Goal: Information Seeking & Learning: Understand process/instructions

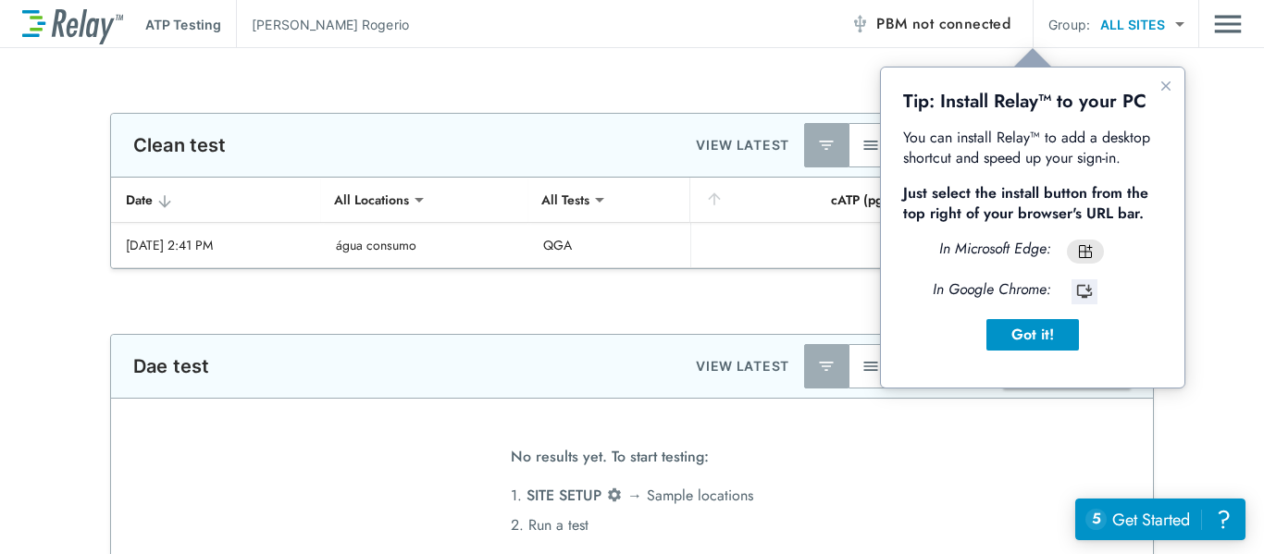
type input "**********"
type input "***"
click at [1024, 337] on div "Got it!" at bounding box center [1032, 335] width 63 height 22
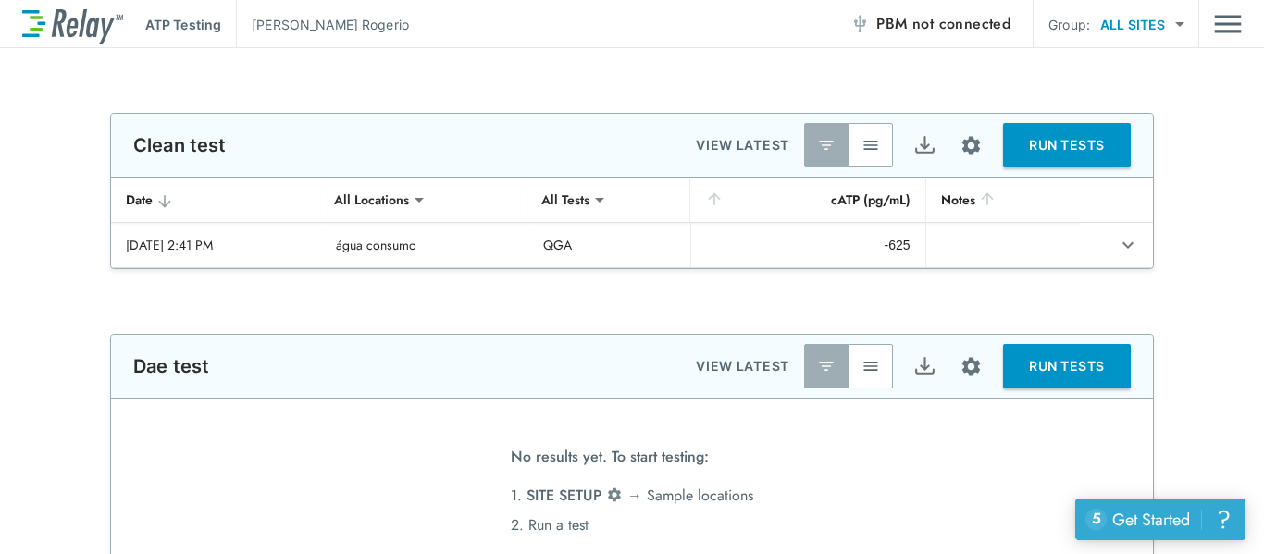
click at [1164, 517] on div "Get Started" at bounding box center [1151, 520] width 78 height 24
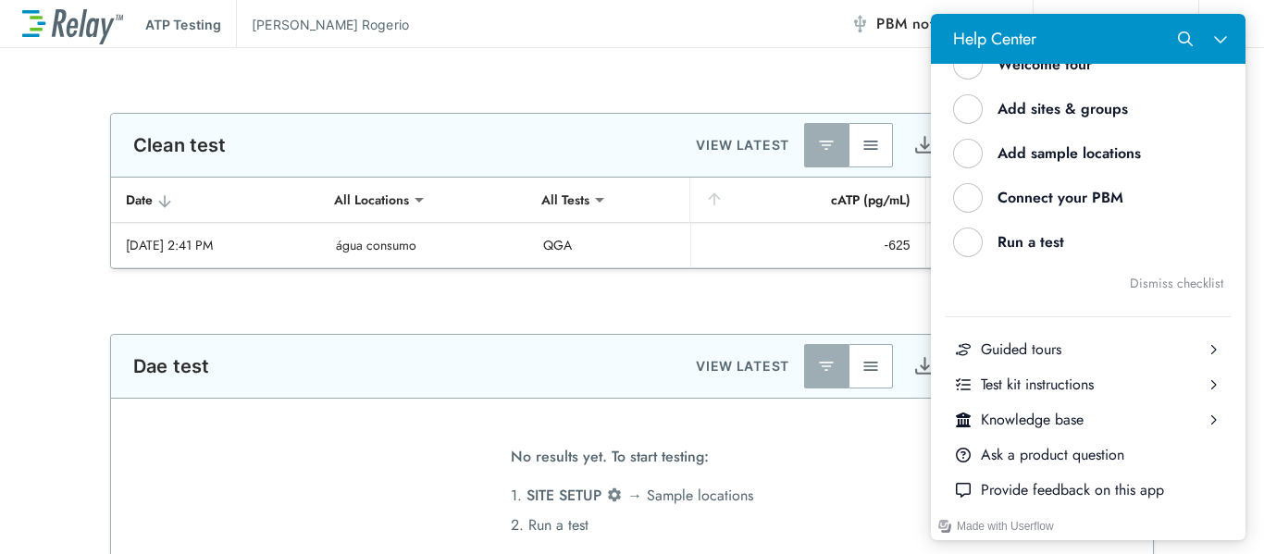
scroll to position [255, 0]
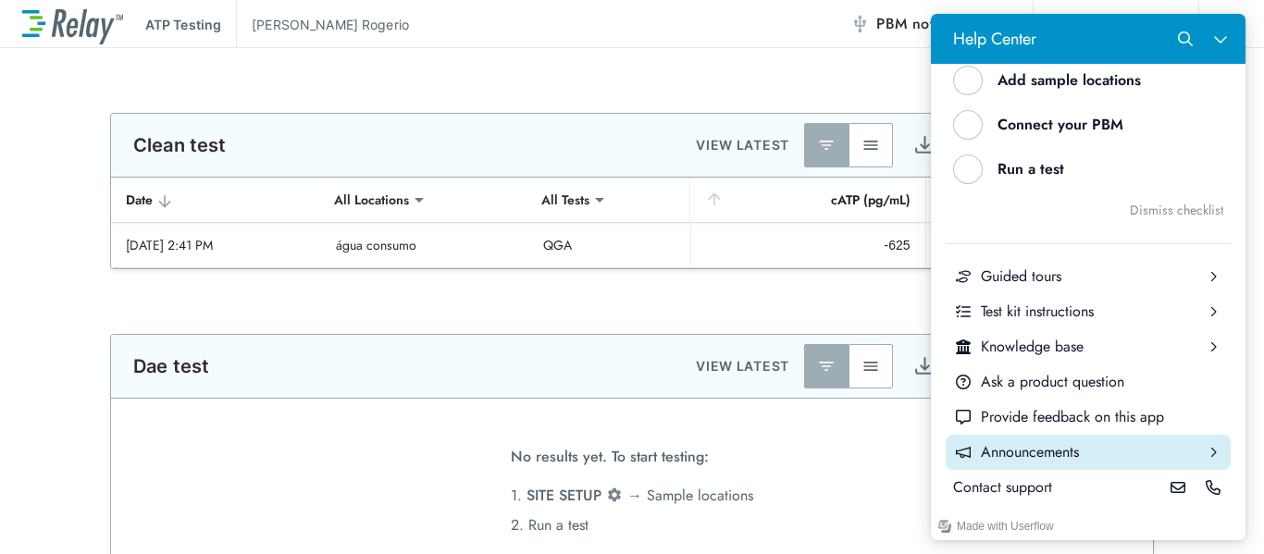
click at [1104, 443] on div "Announcements" at bounding box center [1088, 452] width 215 height 20
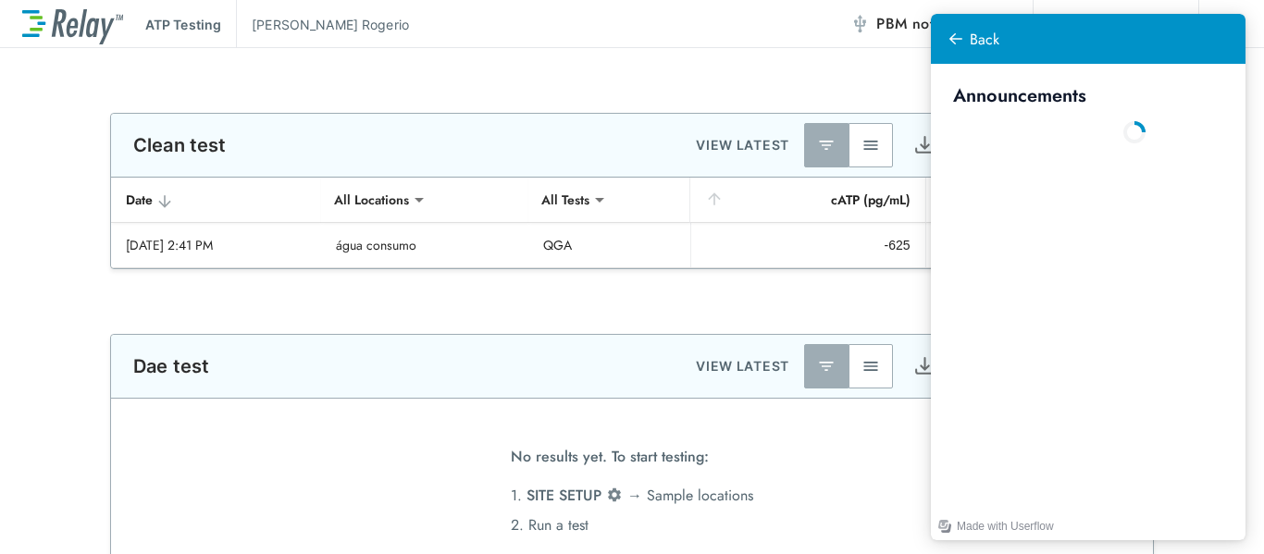
scroll to position [0, 0]
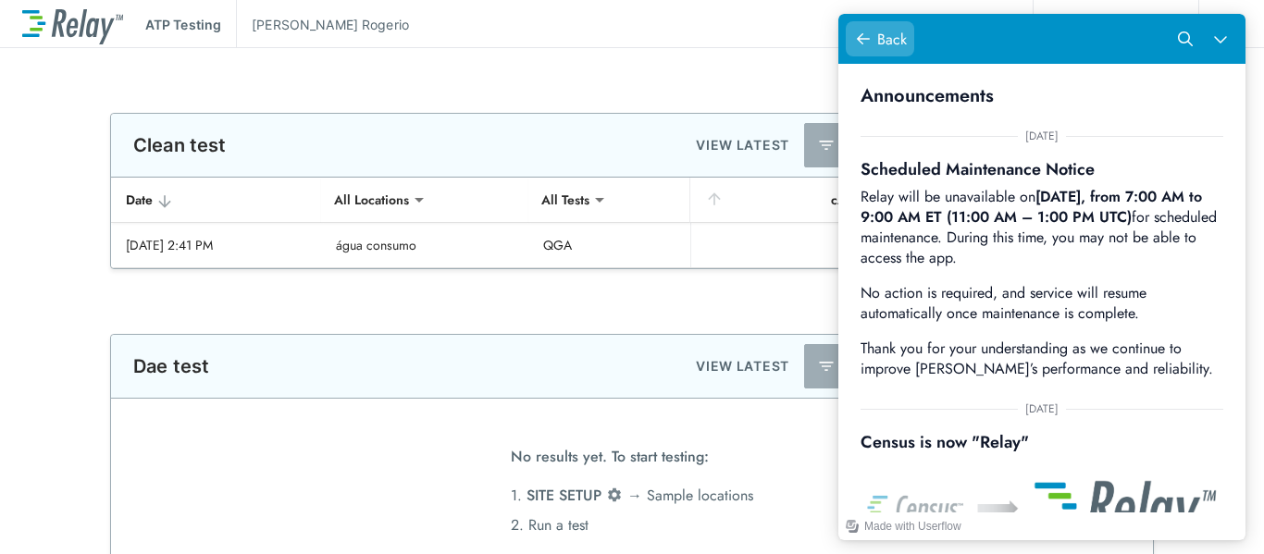
click at [872, 43] on div "Help Center" at bounding box center [863, 39] width 20 height 20
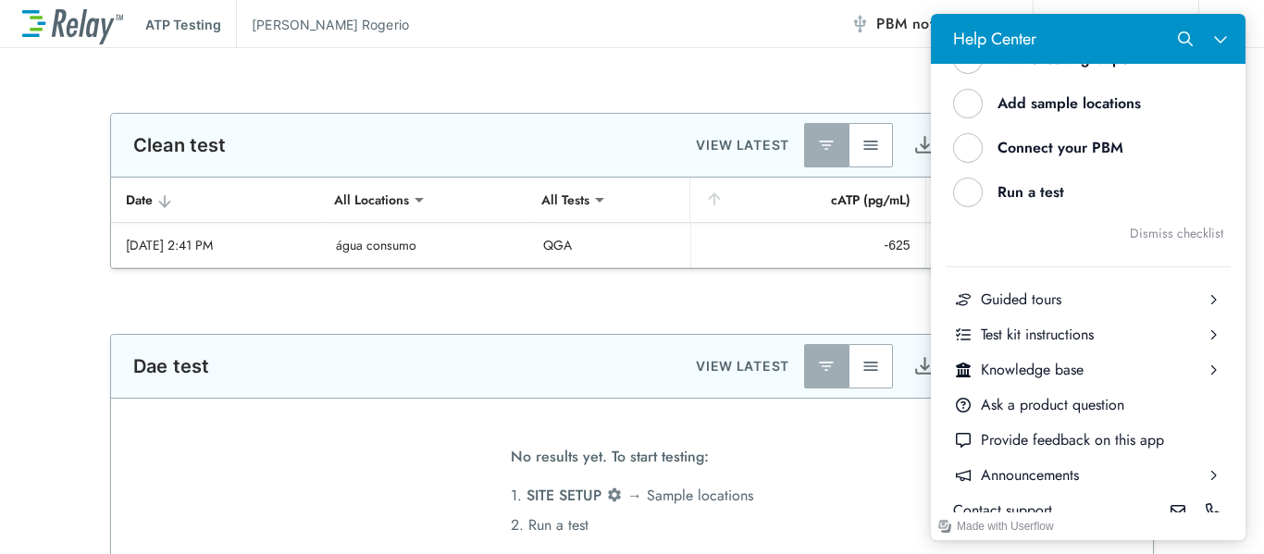
scroll to position [255, 0]
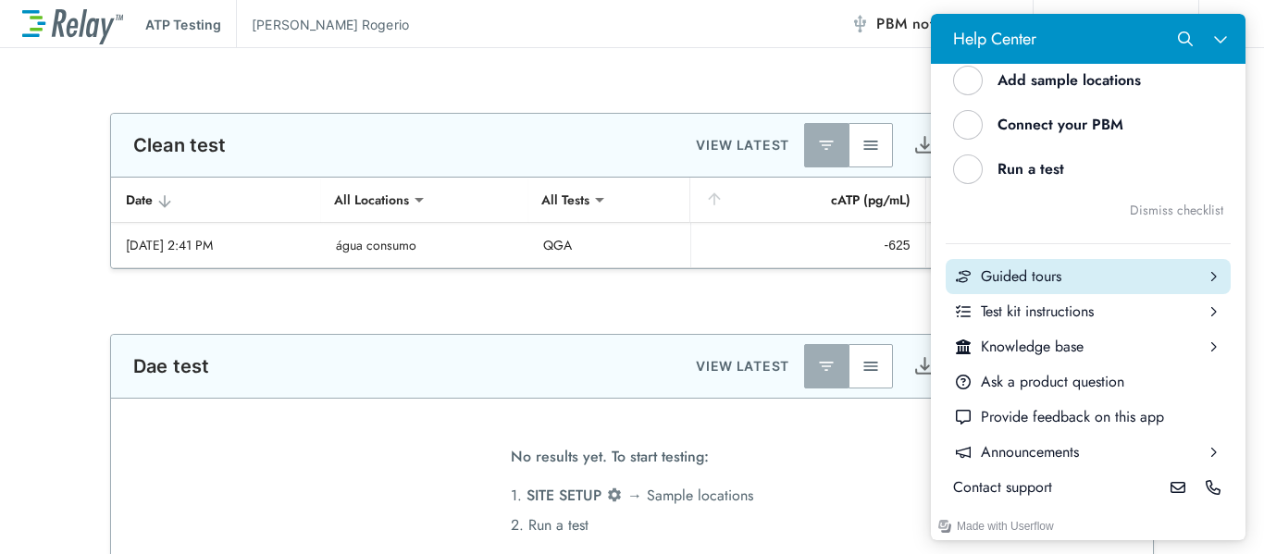
click at [1044, 277] on div "Guided tours" at bounding box center [1088, 276] width 215 height 20
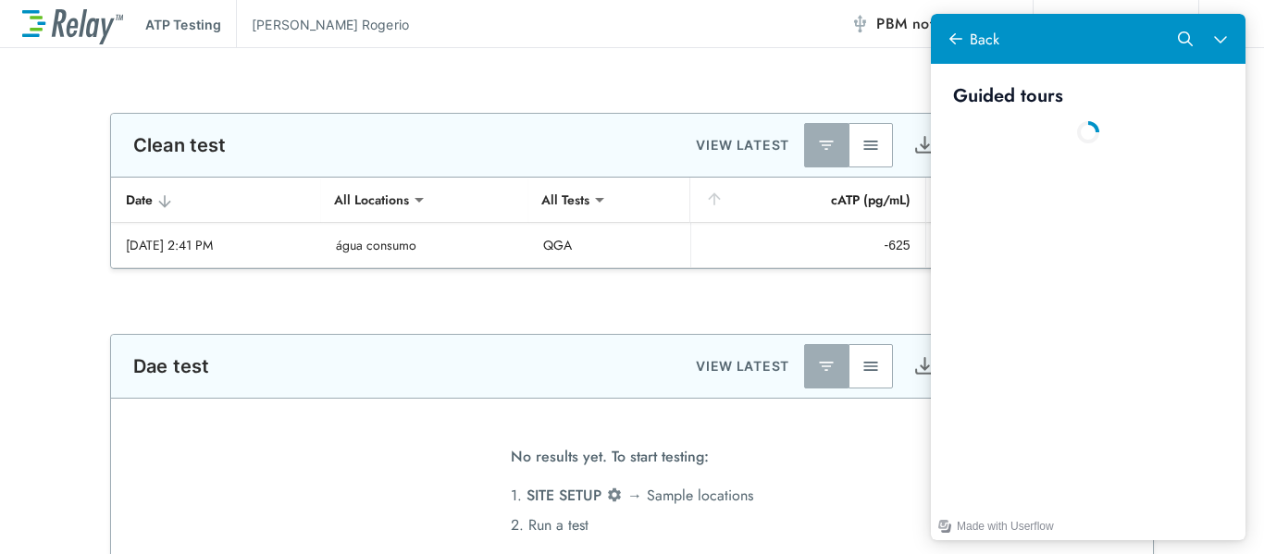
scroll to position [0, 0]
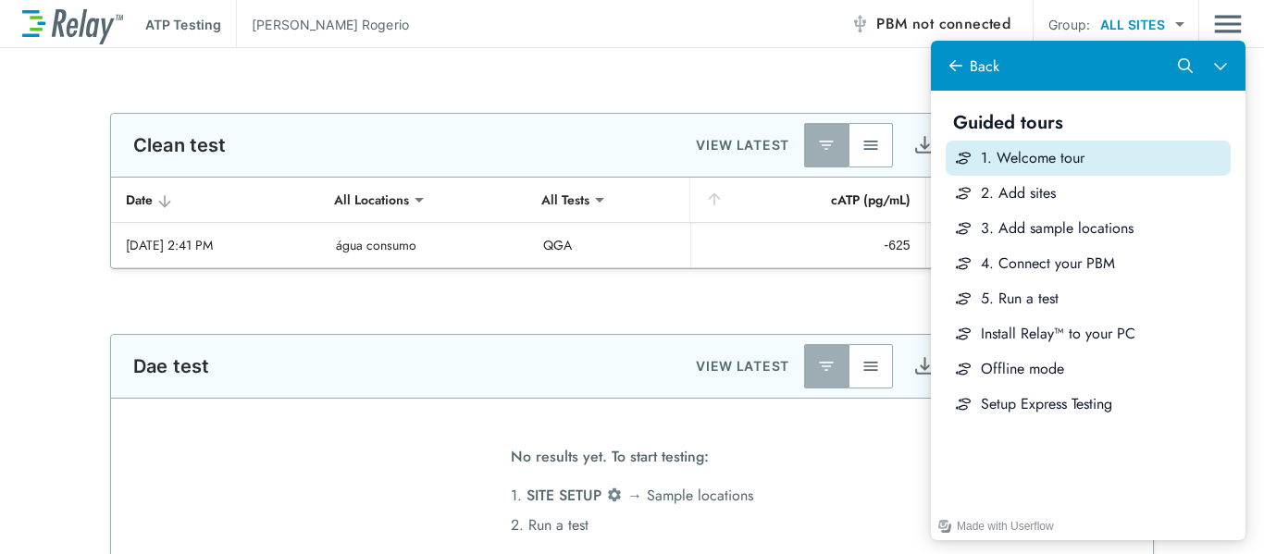
click at [1080, 163] on div "1. Welcome tour" at bounding box center [1102, 158] width 242 height 20
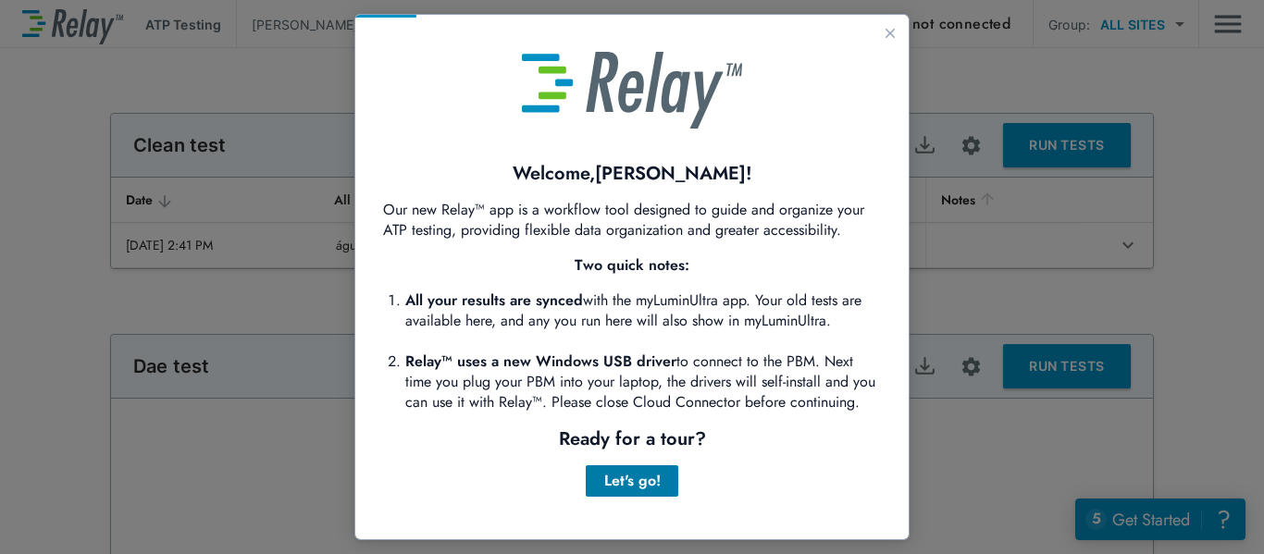
click at [625, 492] on div "Let's go!" at bounding box center [631, 481] width 63 height 22
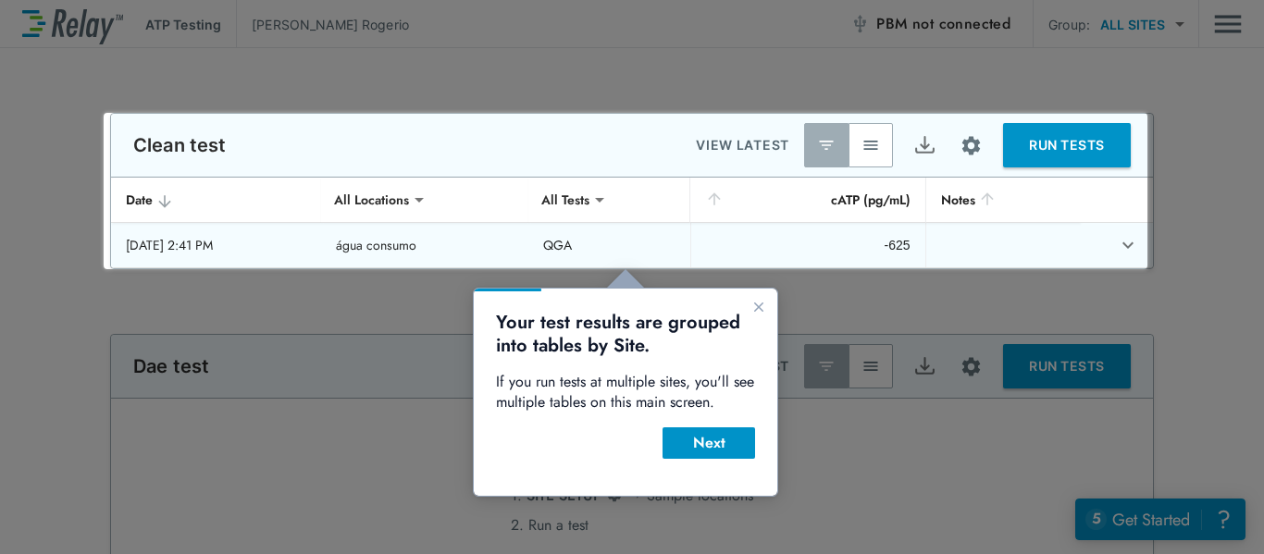
click at [604, 242] on td "QGA" at bounding box center [608, 245] width 161 height 44
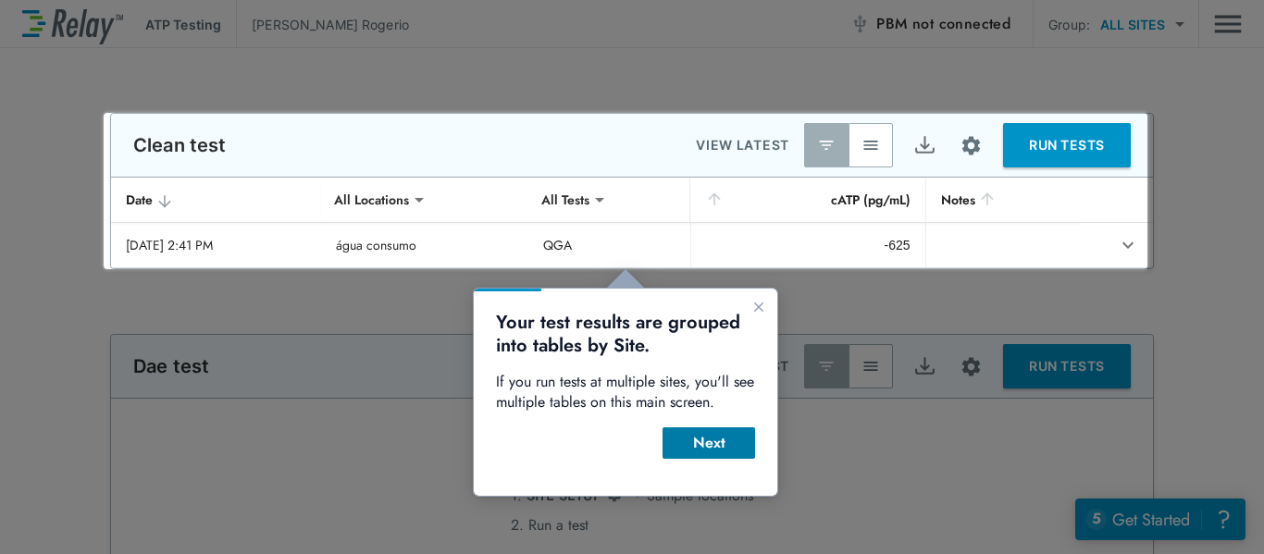
click at [703, 442] on div "Next" at bounding box center [708, 443] width 63 height 22
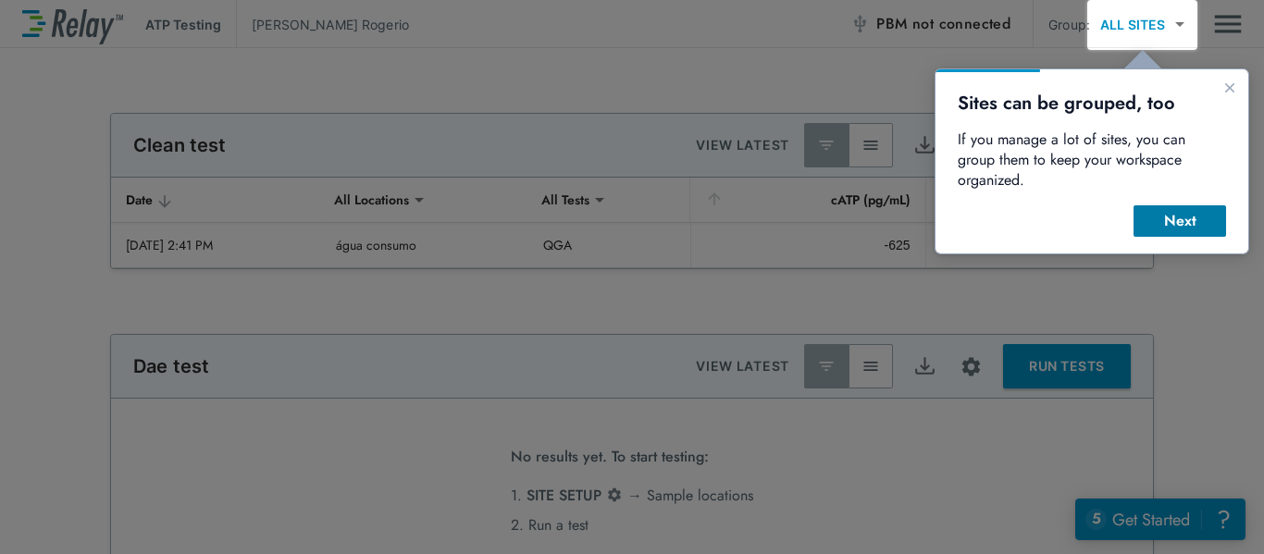
click at [1176, 210] on div "Next" at bounding box center [1179, 221] width 63 height 22
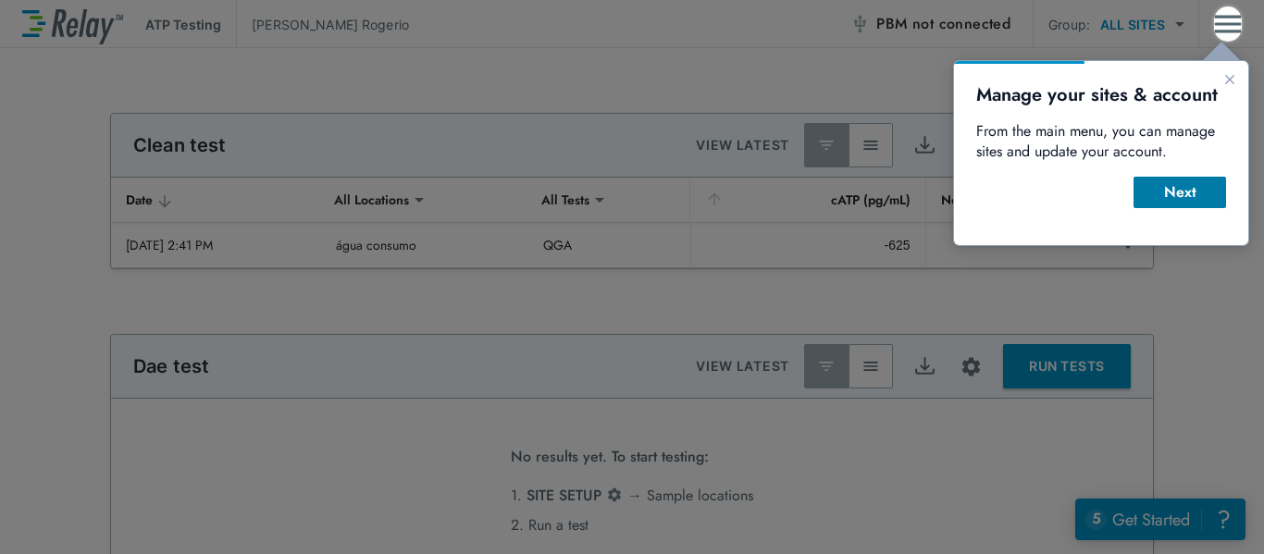
click at [1186, 207] on button "Next" at bounding box center [1179, 192] width 93 height 31
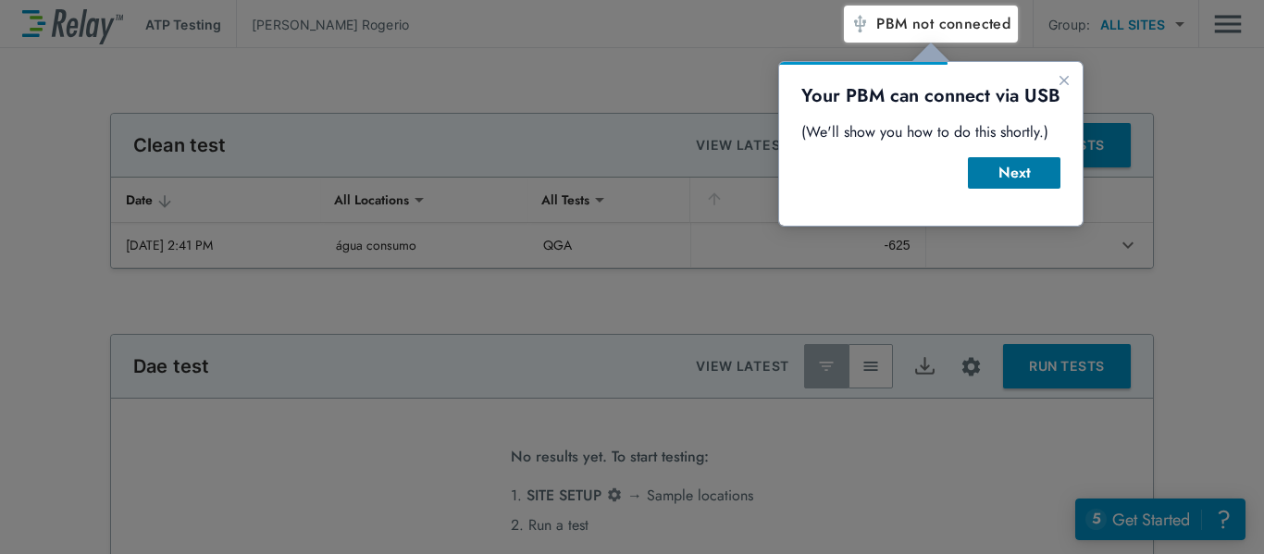
click at [1017, 184] on button "Next" at bounding box center [1014, 172] width 93 height 31
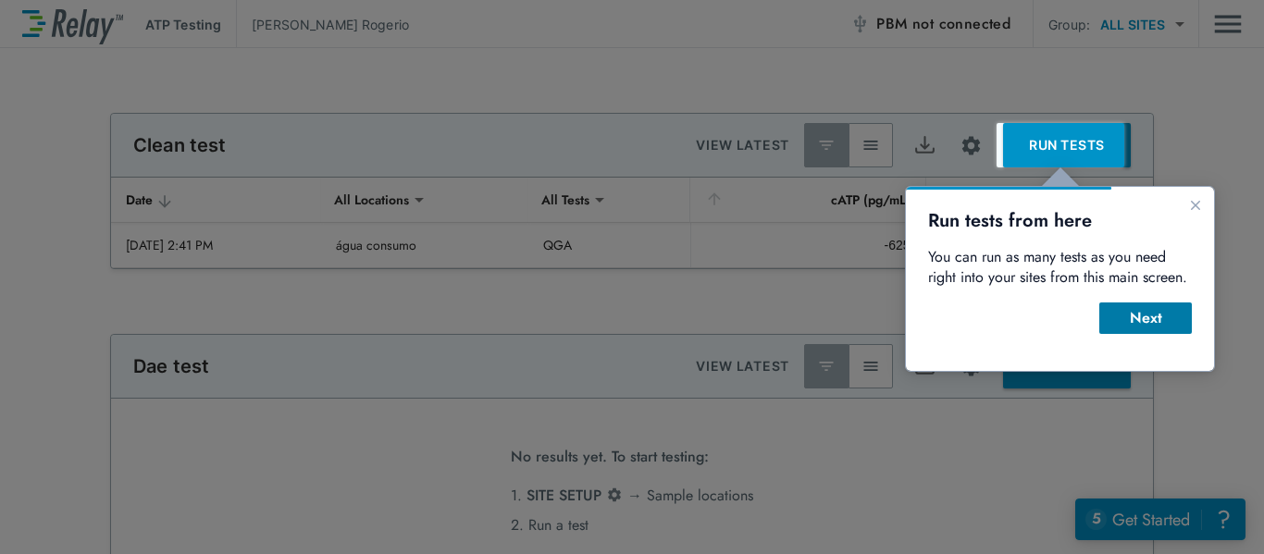
click at [1144, 314] on div "Next" at bounding box center [1145, 318] width 63 height 22
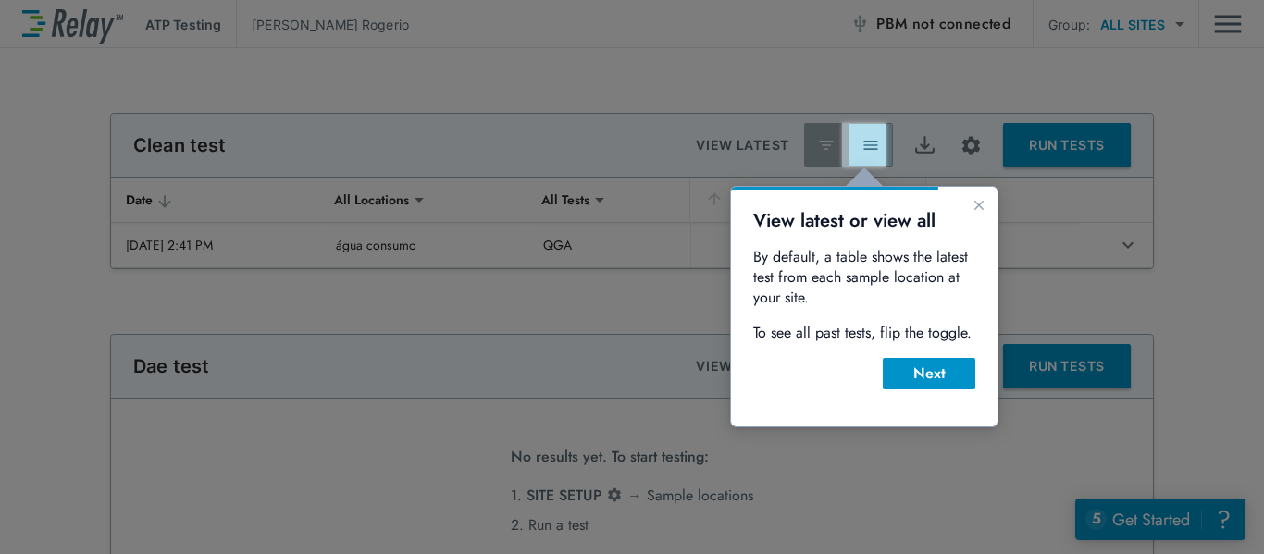
click at [864, 149] on img "button" at bounding box center [870, 145] width 19 height 19
click at [629, 197] on div at bounding box center [421, 338] width 842 height 431
click at [980, 203] on icon "Close guide" at bounding box center [978, 205] width 15 height 15
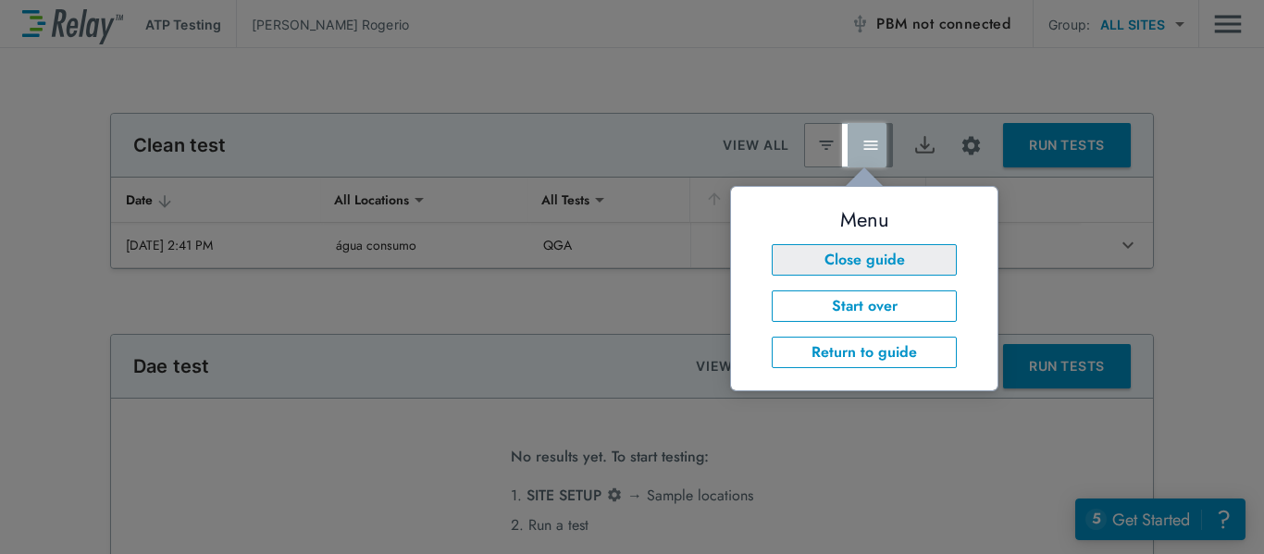
click at [904, 263] on button "Close guide" at bounding box center [864, 259] width 185 height 31
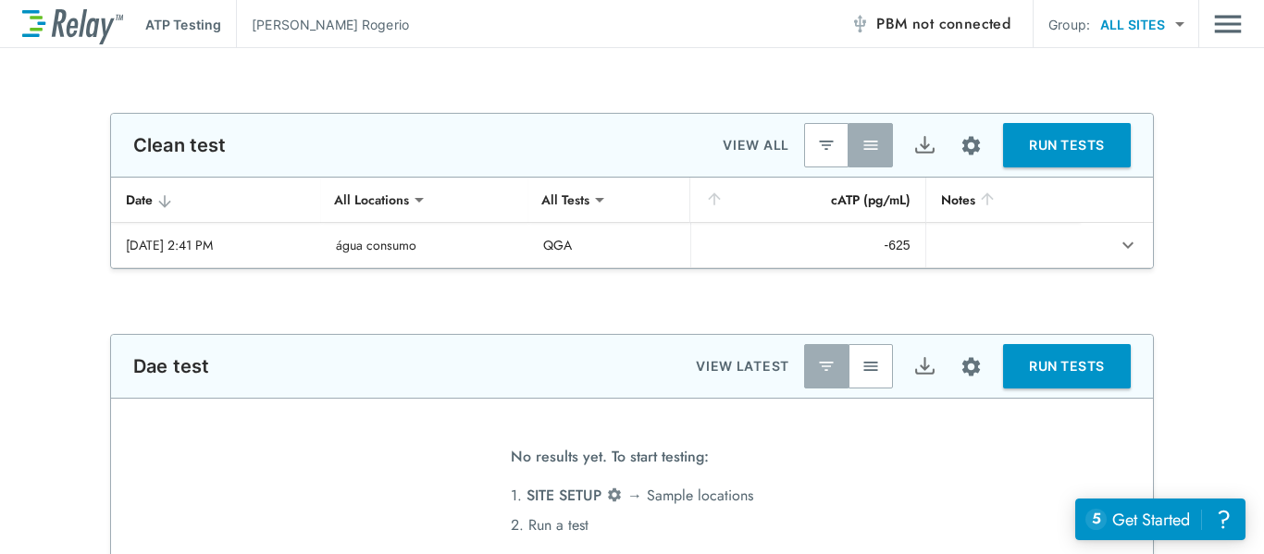
click at [1185, 27] on body "**********" at bounding box center [632, 277] width 1264 height 554
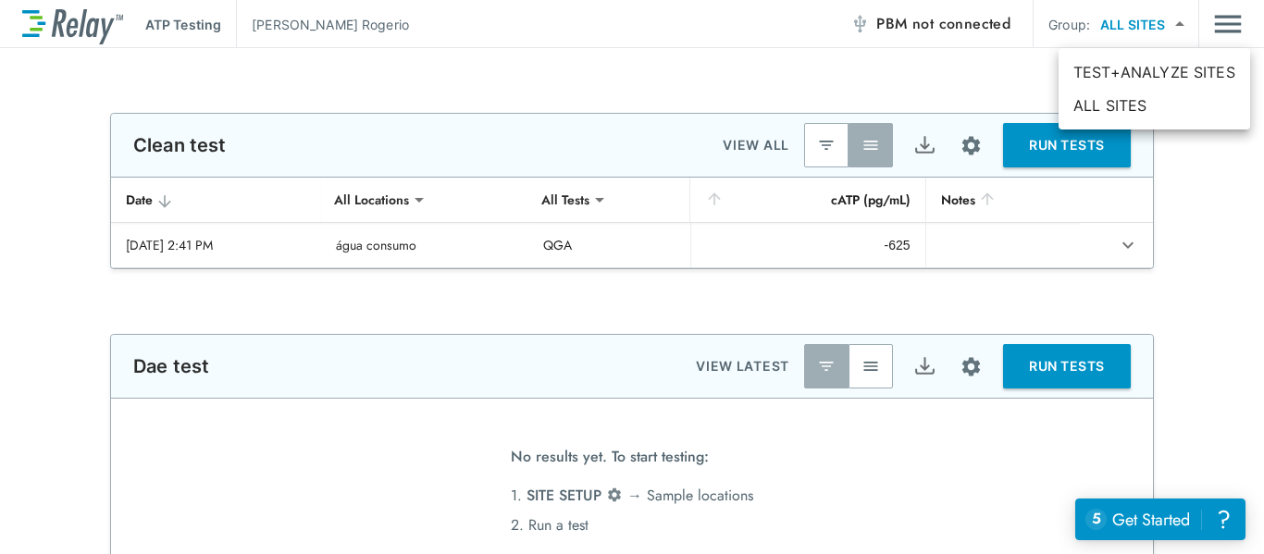
click at [1185, 27] on div at bounding box center [632, 277] width 1264 height 554
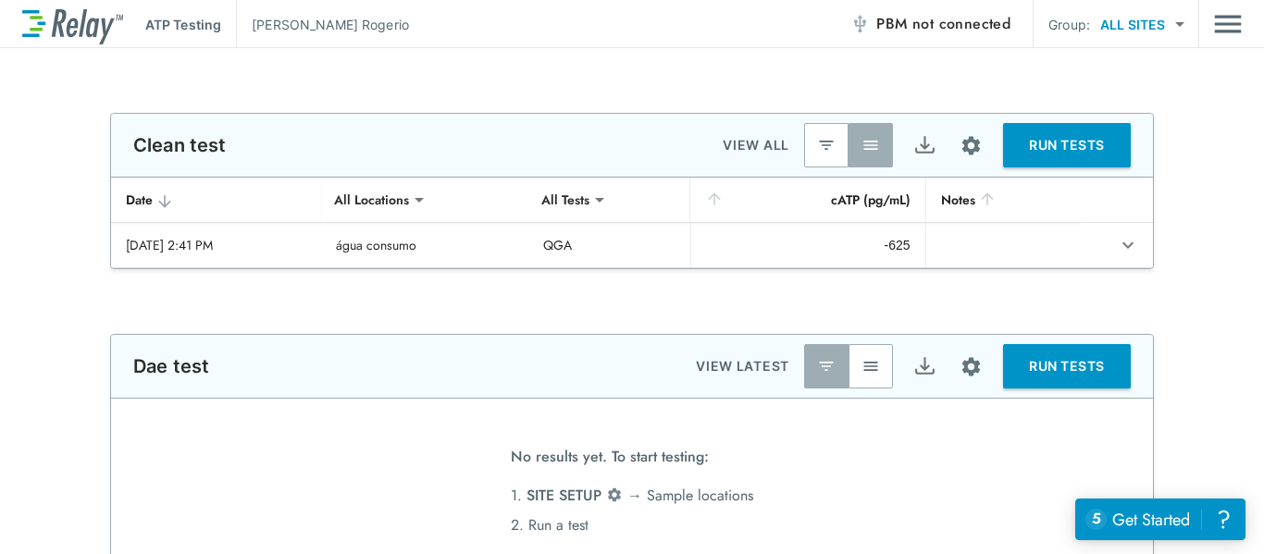
click at [1234, 26] on img "Main menu" at bounding box center [1228, 23] width 28 height 35
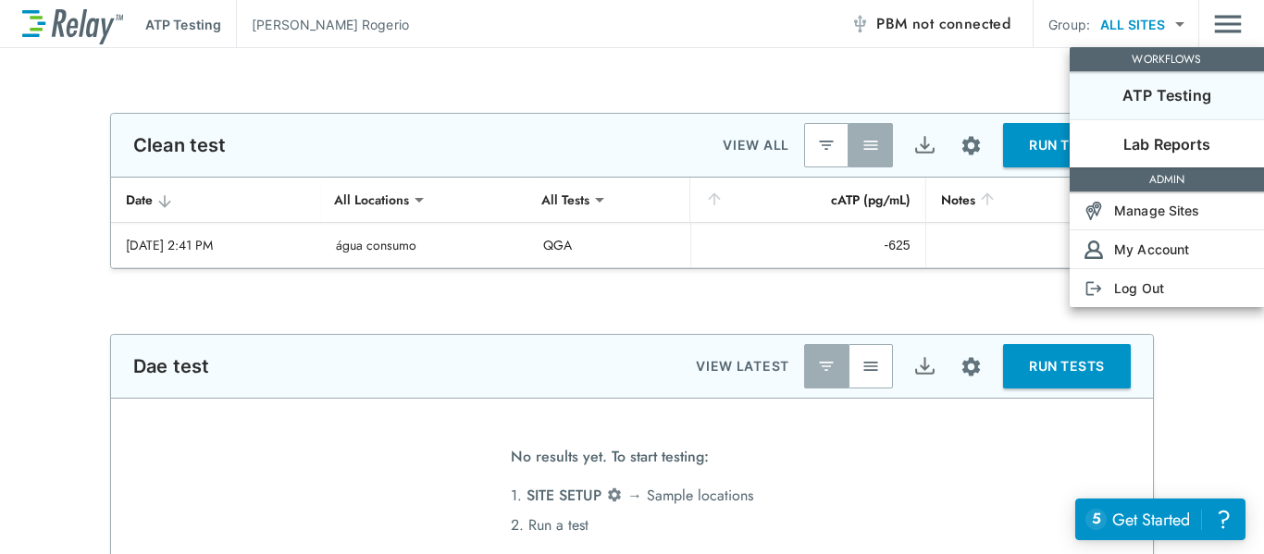
click at [1234, 26] on div at bounding box center [632, 277] width 1264 height 554
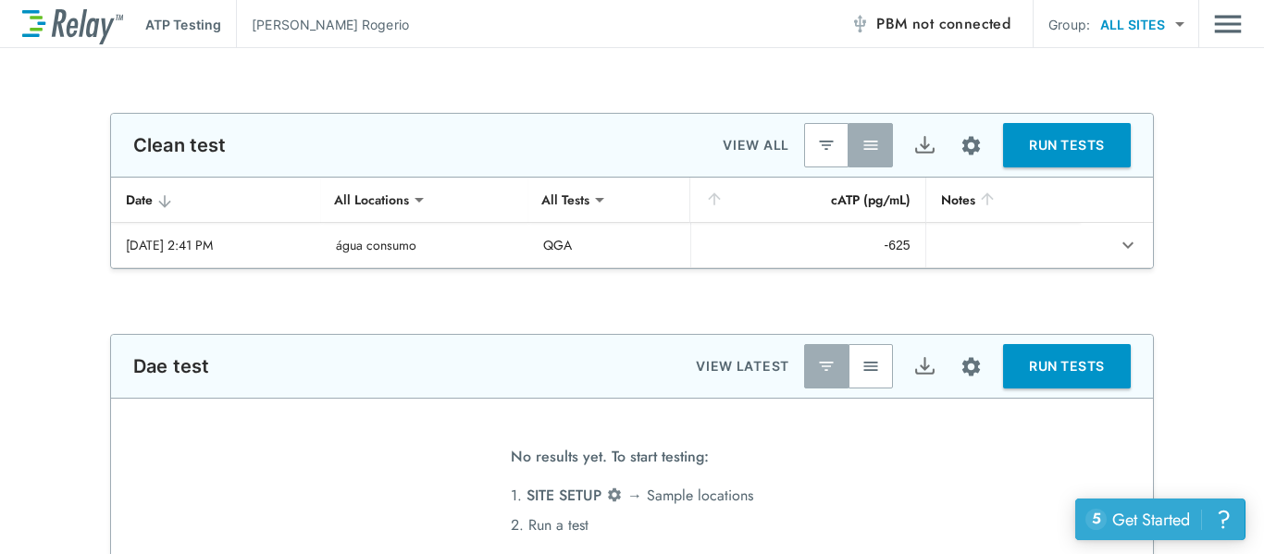
click at [1175, 524] on div "Get Started" at bounding box center [1151, 520] width 78 height 24
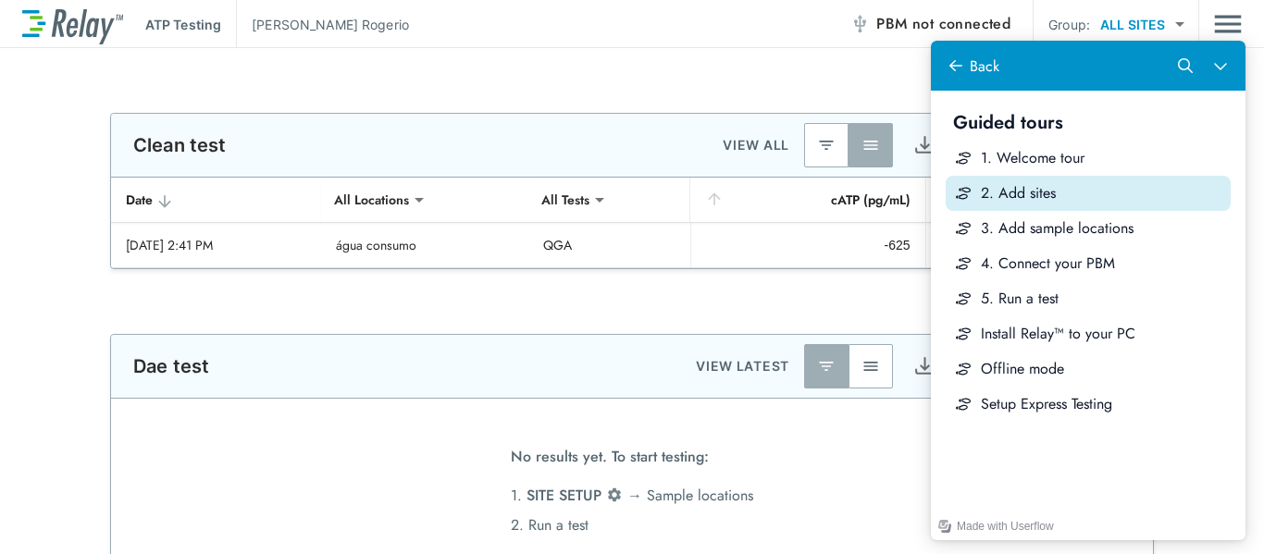
click at [1036, 197] on div "2. Add sites" at bounding box center [1102, 193] width 242 height 20
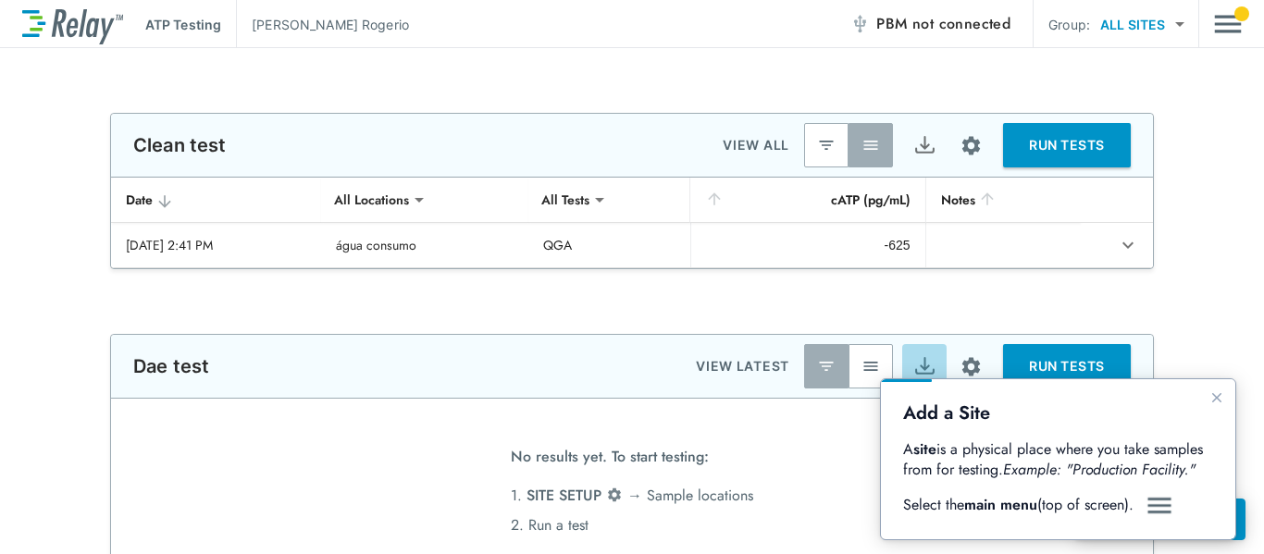
click at [917, 377] on img "Export" at bounding box center [924, 366] width 23 height 23
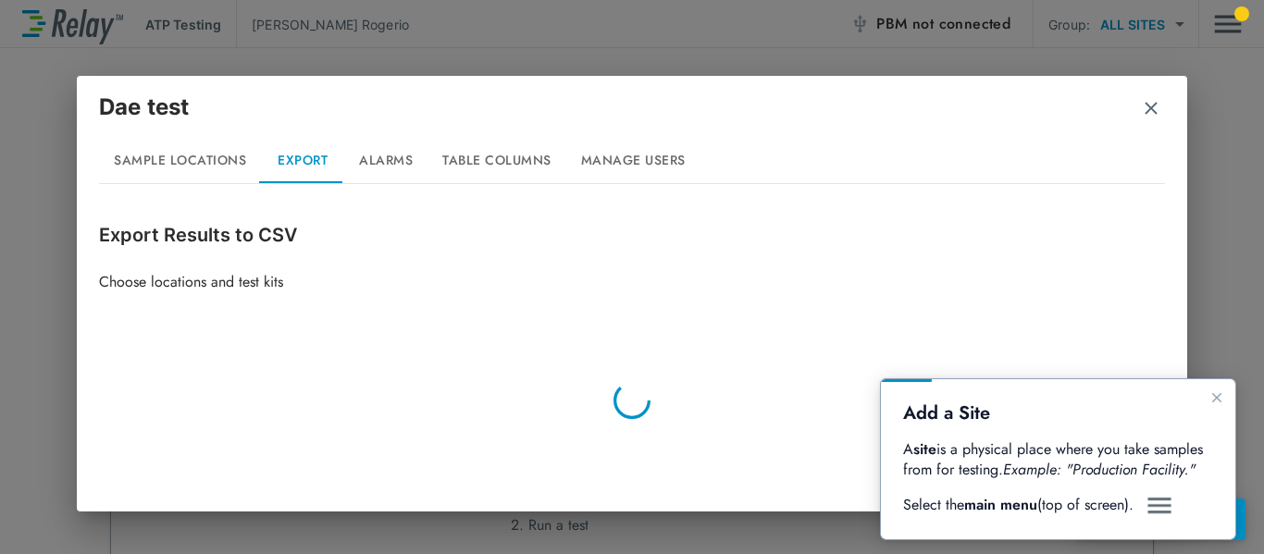
click at [639, 163] on button "Manage Users" at bounding box center [633, 161] width 134 height 44
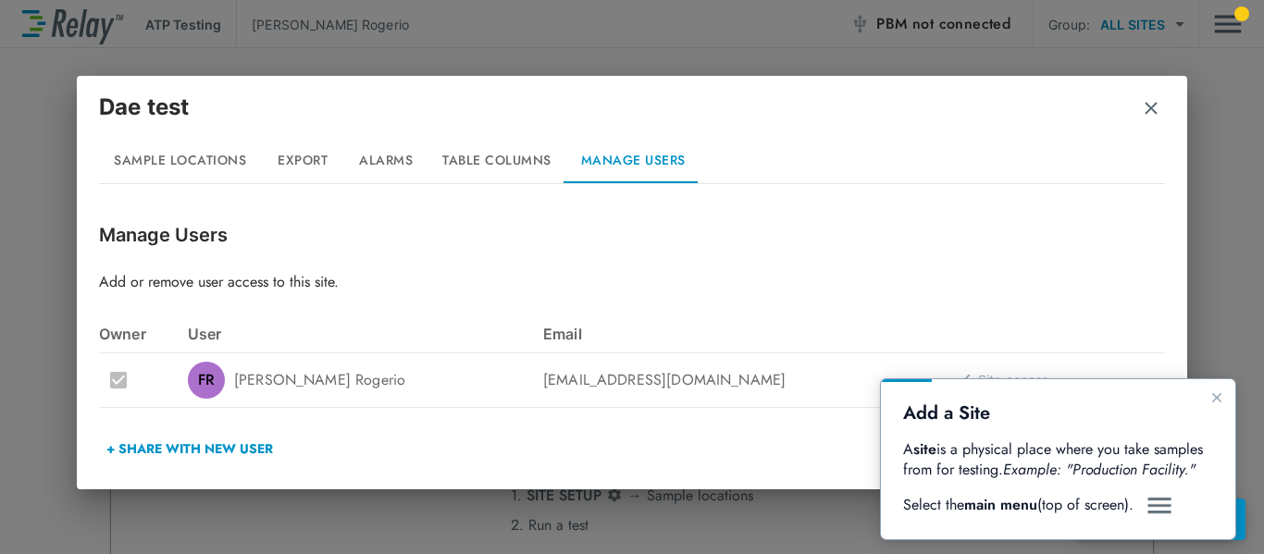
click at [1145, 110] on img "button" at bounding box center [1151, 108] width 19 height 19
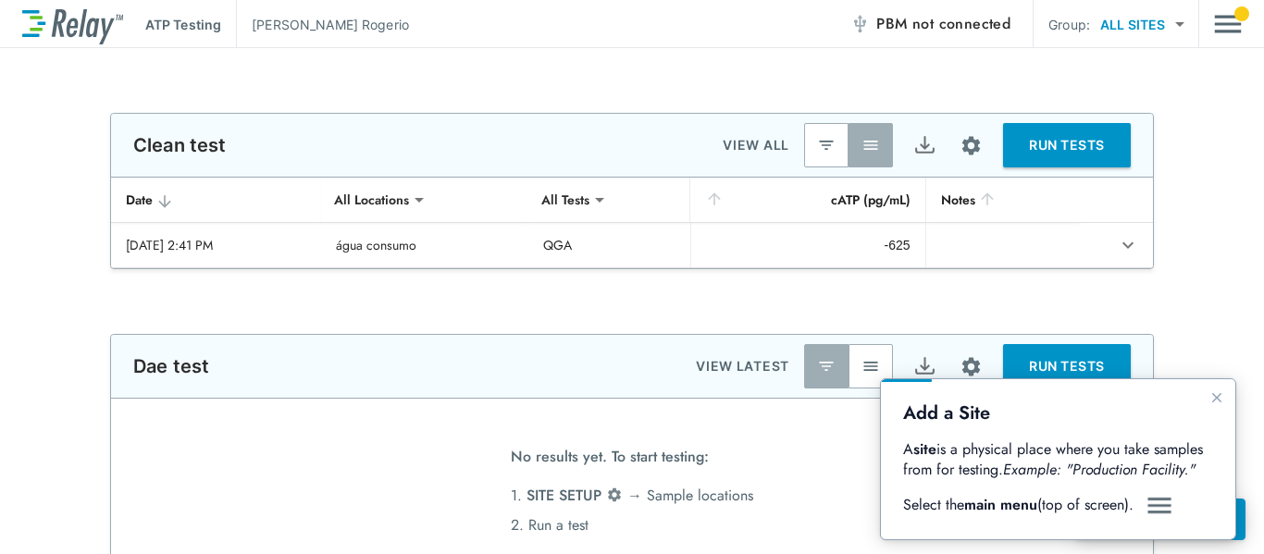
click at [1163, 509] on img "Guide" at bounding box center [1159, 506] width 28 height 22
click at [1212, 394] on icon "Close guide" at bounding box center [1216, 397] width 15 height 15
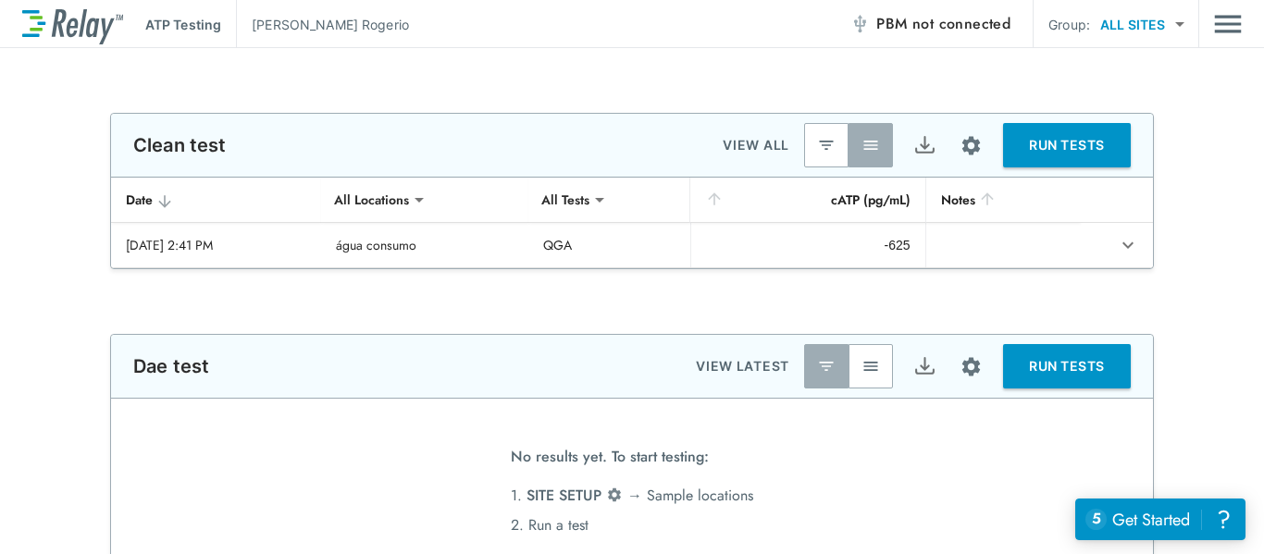
click at [1243, 27] on div "ATP Testing Fabio Rogerio PBM not connected Group: ALL SITES ********* ​" at bounding box center [632, 24] width 1264 height 48
click at [1234, 24] on img "Main menu" at bounding box center [1228, 23] width 28 height 35
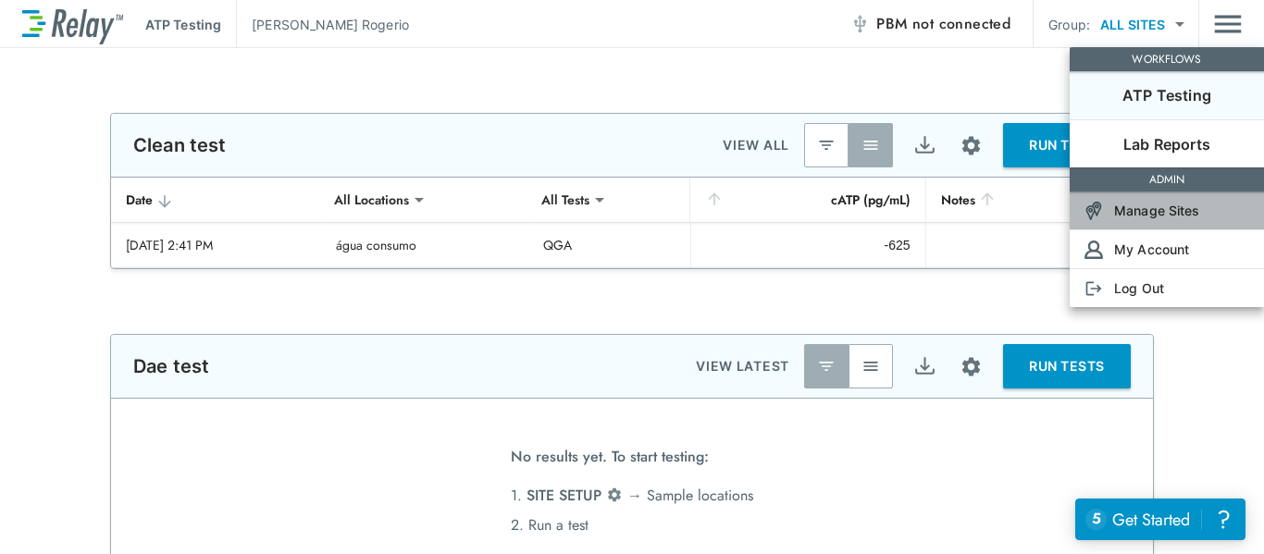
click at [1150, 213] on p "Manage Sites" at bounding box center [1157, 210] width 86 height 19
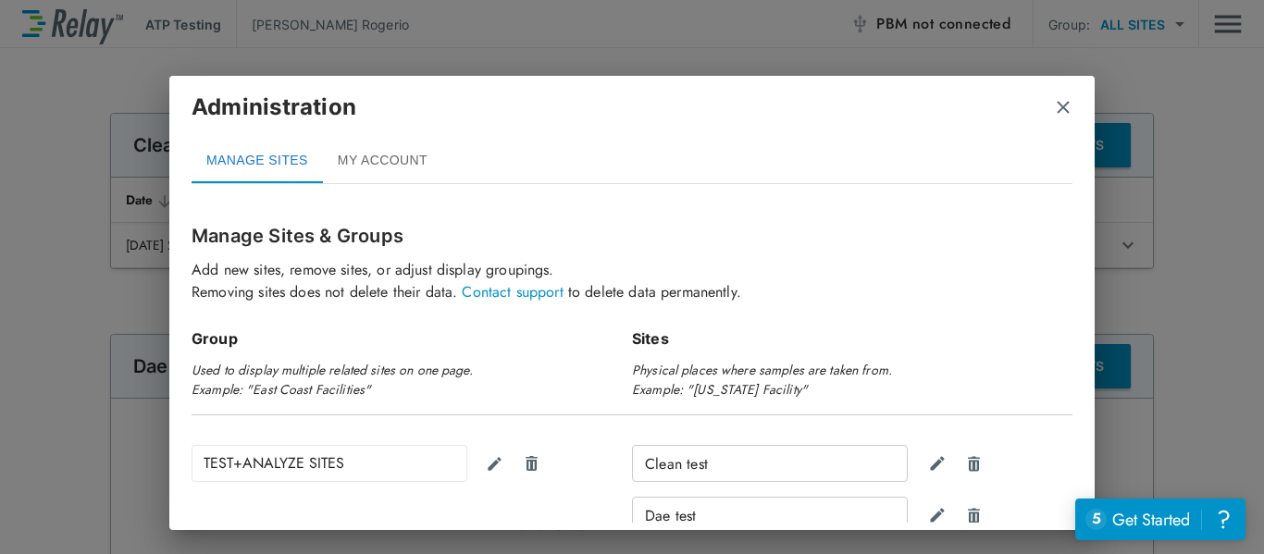
click at [375, 155] on button "MY ACCOUNT" at bounding box center [382, 161] width 119 height 44
click at [375, 154] on button "MY ACCOUNT" at bounding box center [382, 161] width 119 height 44
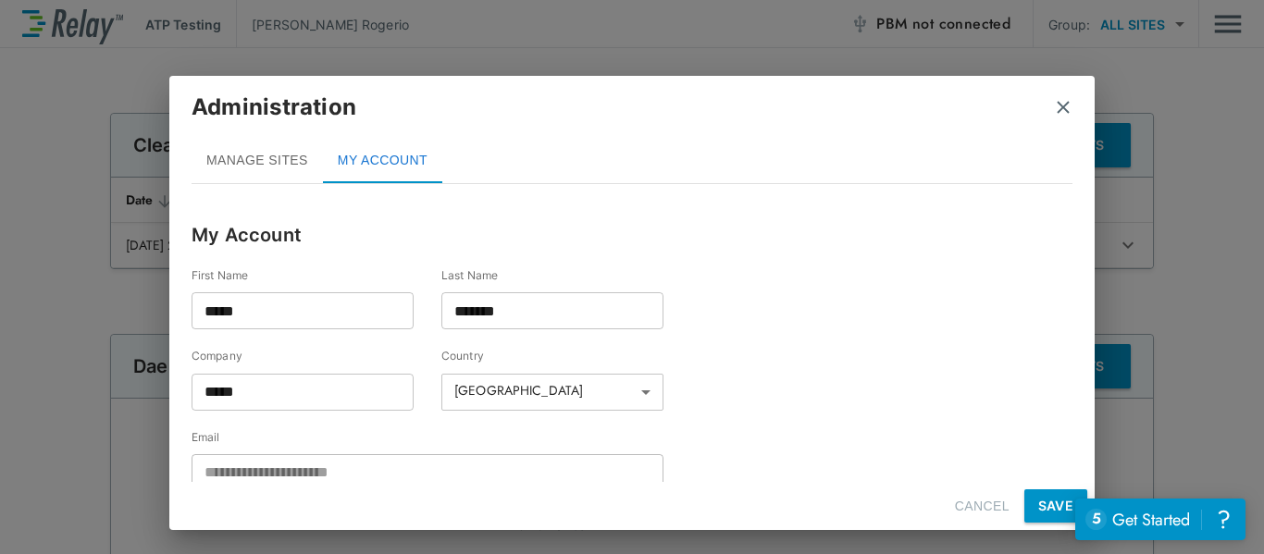
click at [1066, 111] on img "close" at bounding box center [1063, 107] width 19 height 19
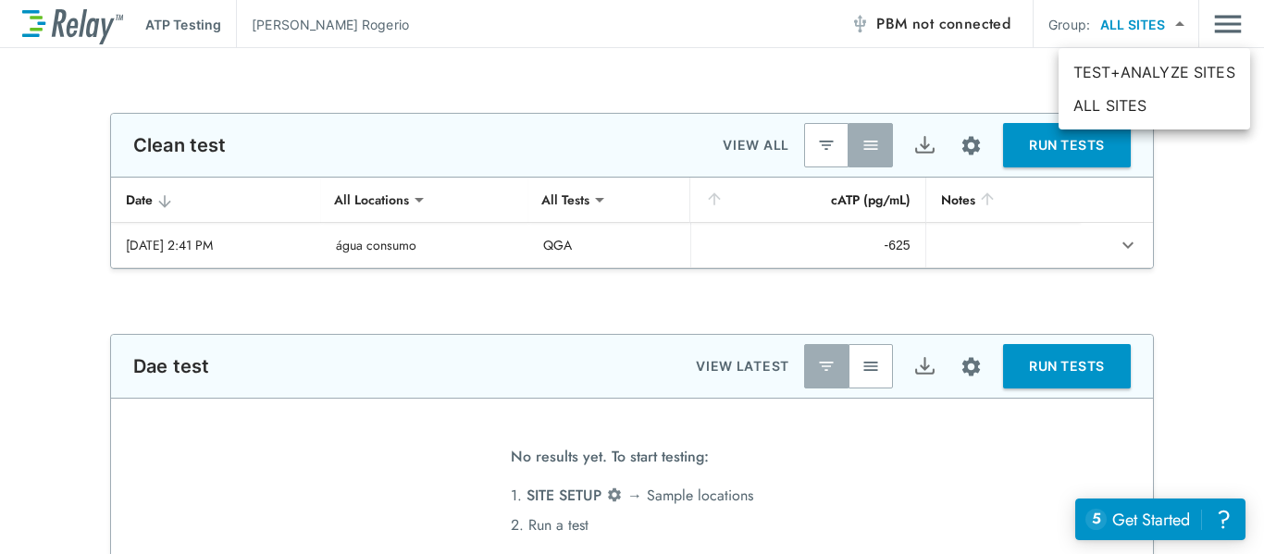
click at [1149, 21] on body "**********" at bounding box center [632, 277] width 1264 height 554
click at [1222, 21] on div at bounding box center [632, 277] width 1264 height 554
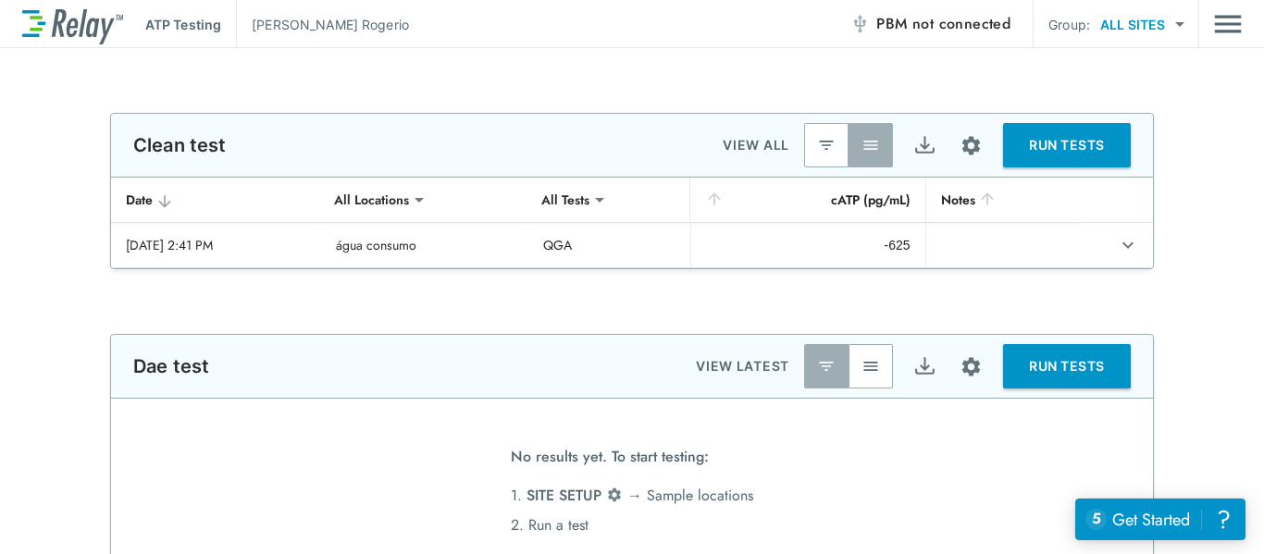
click at [1222, 21] on img "Main menu" at bounding box center [1228, 23] width 28 height 35
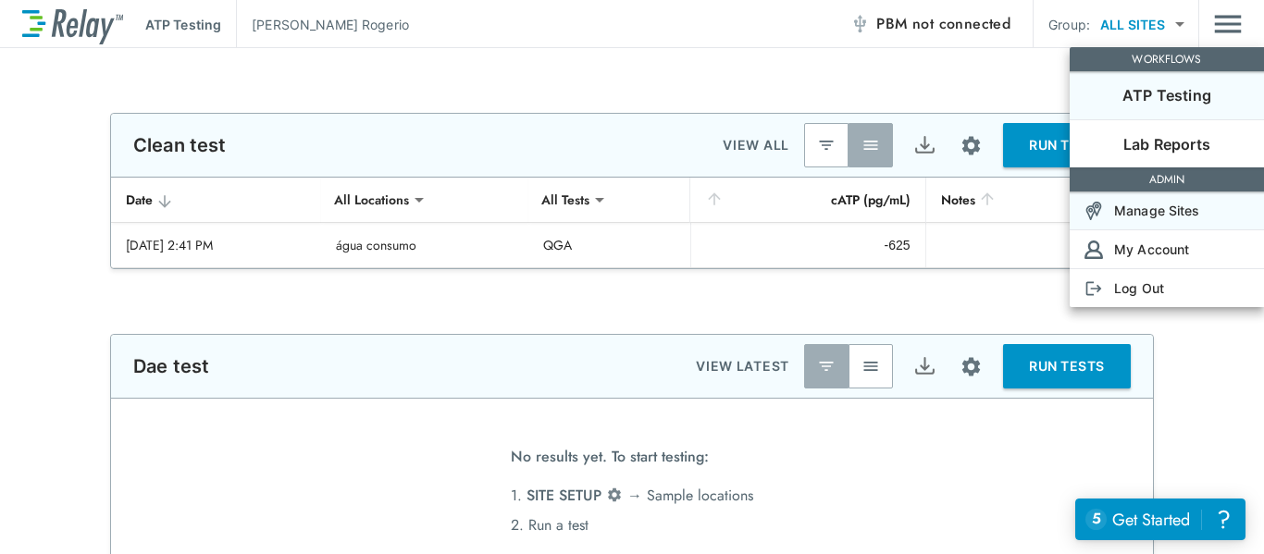
click at [1174, 209] on p "Manage Sites" at bounding box center [1157, 210] width 86 height 19
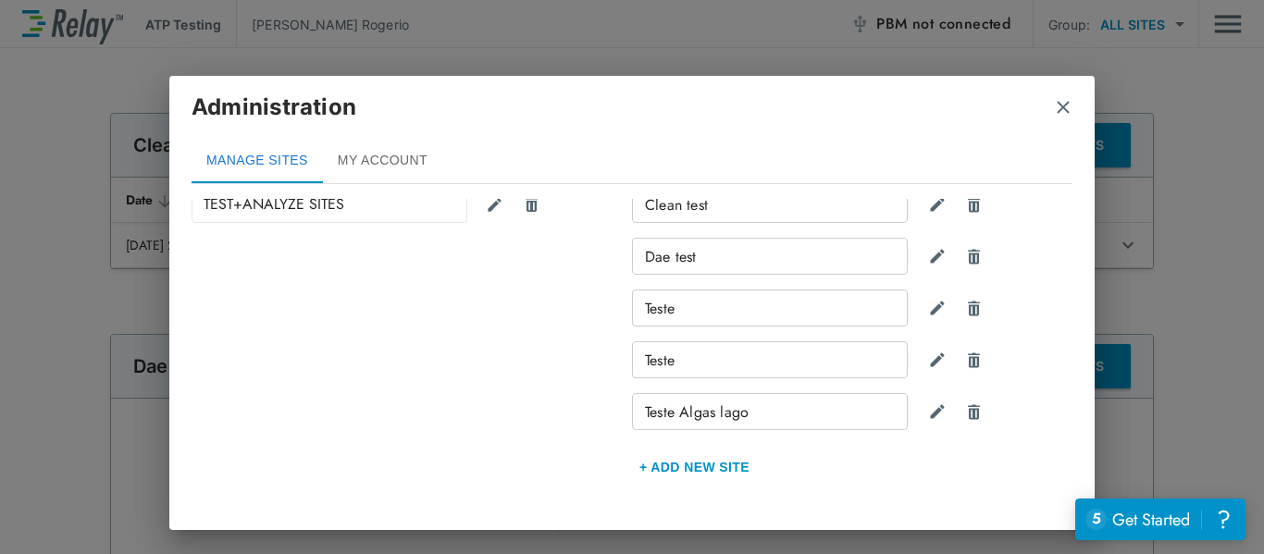
scroll to position [261, 0]
click at [967, 205] on img "Delete site" at bounding box center [974, 203] width 18 height 18
click at [969, 259] on img "Delete site" at bounding box center [974, 255] width 18 height 18
click at [966, 303] on img "Delete site" at bounding box center [974, 307] width 18 height 18
click at [965, 362] on img "Delete site" at bounding box center [974, 359] width 18 height 18
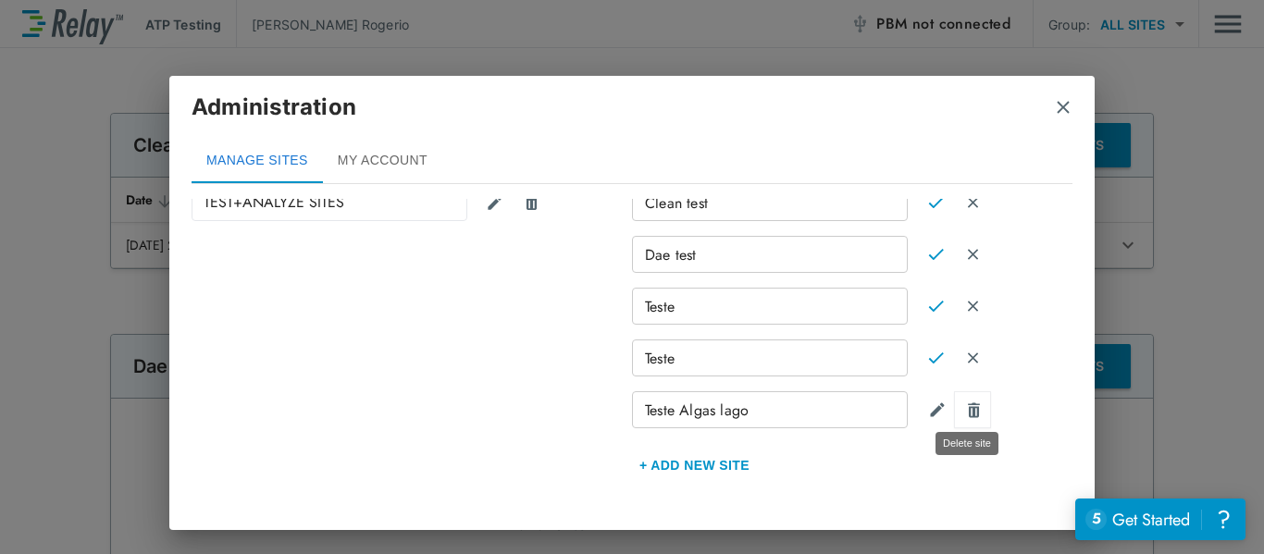
click at [969, 404] on img "Delete site" at bounding box center [974, 411] width 18 height 18
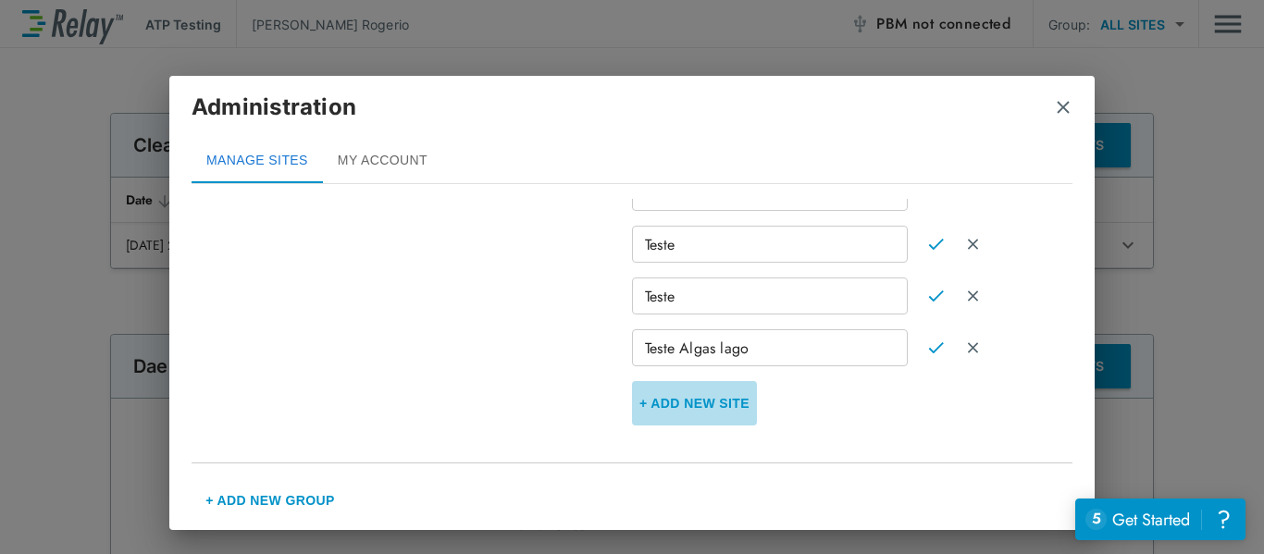
click at [704, 402] on button "+ Add new Site" at bounding box center [694, 403] width 125 height 44
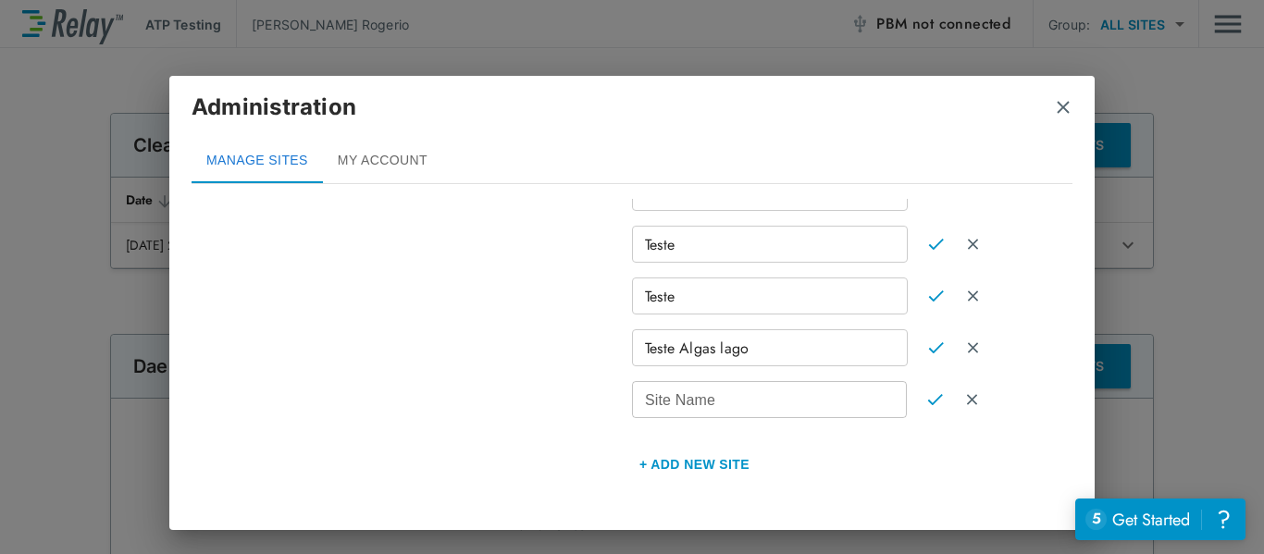
scroll to position [384, 0]
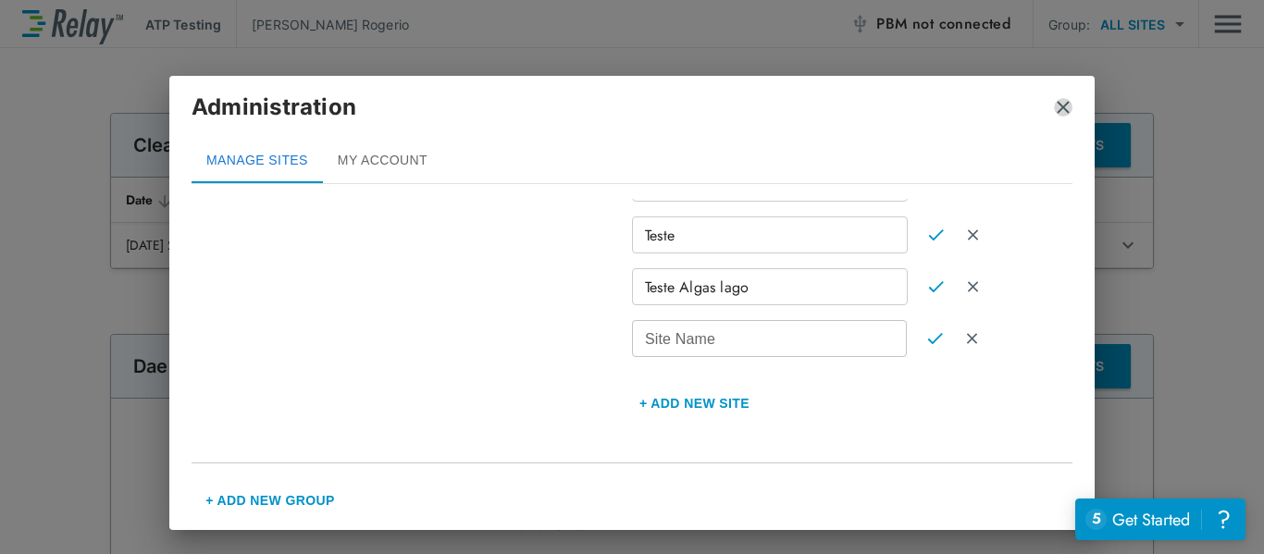
click at [1063, 104] on img "close" at bounding box center [1063, 107] width 19 height 19
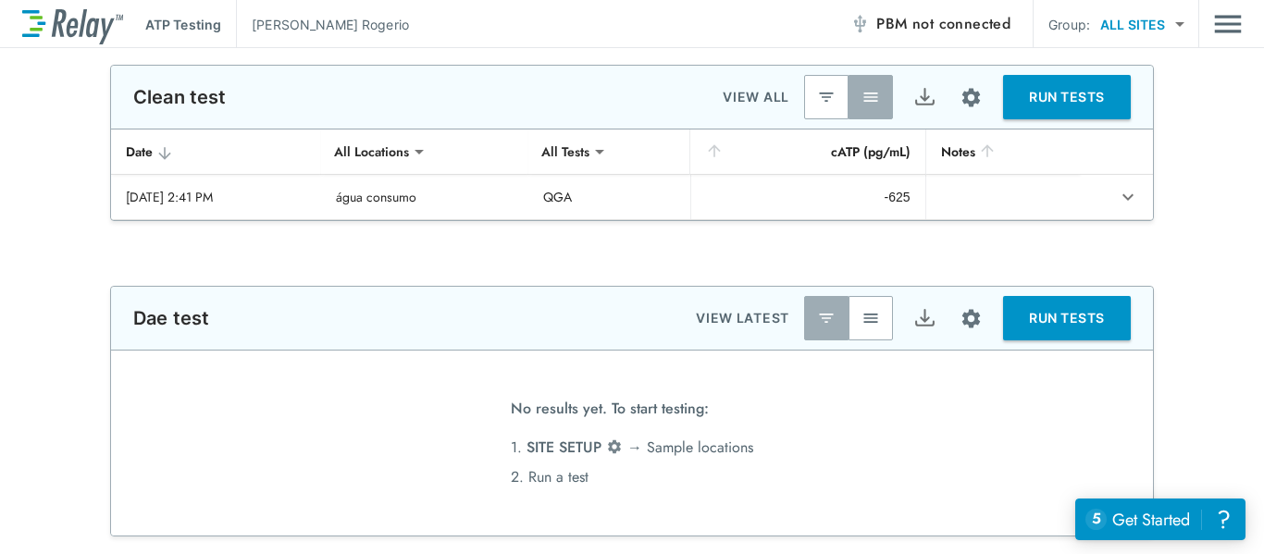
scroll to position [51, 0]
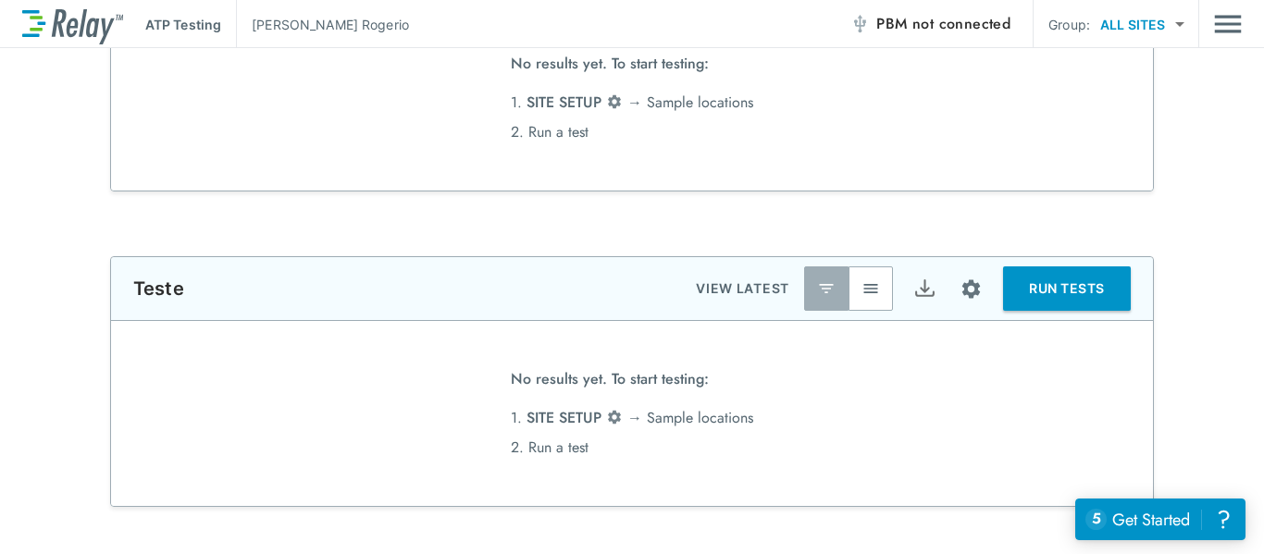
type input "**********"
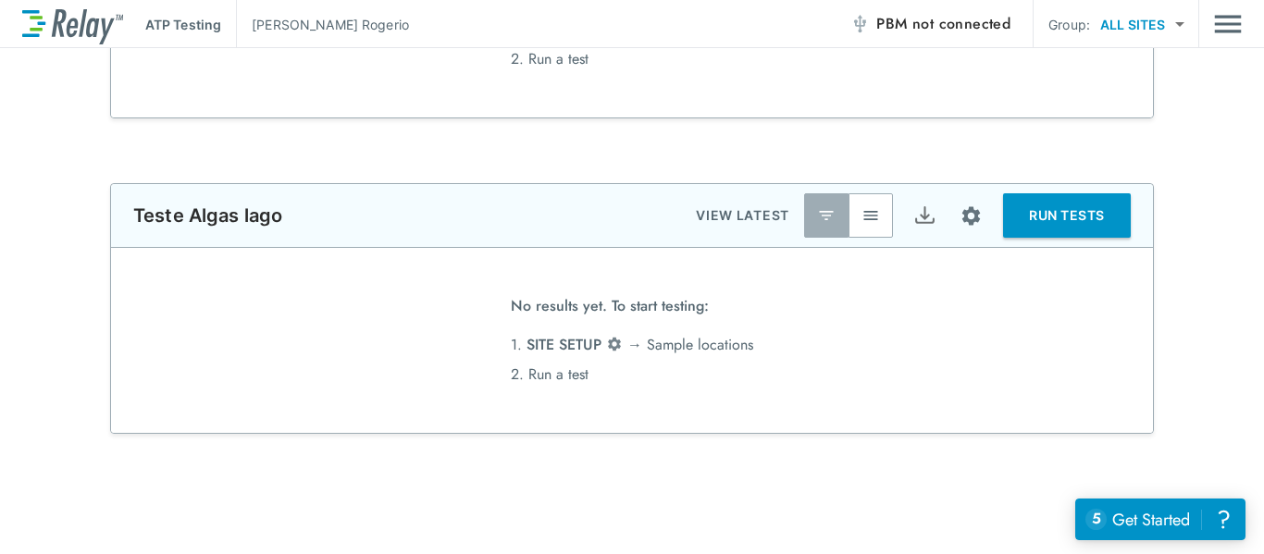
scroll to position [906, 0]
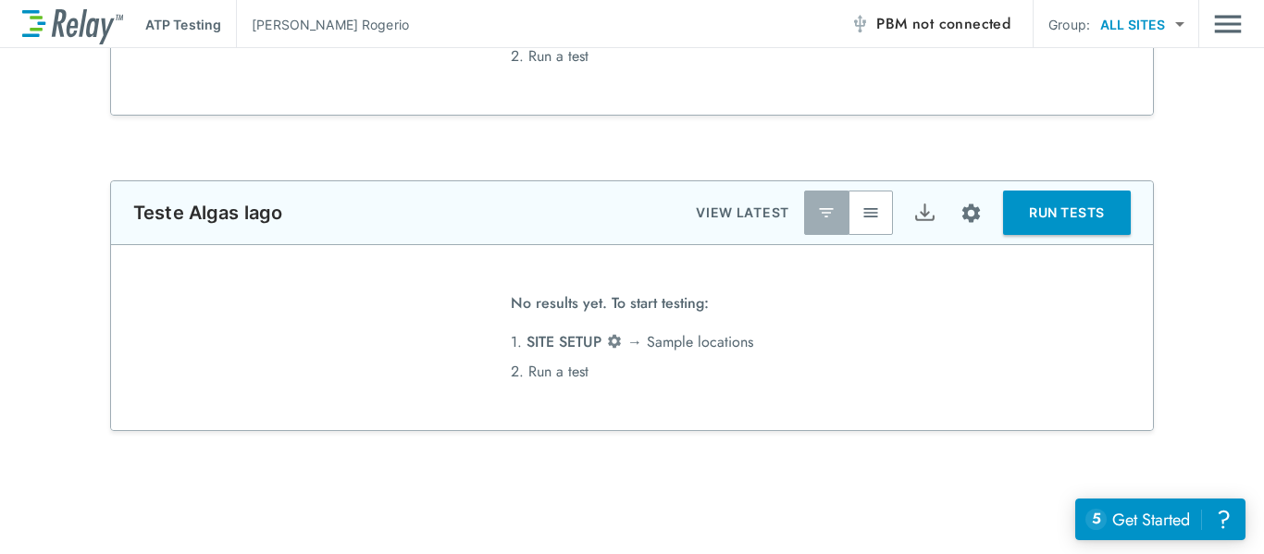
click at [870, 218] on img "button" at bounding box center [870, 213] width 19 height 19
click at [829, 216] on button "button" at bounding box center [826, 213] width 44 height 44
click at [866, 224] on button "button" at bounding box center [870, 213] width 44 height 44
click at [603, 309] on span "No results yet. To start testing:" at bounding box center [610, 308] width 198 height 39
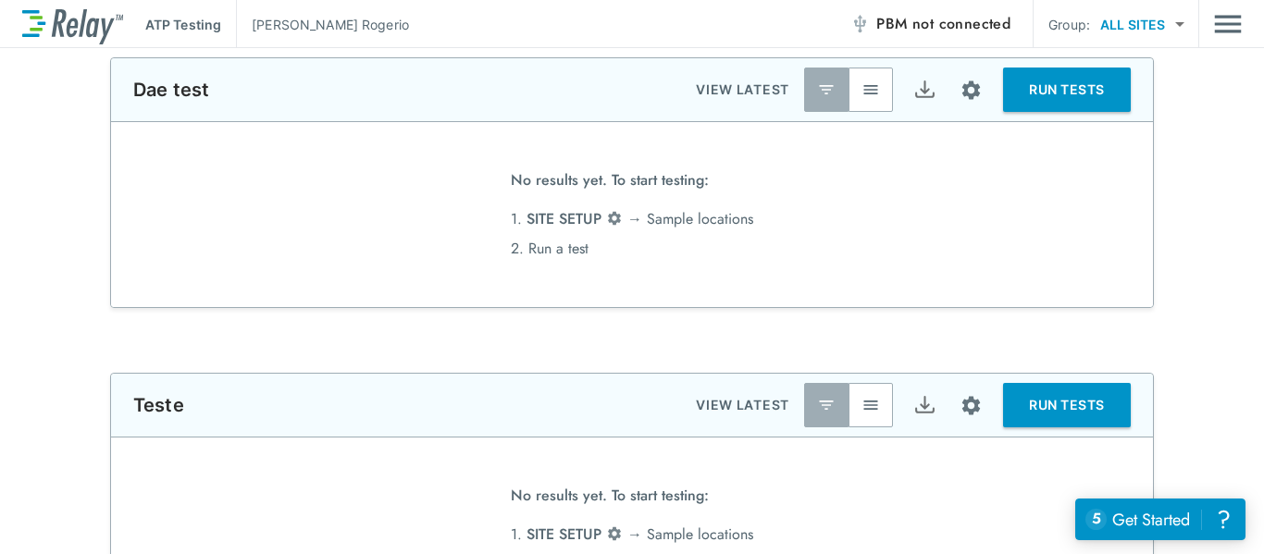
scroll to position [0, 0]
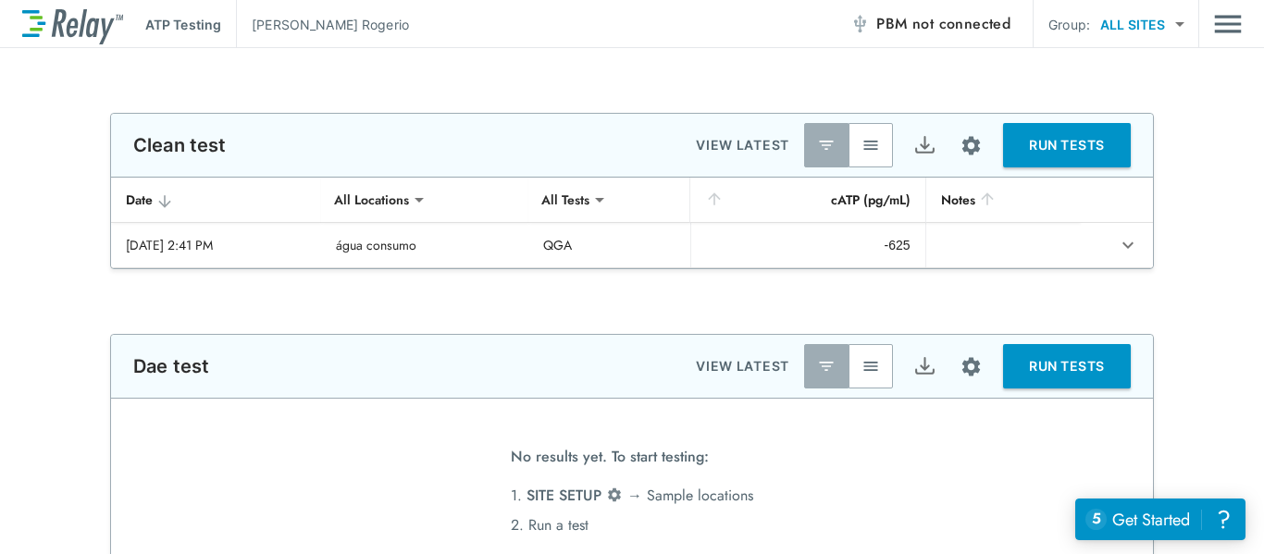
type input "**********"
type input "***"
drag, startPoint x: 1164, startPoint y: 519, endPoint x: 1181, endPoint y: 570, distance: 53.8
click at [1165, 519] on div "Get Started" at bounding box center [1151, 520] width 78 height 24
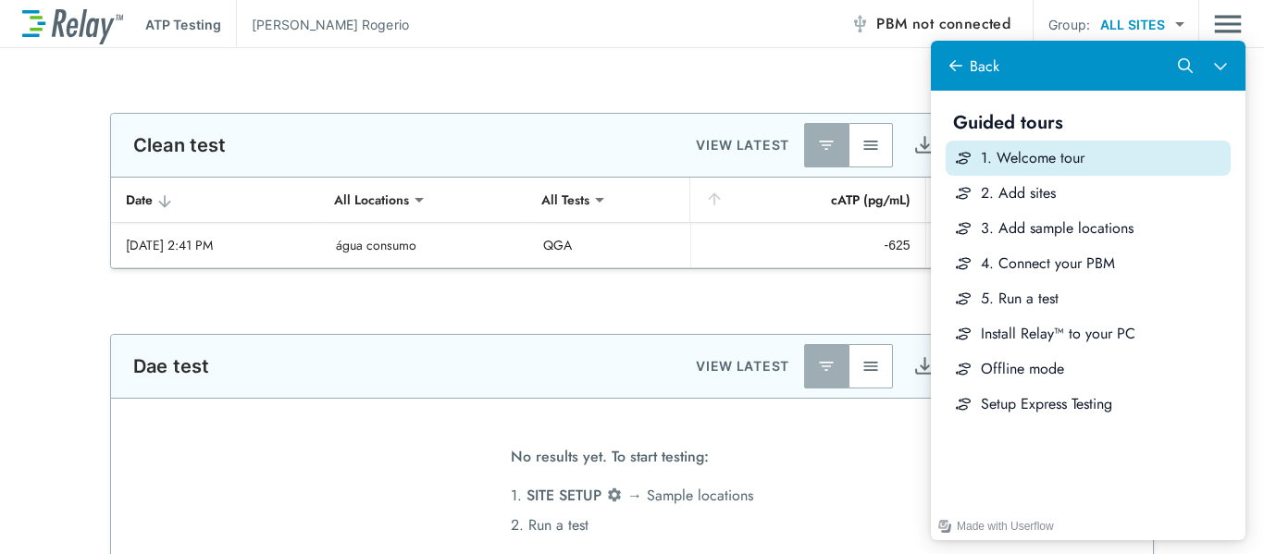
click at [1031, 155] on div "1. Welcome tour" at bounding box center [1102, 158] width 242 height 20
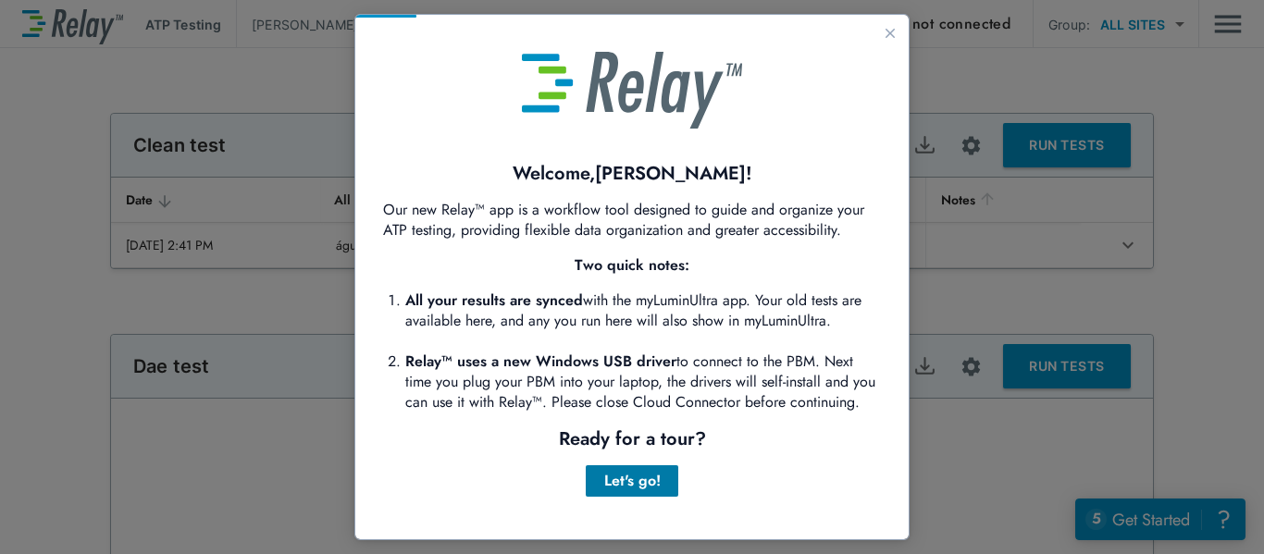
click at [633, 492] on div "Let's go!" at bounding box center [631, 481] width 63 height 22
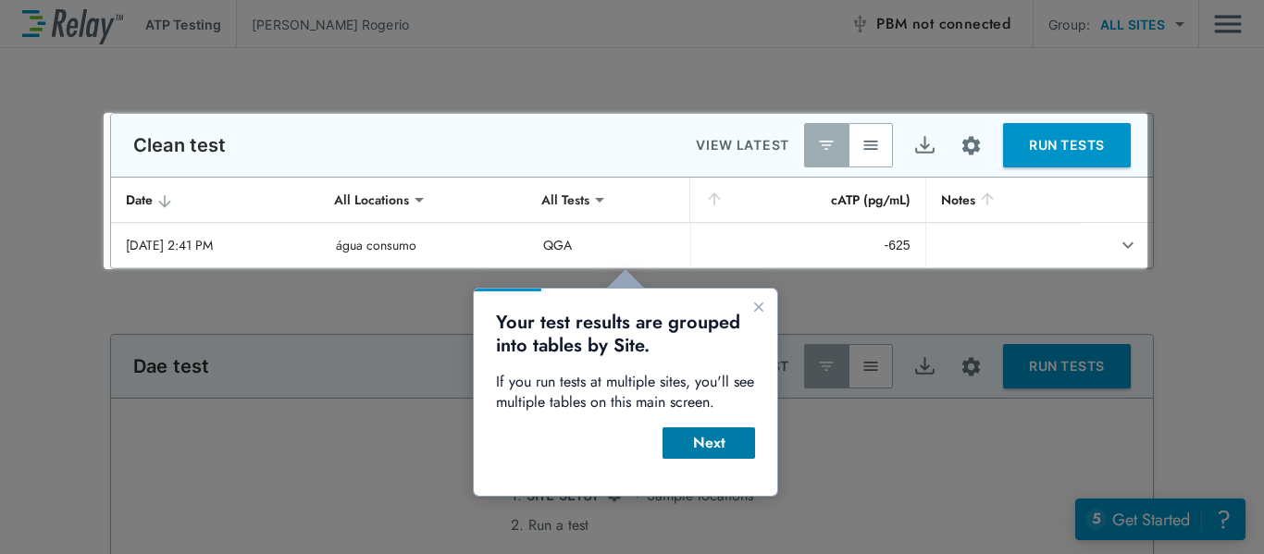
click at [681, 456] on button "Next" at bounding box center [708, 442] width 93 height 31
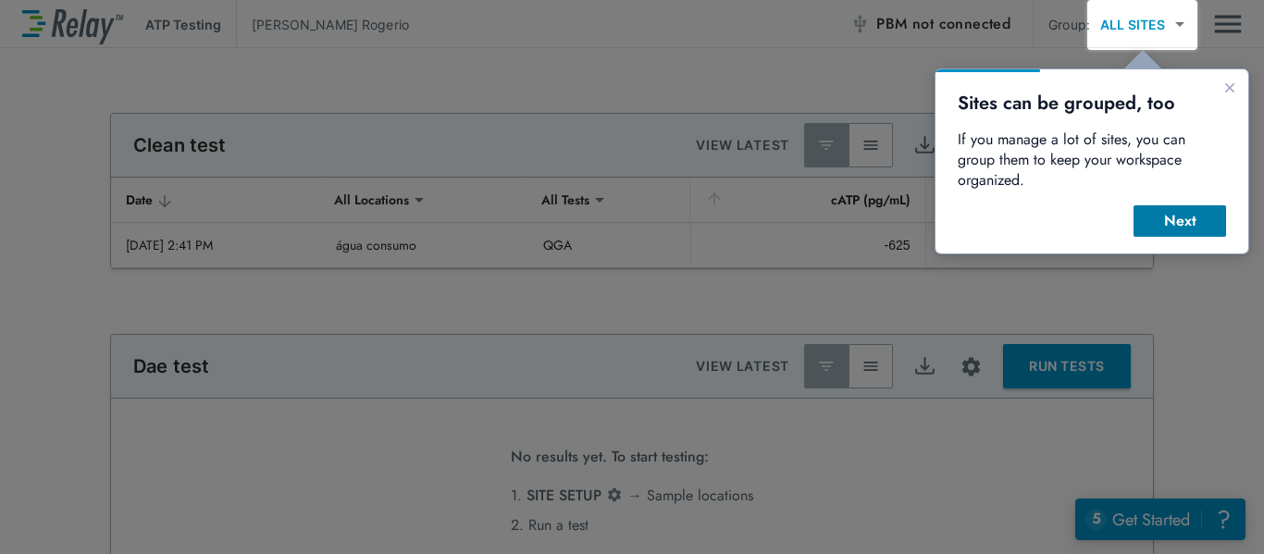
click at [1204, 210] on div "Next" at bounding box center [1179, 221] width 63 height 22
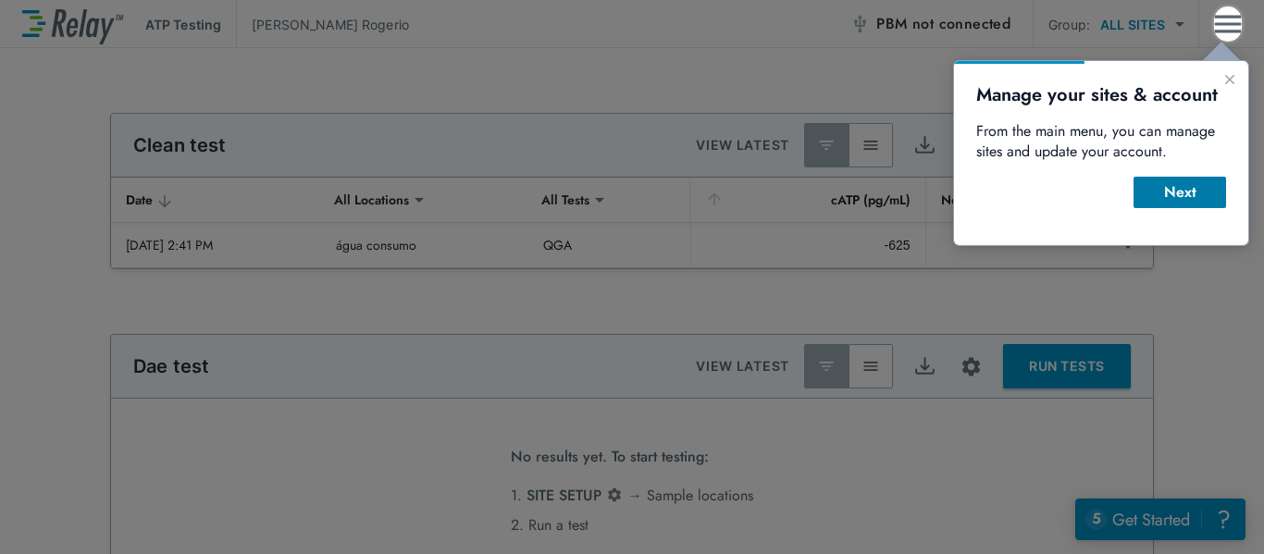
click at [1190, 199] on div "Next" at bounding box center [1179, 192] width 63 height 22
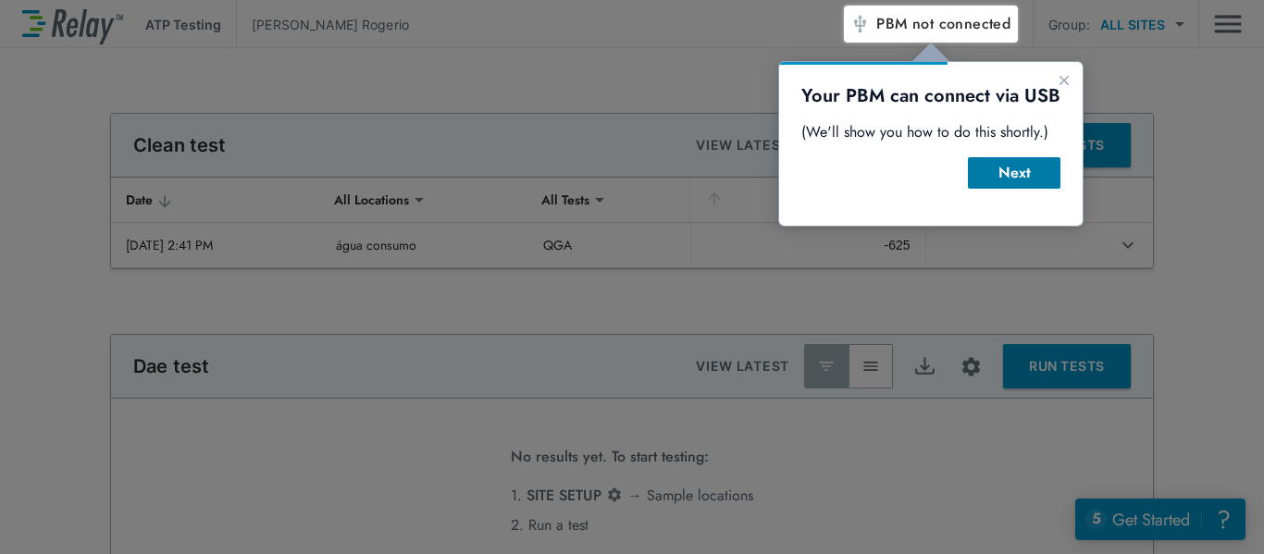
click at [1005, 180] on div "Next" at bounding box center [1013, 173] width 63 height 22
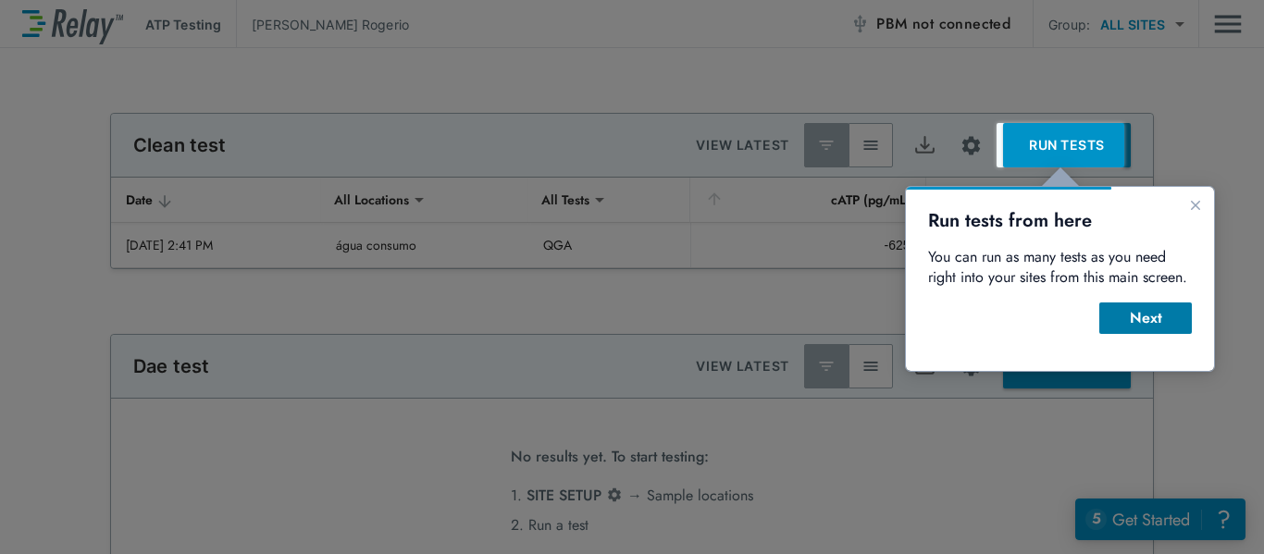
click at [1131, 325] on div "Next" at bounding box center [1145, 318] width 63 height 22
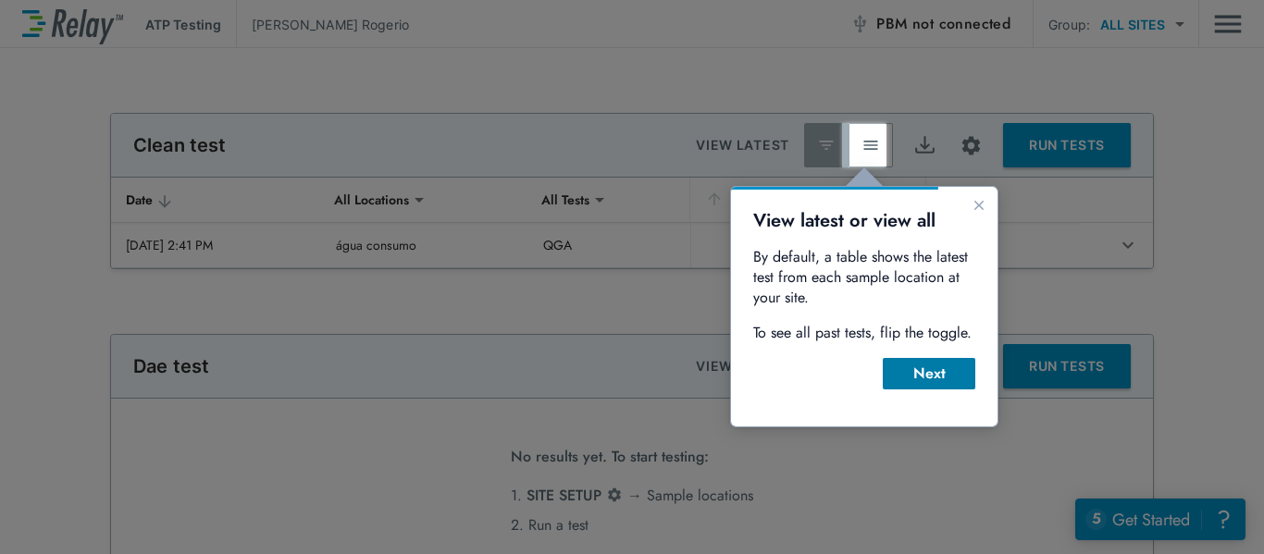
click at [944, 378] on div "Next" at bounding box center [928, 374] width 63 height 22
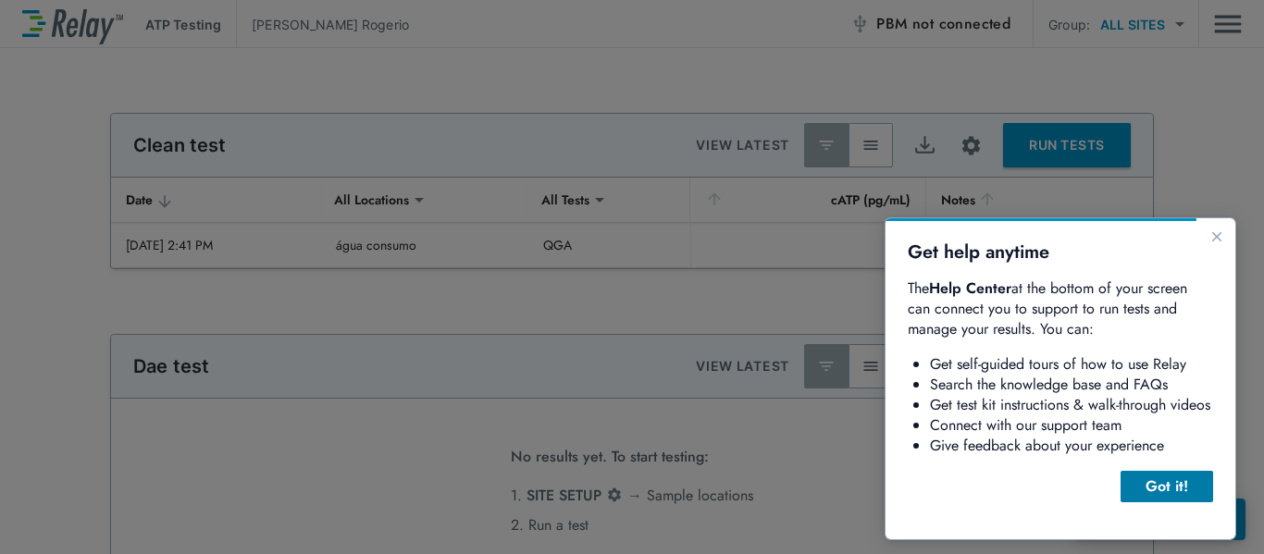
click at [1168, 483] on div "Got it!" at bounding box center [1166, 487] width 63 height 22
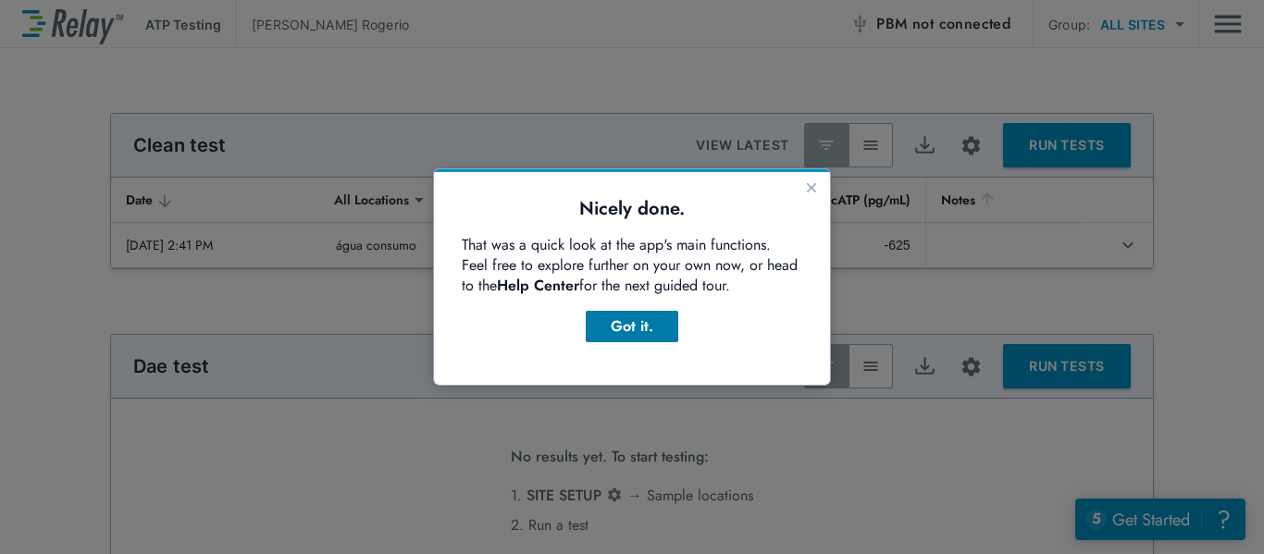
click at [651, 329] on div "Got it." at bounding box center [631, 326] width 63 height 22
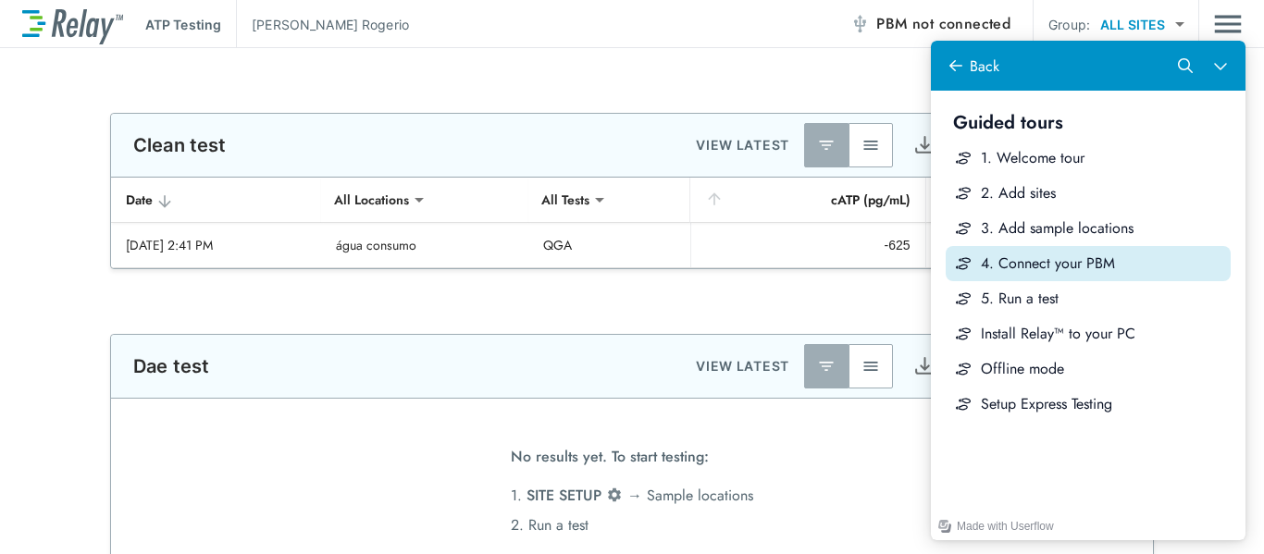
click at [1040, 261] on div "4. Connect your PBM" at bounding box center [1102, 263] width 242 height 20
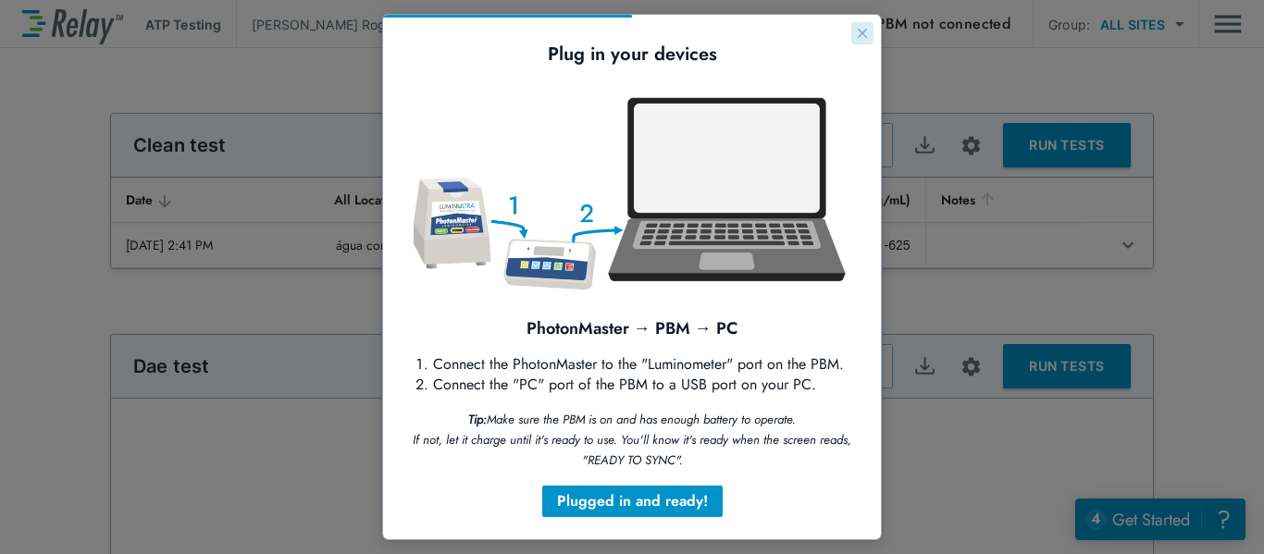
click at [858, 31] on icon "Close guide" at bounding box center [862, 33] width 9 height 9
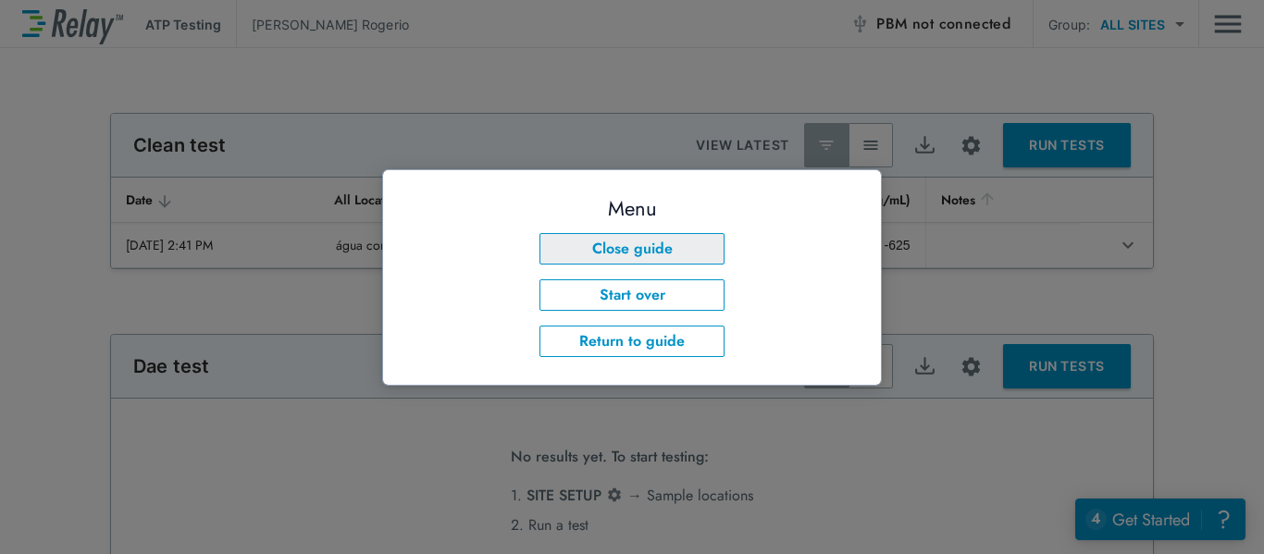
click at [661, 254] on button "Close guide" at bounding box center [631, 248] width 185 height 31
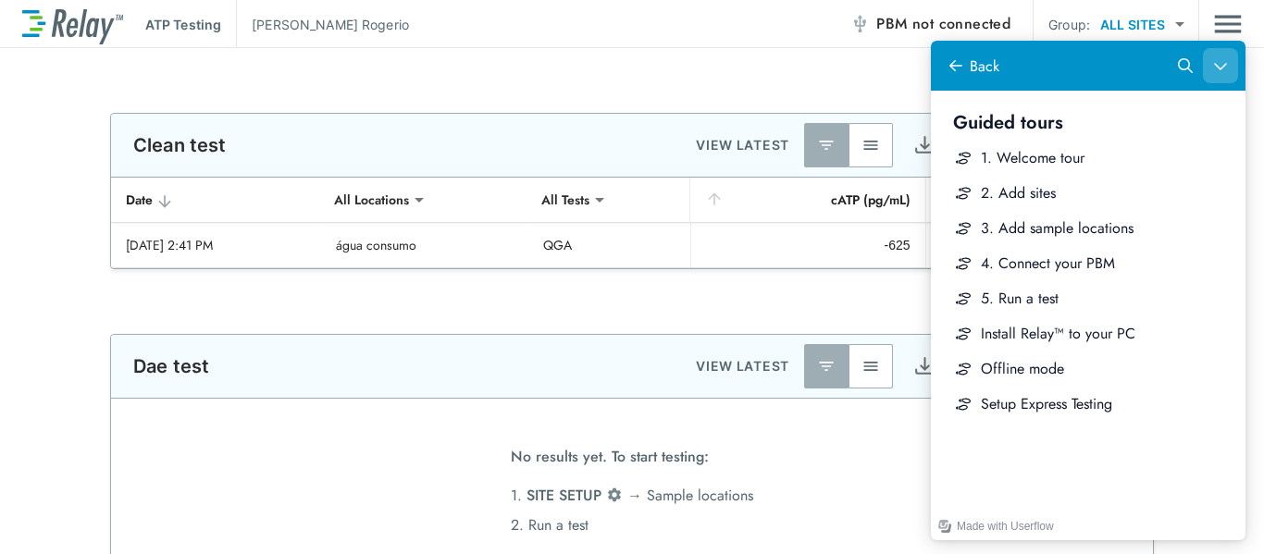
click at [1220, 72] on icon "Close Help Center" at bounding box center [1220, 65] width 15 height 15
click at [962, 67] on icon "Help Center" at bounding box center [955, 65] width 15 height 15
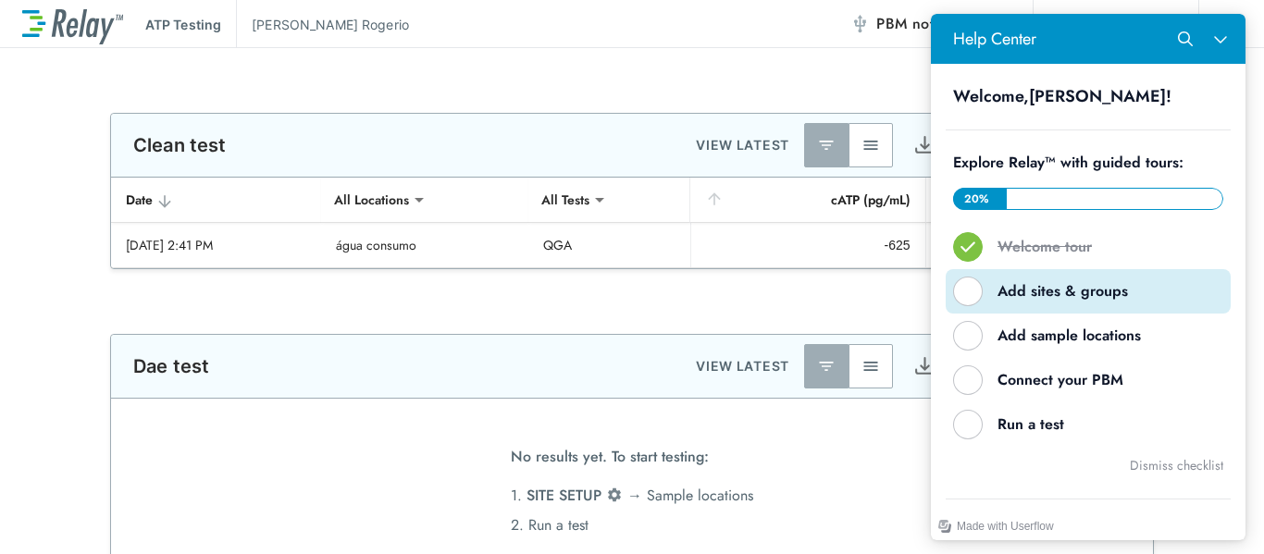
click at [978, 287] on div "Help Center" at bounding box center [968, 292] width 30 height 30
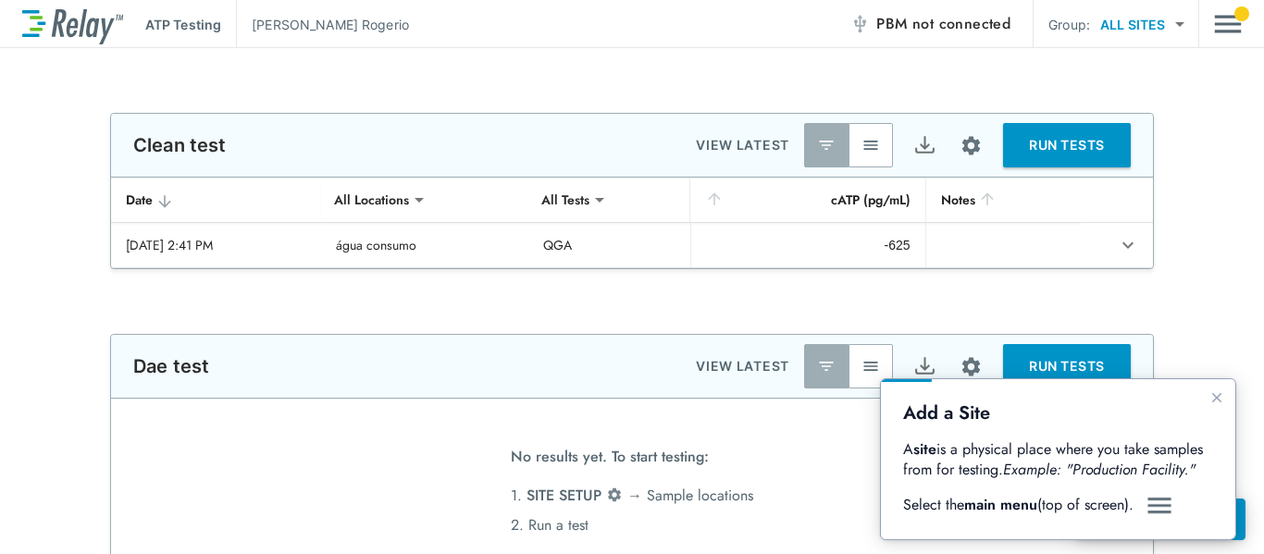
click at [1158, 505] on img "Guide" at bounding box center [1159, 506] width 28 height 22
click at [920, 365] on img "Export" at bounding box center [924, 366] width 23 height 23
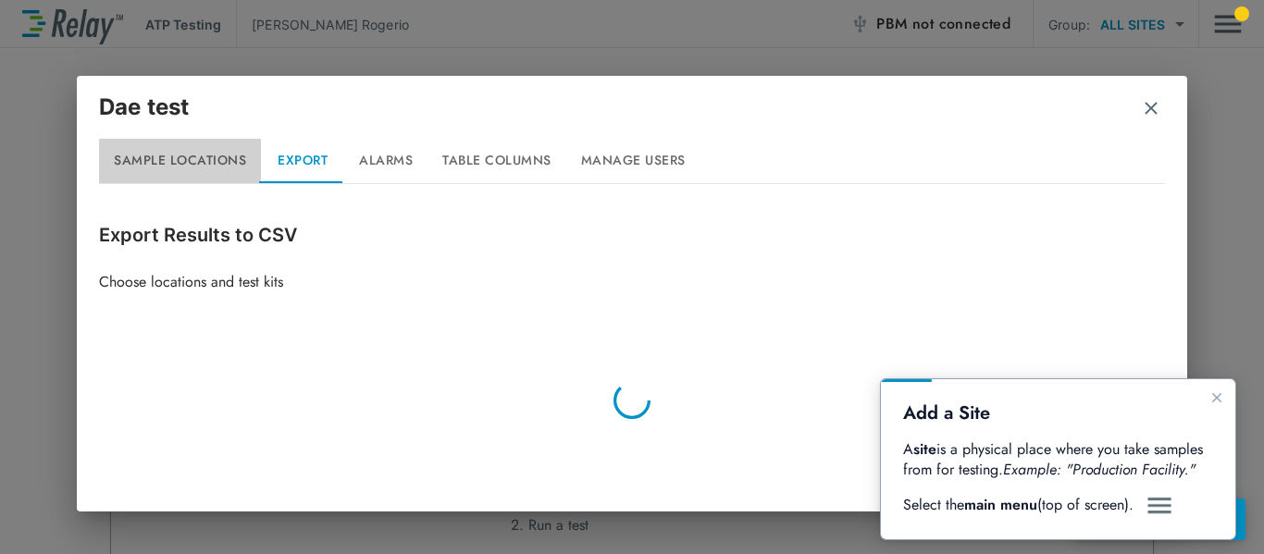
click at [209, 163] on button "Sample Locations" at bounding box center [180, 161] width 162 height 44
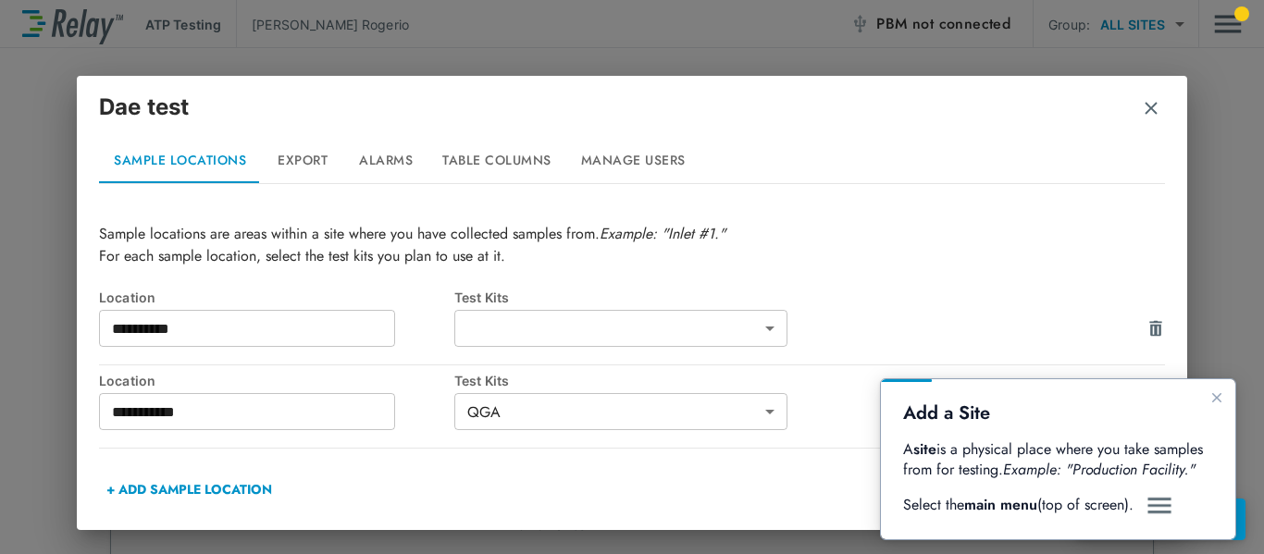
scroll to position [48, 0]
drag, startPoint x: 154, startPoint y: 101, endPoint x: 175, endPoint y: 109, distance: 22.0
click at [156, 101] on p "Dae test" at bounding box center [144, 107] width 90 height 33
click at [1154, 108] on img "button" at bounding box center [1151, 108] width 19 height 19
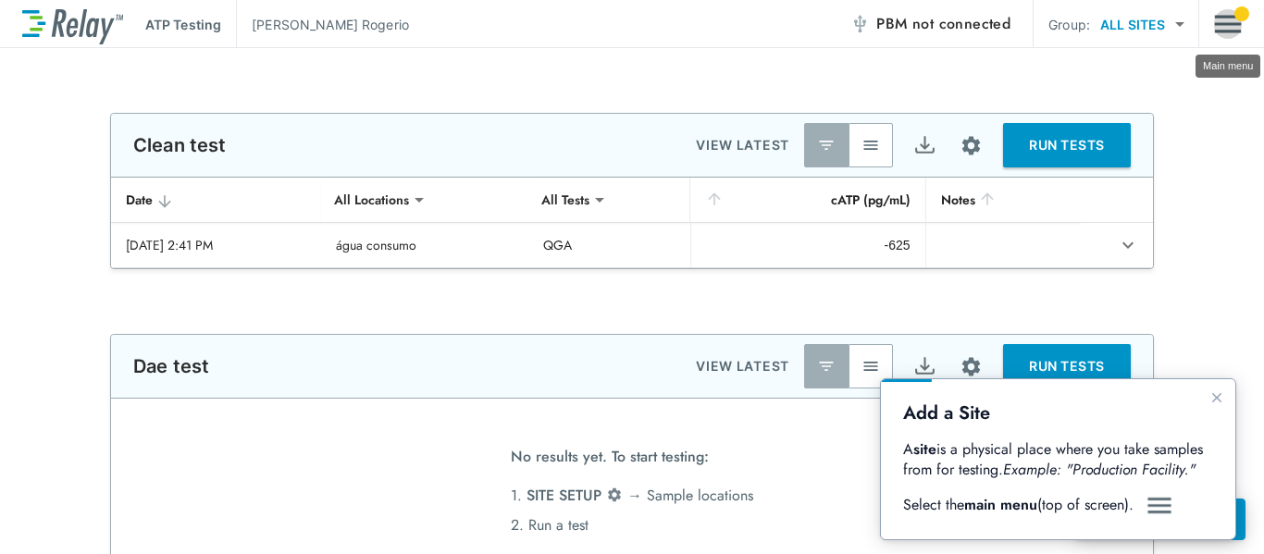
click at [1231, 25] on img "Main menu" at bounding box center [1228, 23] width 28 height 35
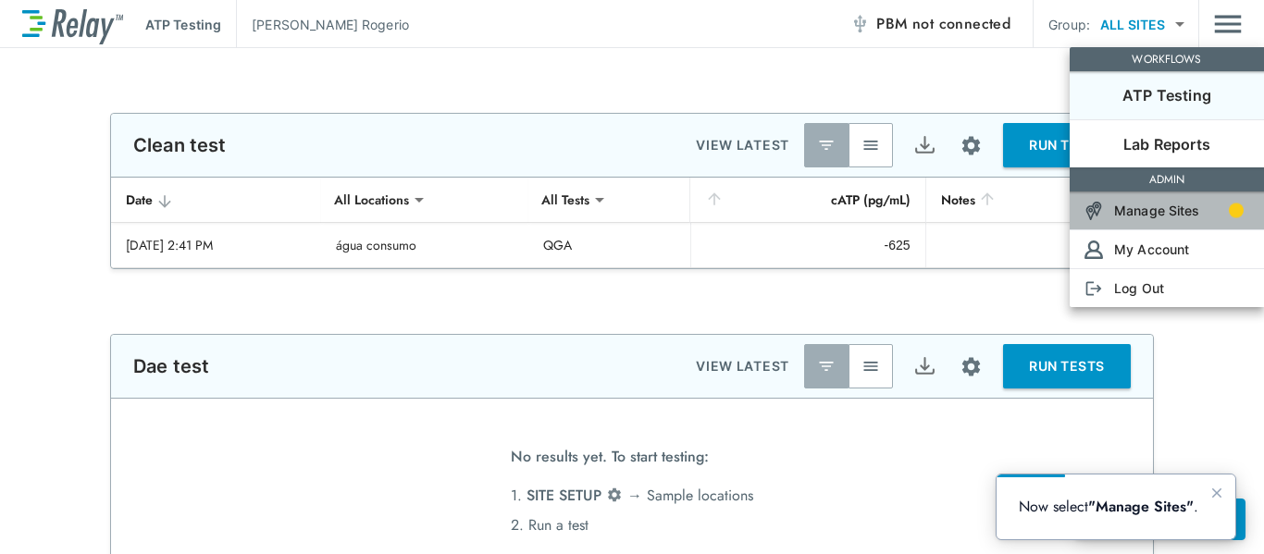
click at [1161, 205] on p "Manage Sites" at bounding box center [1157, 210] width 86 height 19
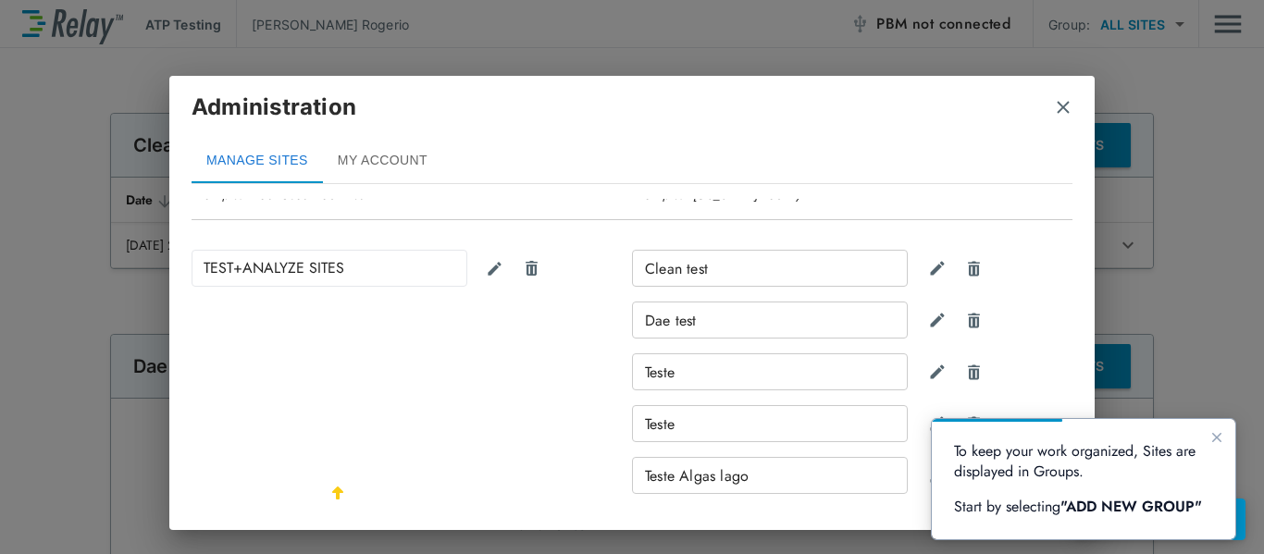
scroll to position [193, 0]
click at [965, 325] on img "Delete site" at bounding box center [974, 323] width 18 height 18
click at [965, 325] on img "Cancel" at bounding box center [973, 322] width 16 height 17
click at [965, 325] on img "Delete site" at bounding box center [974, 323] width 18 height 18
click at [530, 274] on img "Delete group" at bounding box center [532, 270] width 18 height 19
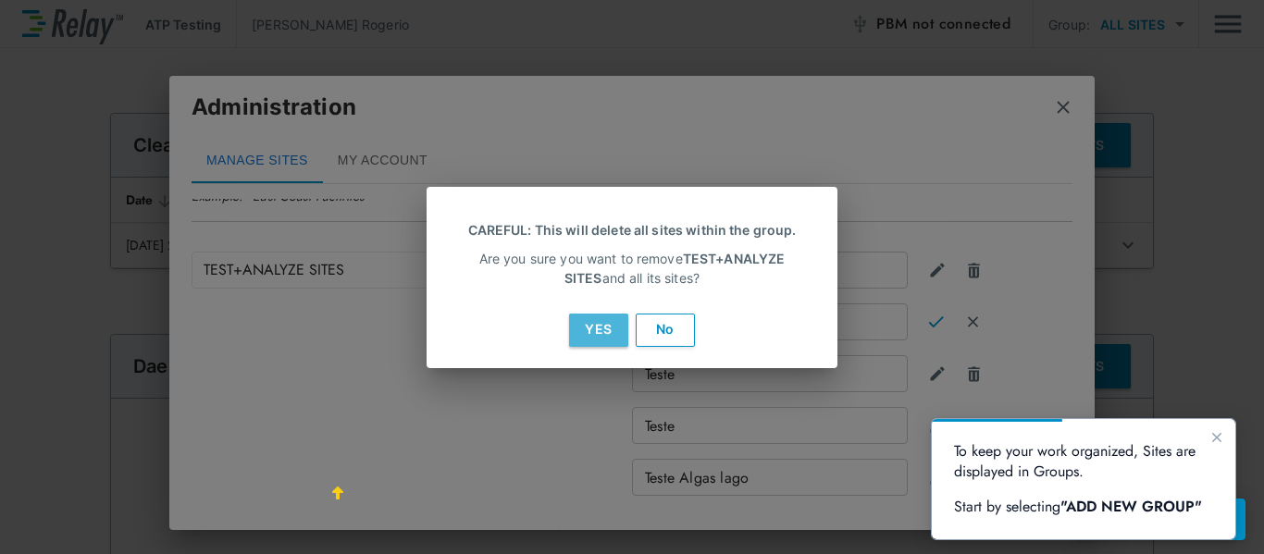
click at [597, 322] on button "Yes" at bounding box center [598, 330] width 59 height 33
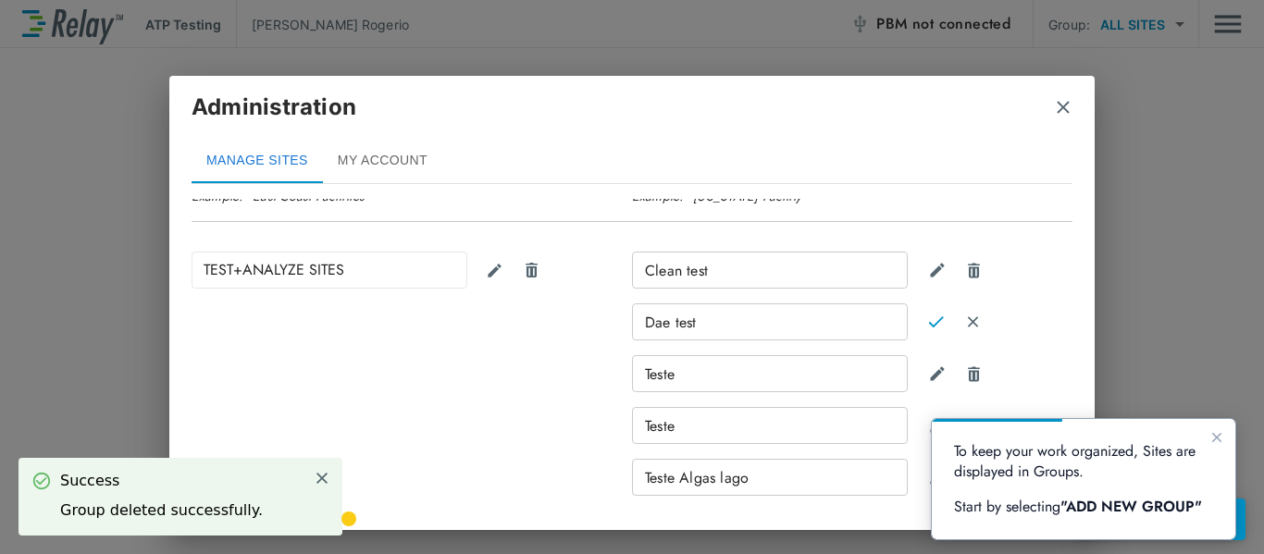
scroll to position [323, 0]
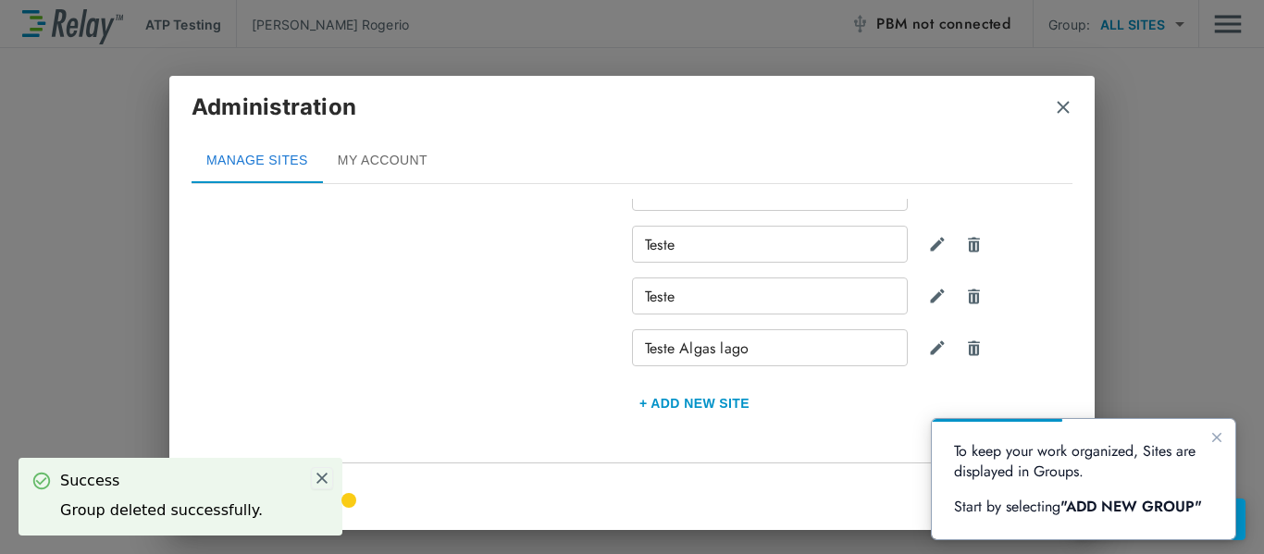
click at [323, 485] on img at bounding box center [322, 478] width 17 height 17
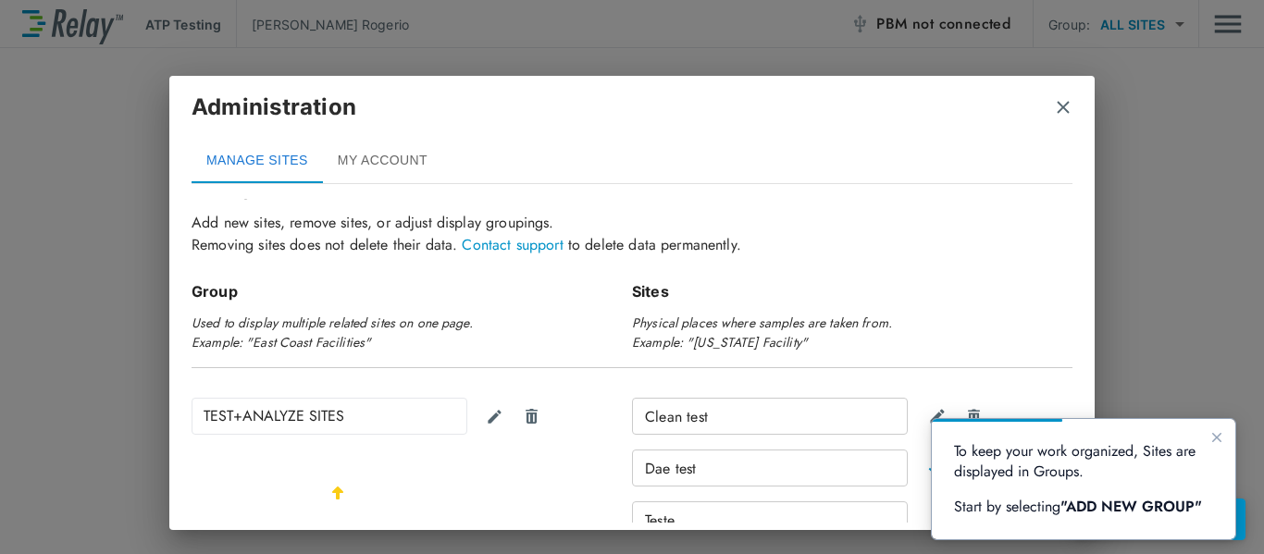
scroll to position [45, 0]
click at [440, 425] on div "TEST+ANALYZE SITES" at bounding box center [330, 418] width 276 height 37
click at [493, 426] on img "Edit group" at bounding box center [495, 419] width 18 height 18
click at [519, 420] on button "Cancel" at bounding box center [531, 418] width 37 height 37
click at [1068, 108] on img "close" at bounding box center [1063, 107] width 19 height 19
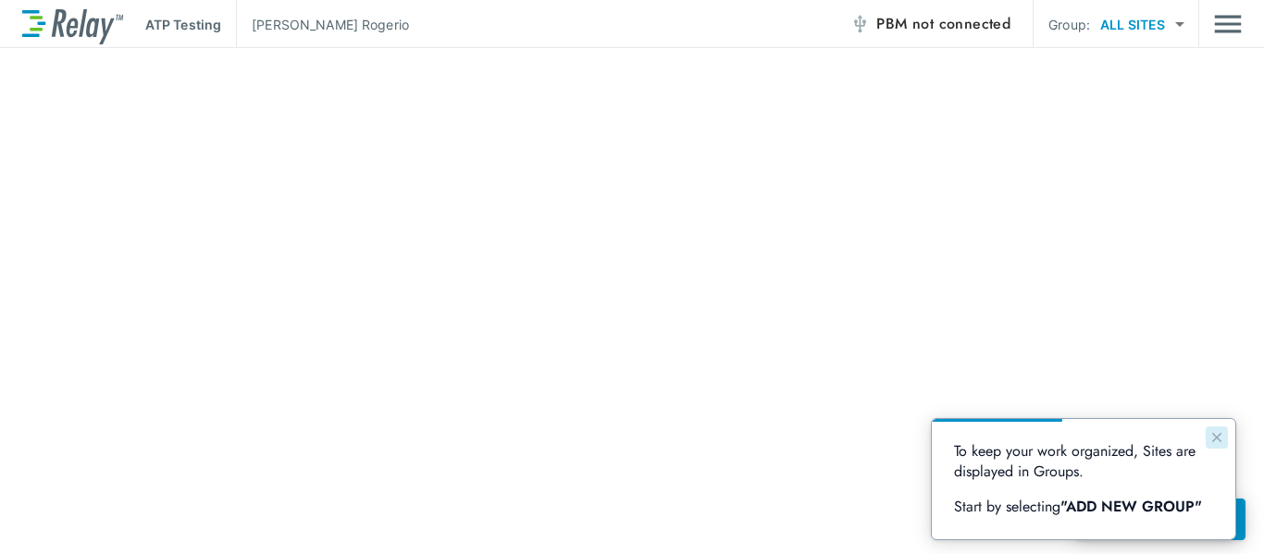
click at [1207, 441] on button "Close guide" at bounding box center [1216, 437] width 22 height 22
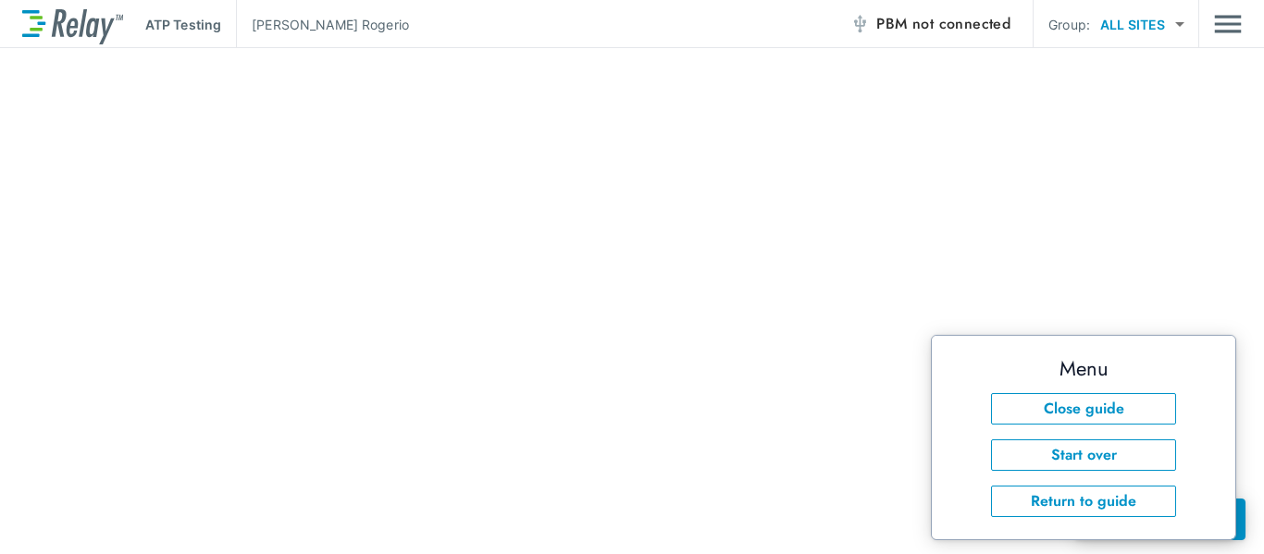
click at [1153, 252] on div at bounding box center [632, 301] width 1264 height 506
click at [1204, 239] on div at bounding box center [632, 301] width 1264 height 506
click at [1176, 28] on body "ATP Testing Fabio Rogerio PBM not connected Group: ALL SITES ********* ​ Succes…" at bounding box center [632, 277] width 1264 height 554
click at [1158, 72] on li "ALL SITES" at bounding box center [1141, 72] width 110 height 33
click at [1157, 23] on body "ATP Testing Fabio Rogerio PBM not connected Group: ALL SITES ********* ​ Succes…" at bounding box center [632, 277] width 1264 height 554
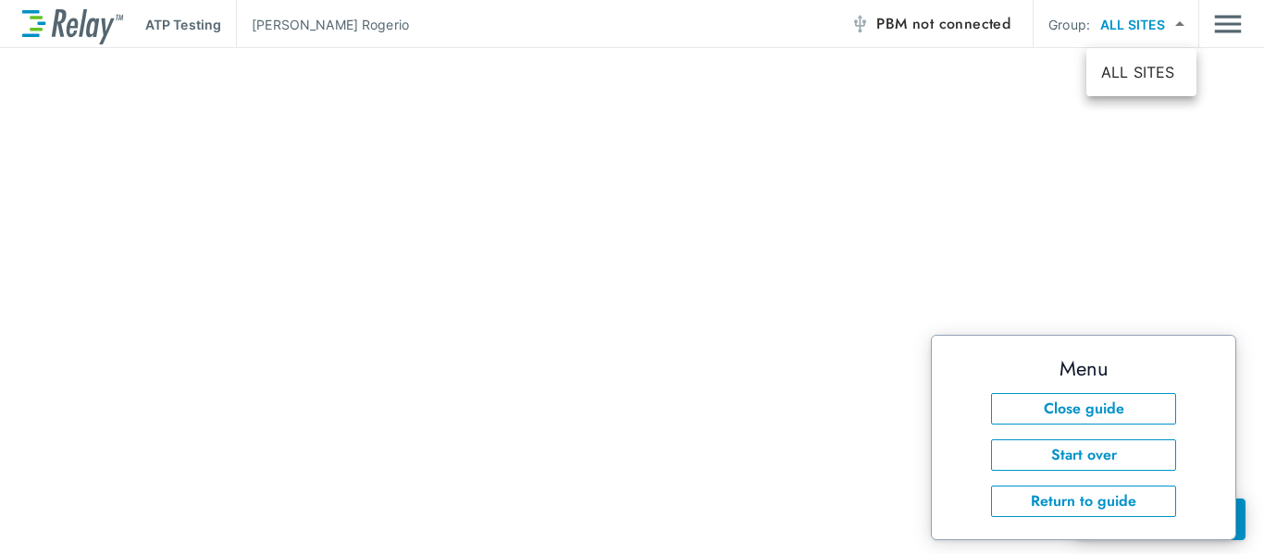
click at [1157, 23] on div at bounding box center [632, 277] width 1264 height 554
click at [1214, 30] on img "Main menu" at bounding box center [1228, 23] width 28 height 35
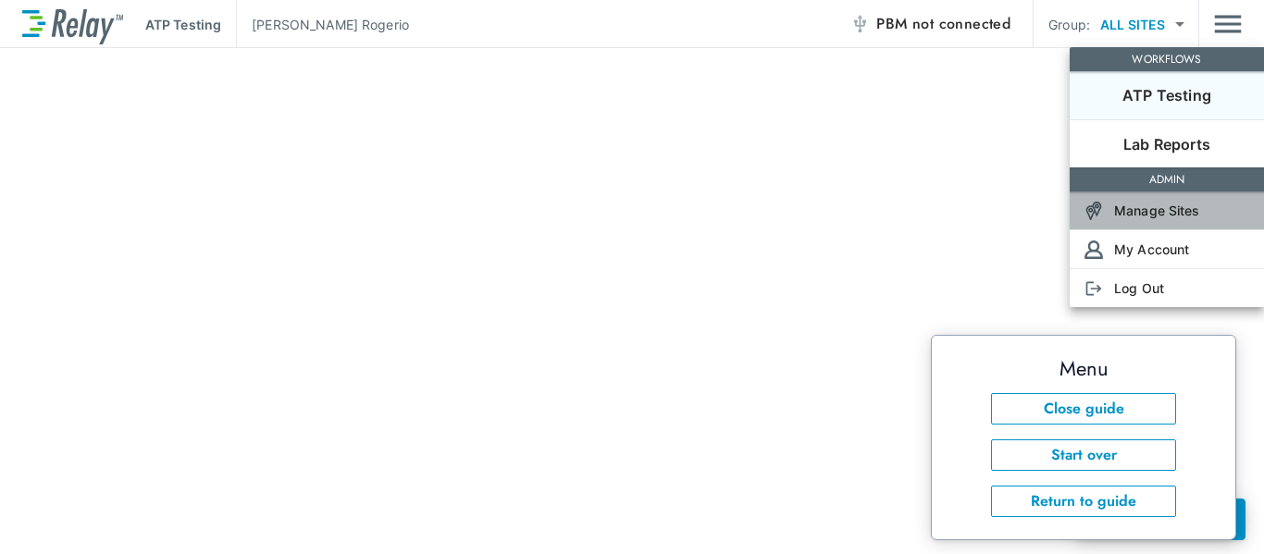
click at [1178, 216] on p "Manage Sites" at bounding box center [1157, 210] width 86 height 19
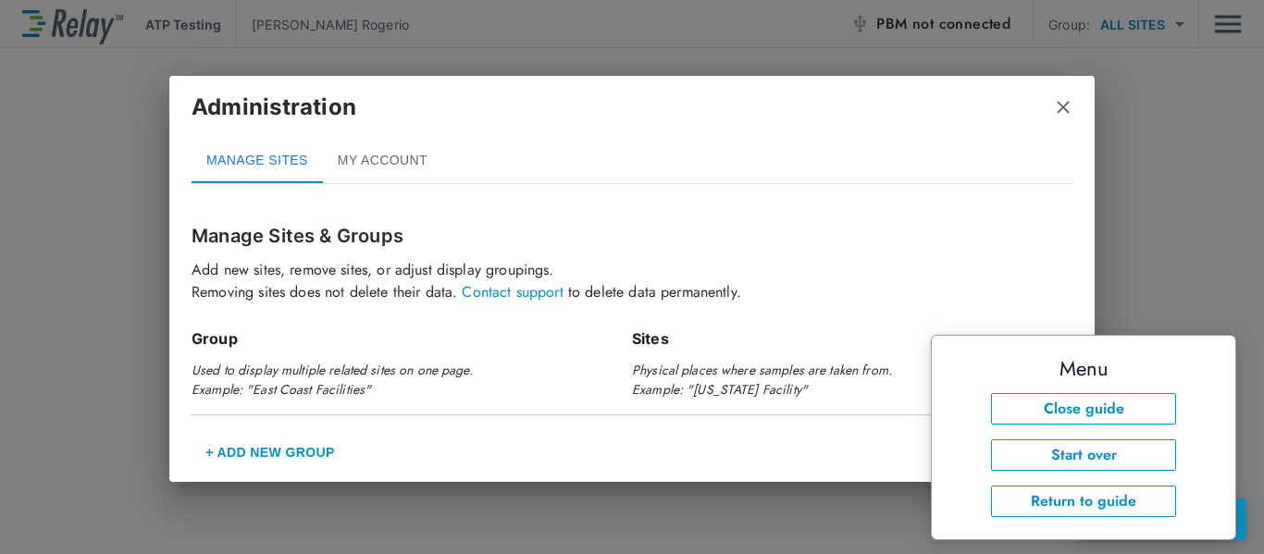
click at [370, 149] on button "MY ACCOUNT" at bounding box center [382, 161] width 119 height 44
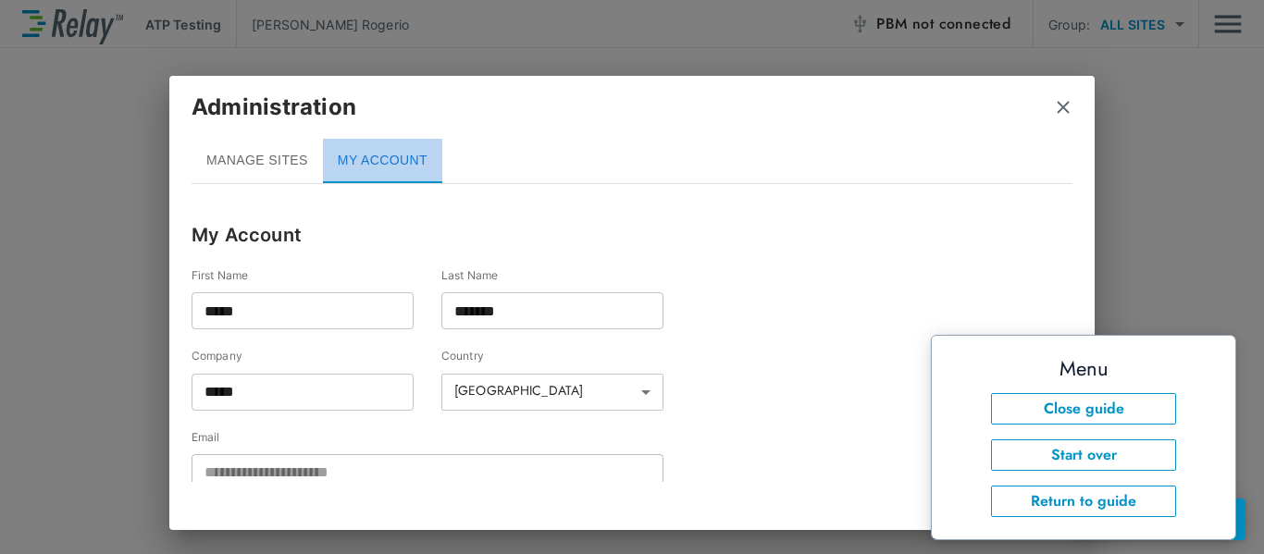
click at [370, 149] on button "MY ACCOUNT" at bounding box center [382, 161] width 119 height 44
click at [289, 149] on button "MANAGE SITES" at bounding box center [257, 161] width 131 height 44
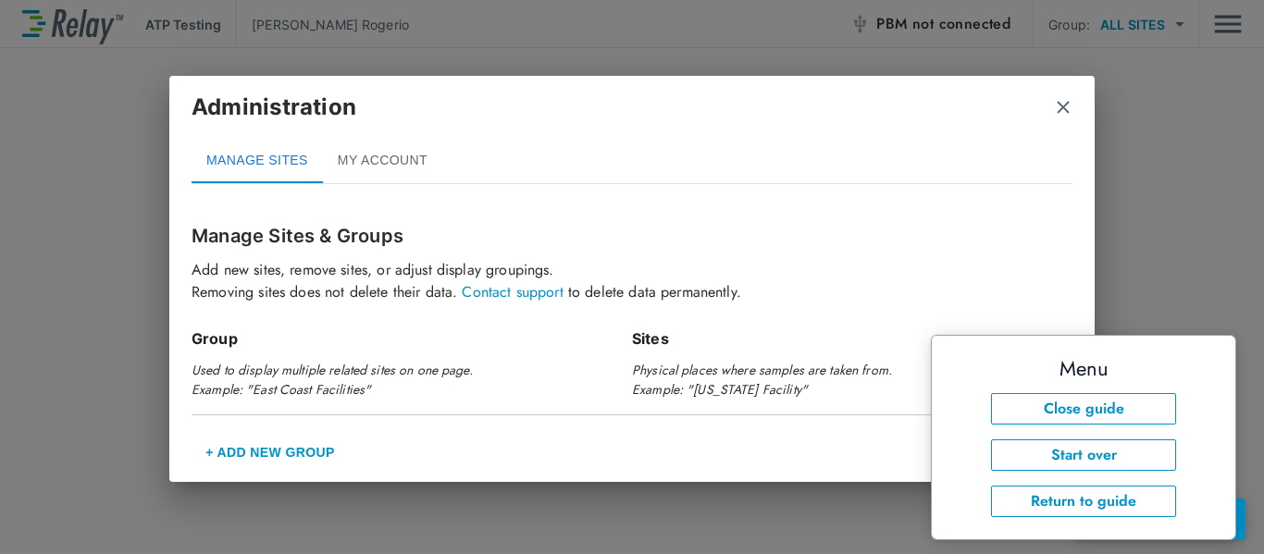
click at [306, 448] on button "+ Add New Group" at bounding box center [270, 452] width 157 height 44
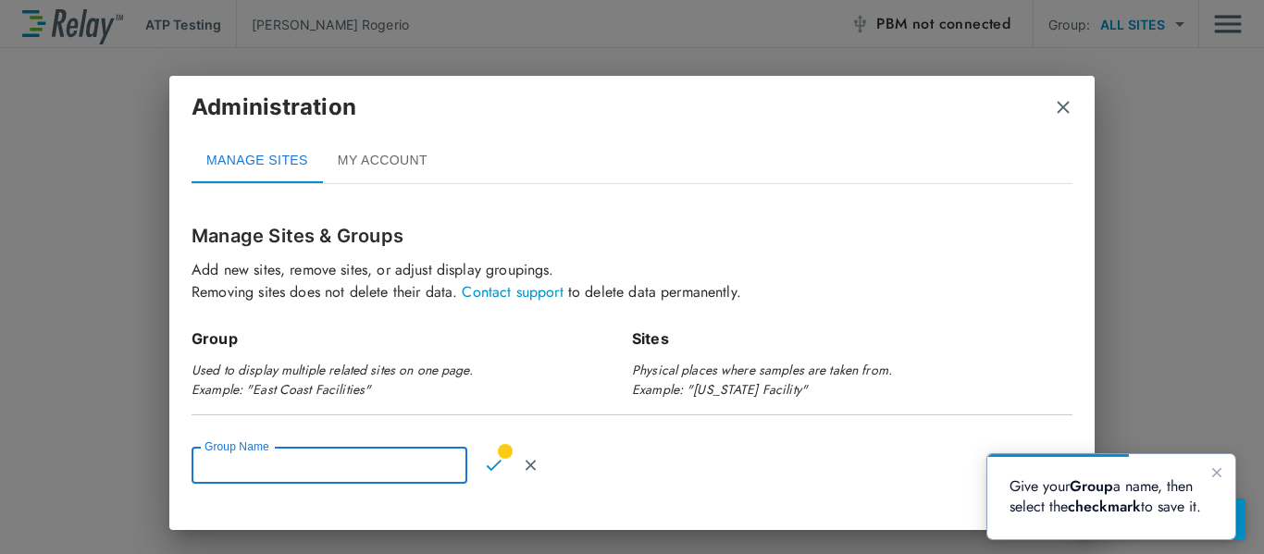
click at [406, 469] on input "Group Name" at bounding box center [330, 465] width 276 height 37
type input "**********"
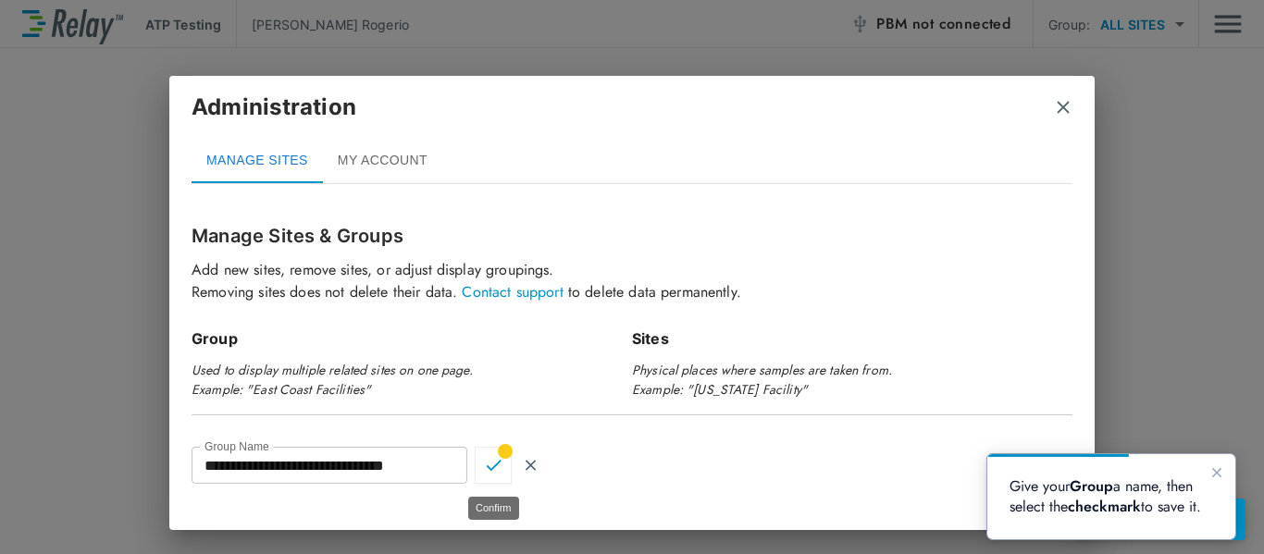
click at [496, 463] on img "Confirm" at bounding box center [494, 465] width 16 height 17
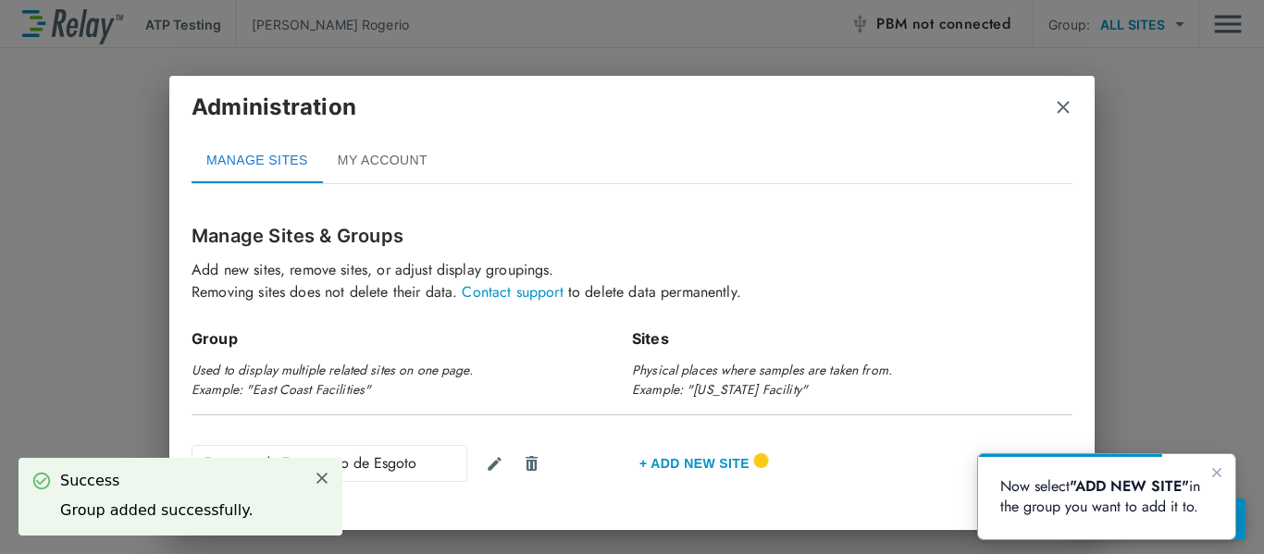
scroll to position [60, 0]
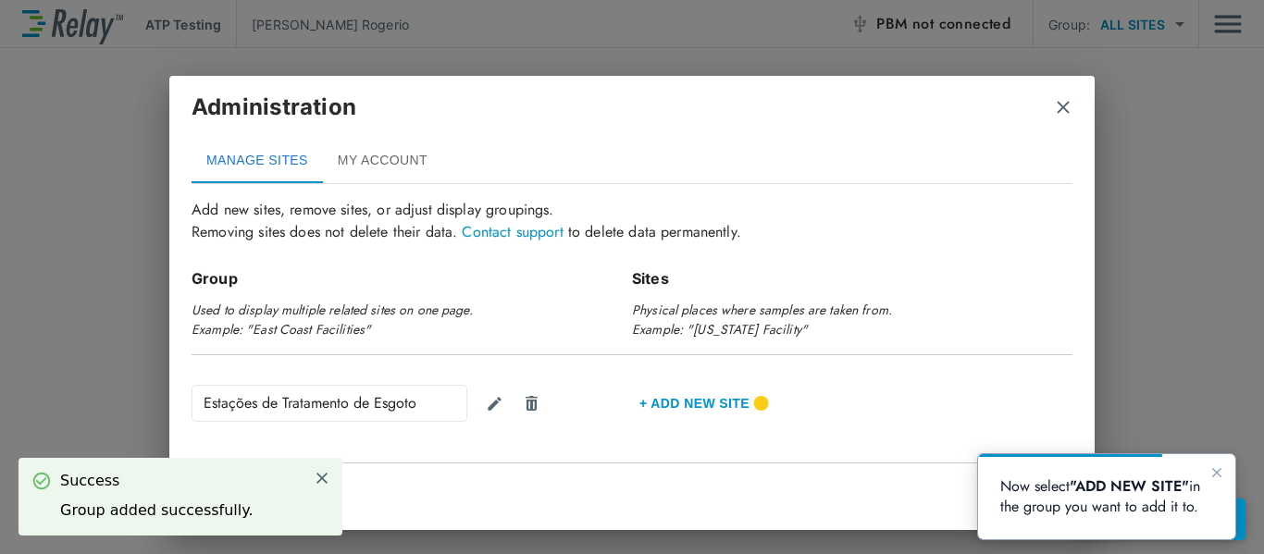
click at [1052, 105] on div "Administration" at bounding box center [632, 115] width 881 height 48
click at [1065, 115] on img "close" at bounding box center [1063, 107] width 19 height 19
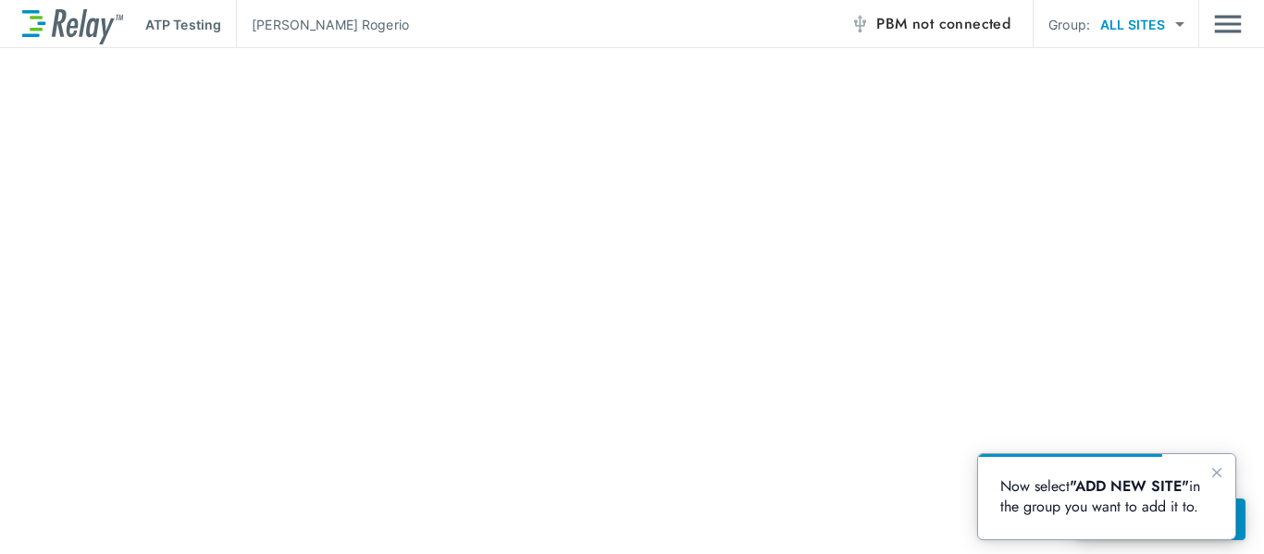
click at [183, 28] on p "ATP Testing" at bounding box center [183, 24] width 76 height 19
click at [1213, 471] on icon "Close guide" at bounding box center [1216, 472] width 15 height 15
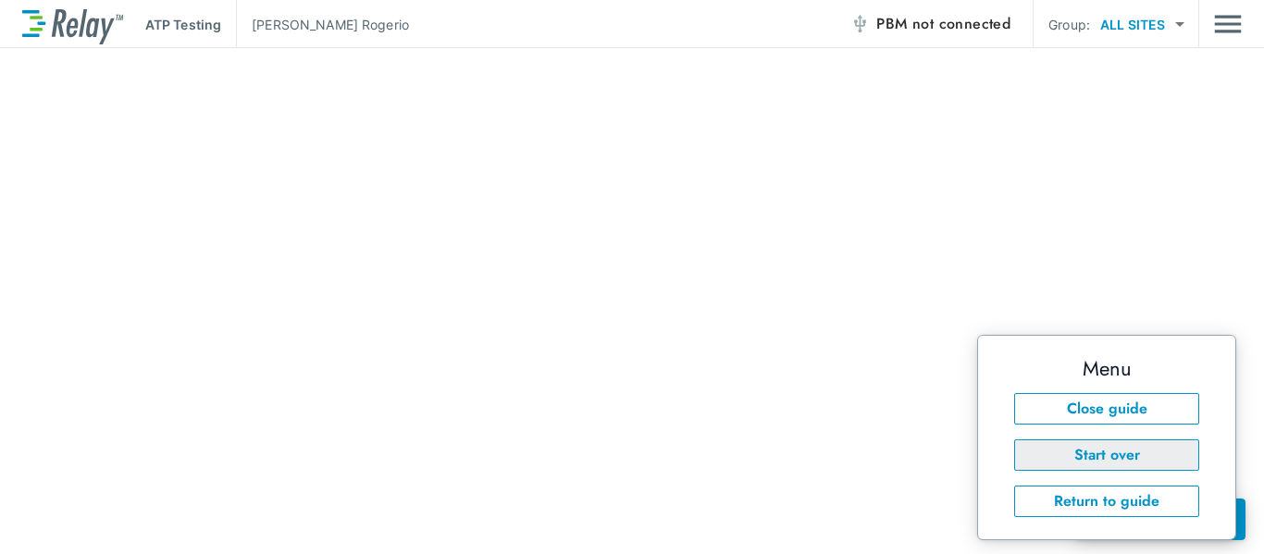
click at [1131, 451] on button "Start over" at bounding box center [1106, 454] width 185 height 31
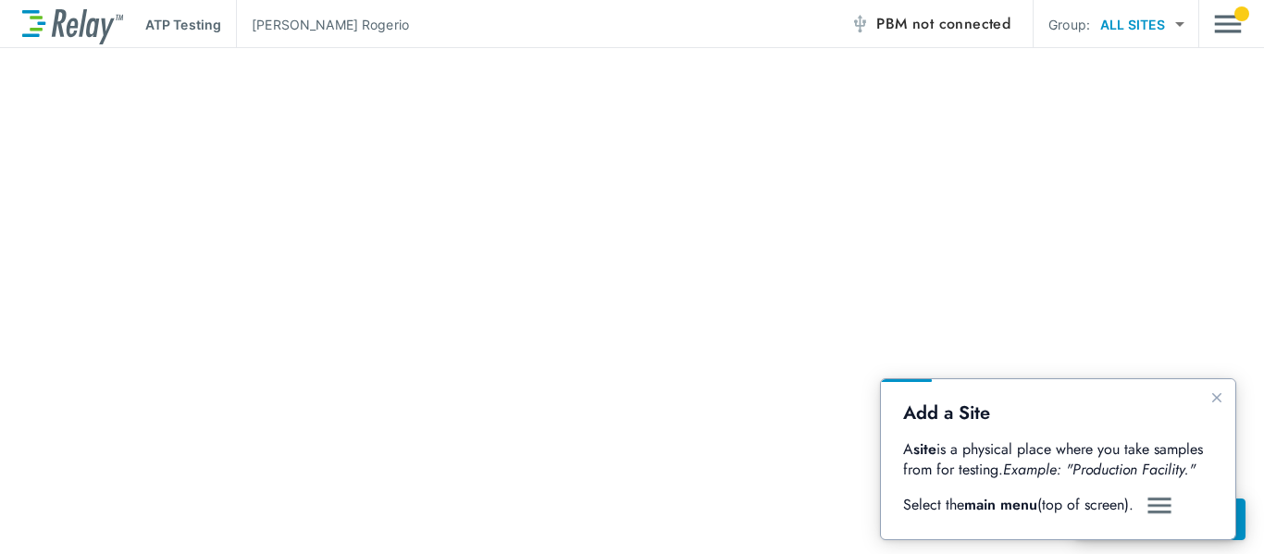
click at [1152, 503] on img at bounding box center [1159, 506] width 28 height 22
click at [1215, 401] on icon "Close guide" at bounding box center [1216, 397] width 9 height 9
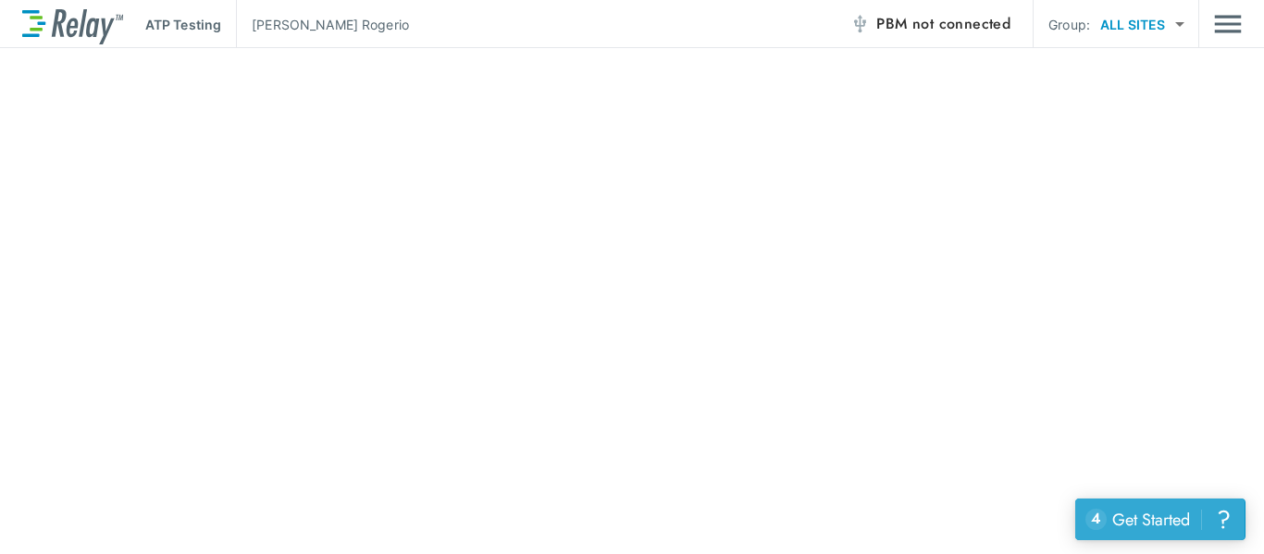
click at [1187, 516] on div "Get Started" at bounding box center [1151, 520] width 78 height 24
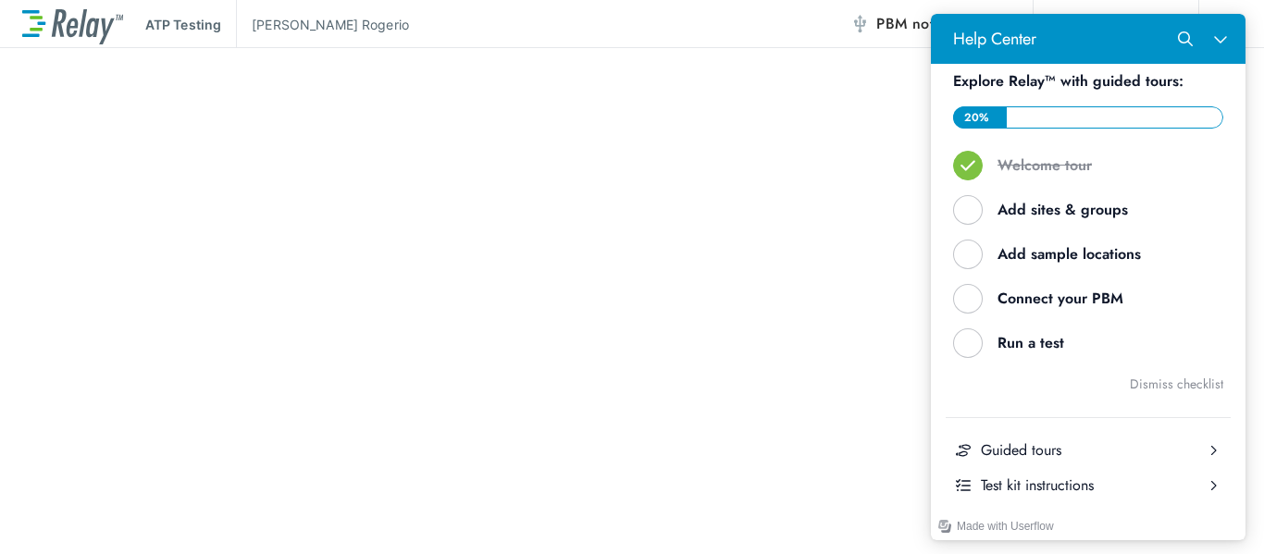
scroll to position [76, 0]
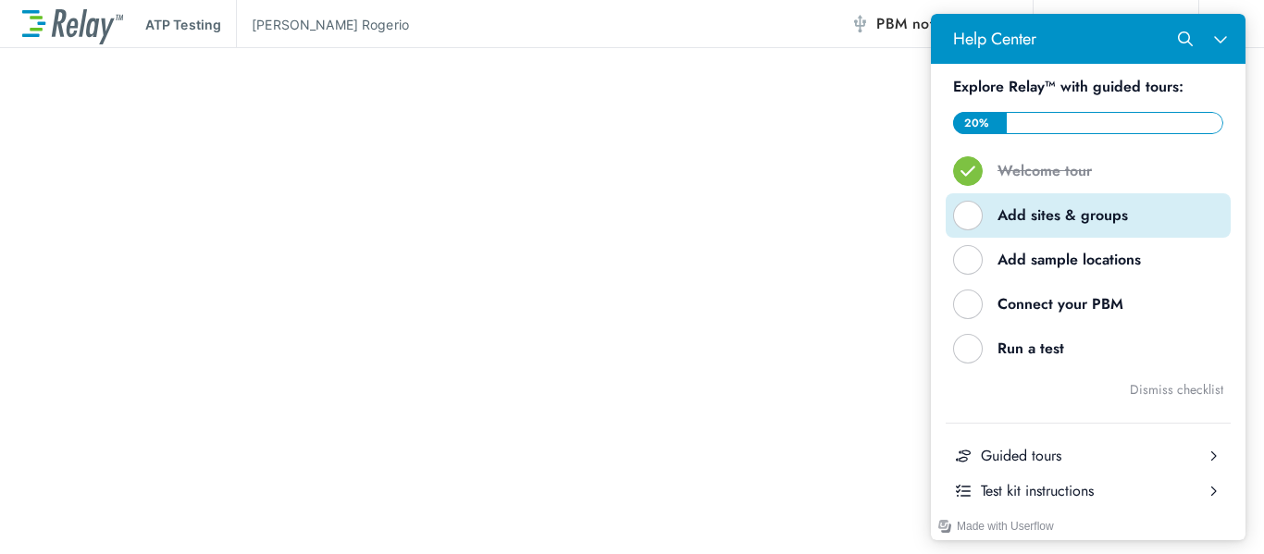
click at [972, 212] on div "Help Center" at bounding box center [968, 216] width 30 height 30
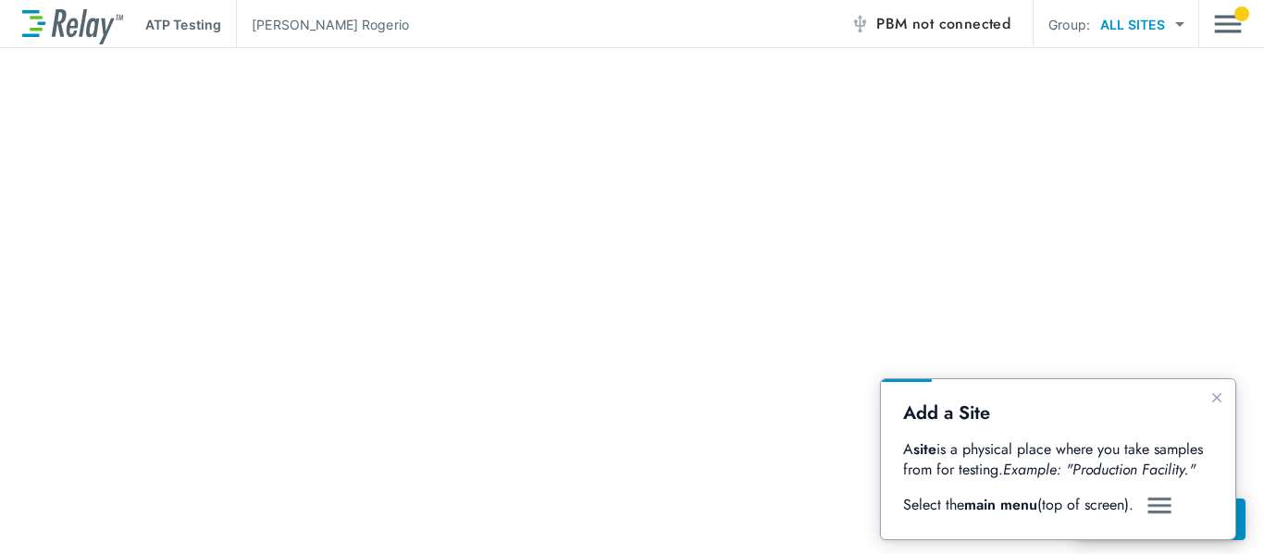
scroll to position [0, 0]
click at [1222, 12] on img "Main menu" at bounding box center [1228, 23] width 28 height 35
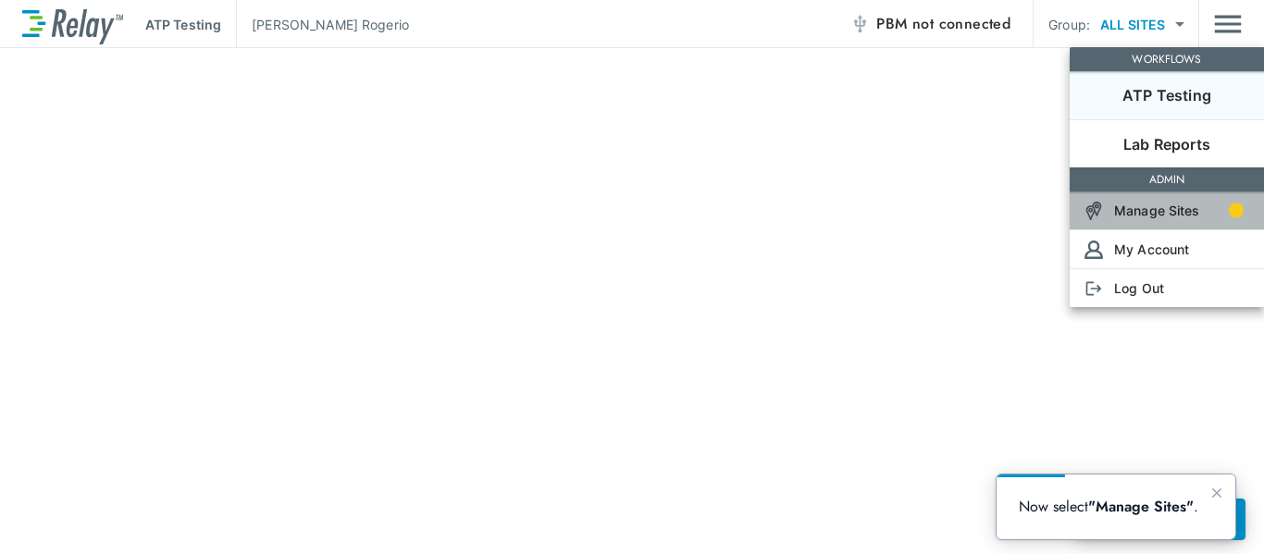
click at [1150, 213] on p "Manage Sites" at bounding box center [1157, 210] width 86 height 19
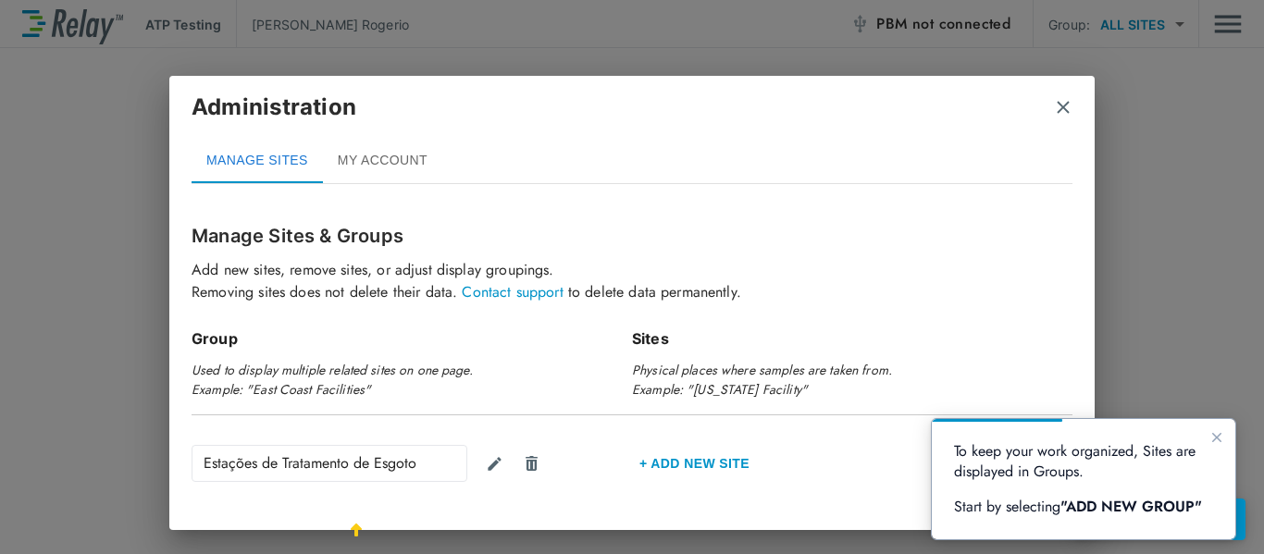
scroll to position [60, 0]
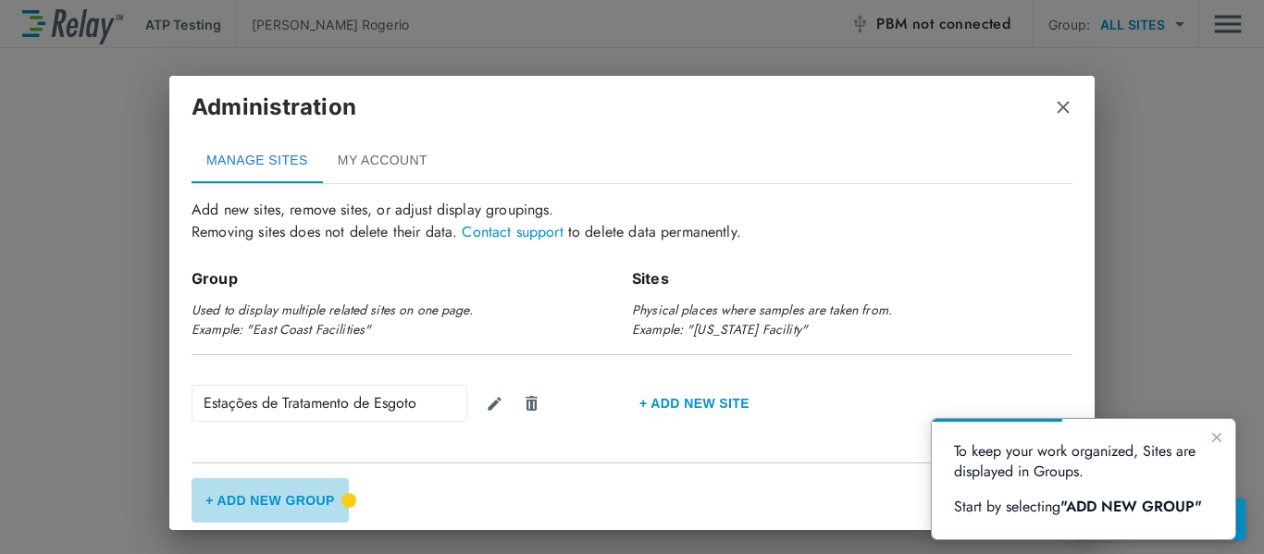
click at [303, 497] on button "+ Add New Group" at bounding box center [270, 500] width 157 height 44
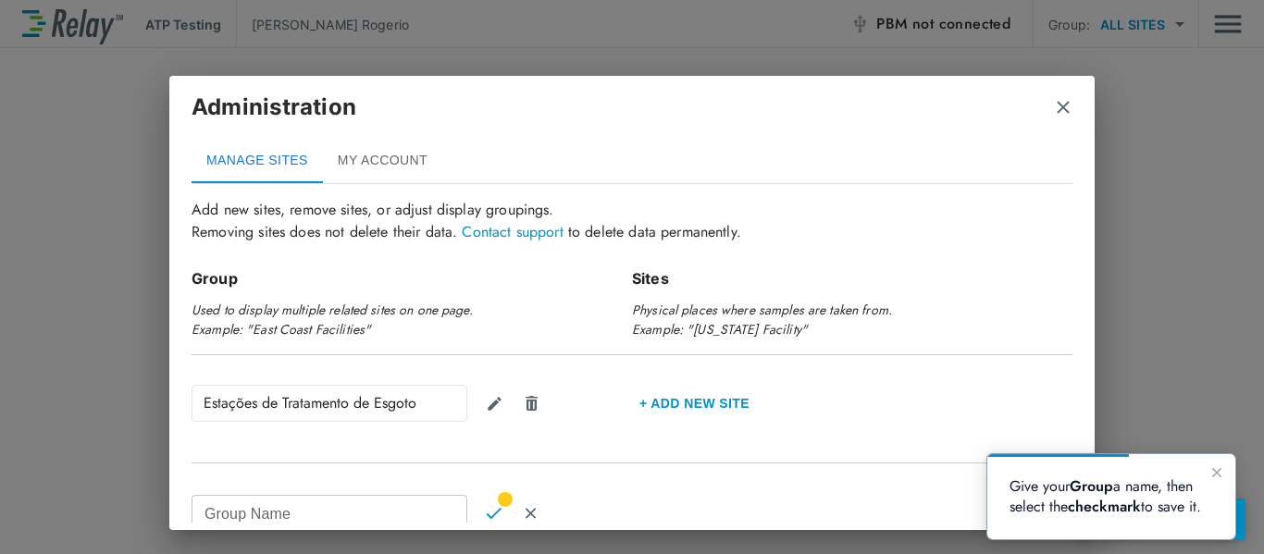
click at [1050, 100] on div "Administration" at bounding box center [632, 115] width 881 height 48
click at [1066, 107] on img "close" at bounding box center [1063, 107] width 19 height 19
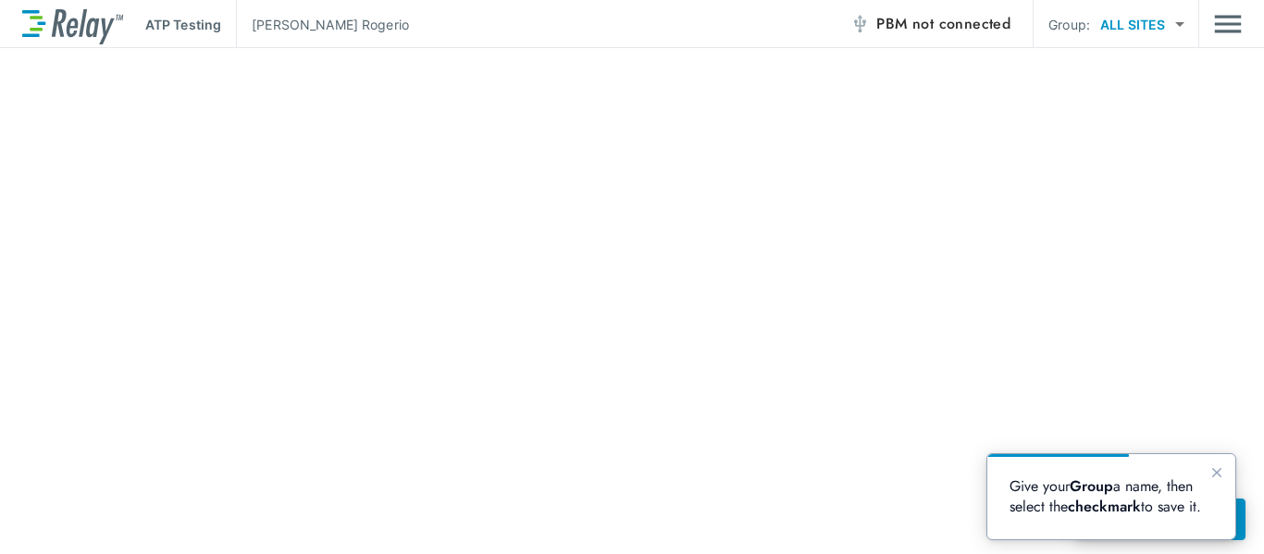
click at [1237, 24] on img "Main menu" at bounding box center [1228, 23] width 28 height 35
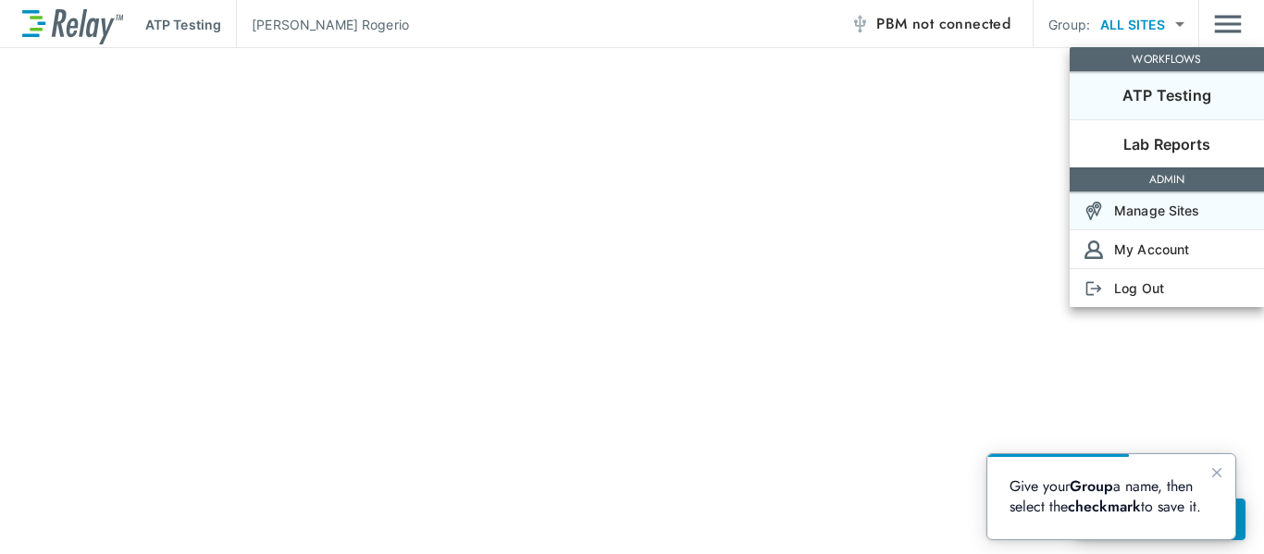
click at [1178, 218] on p "Manage Sites" at bounding box center [1157, 210] width 86 height 19
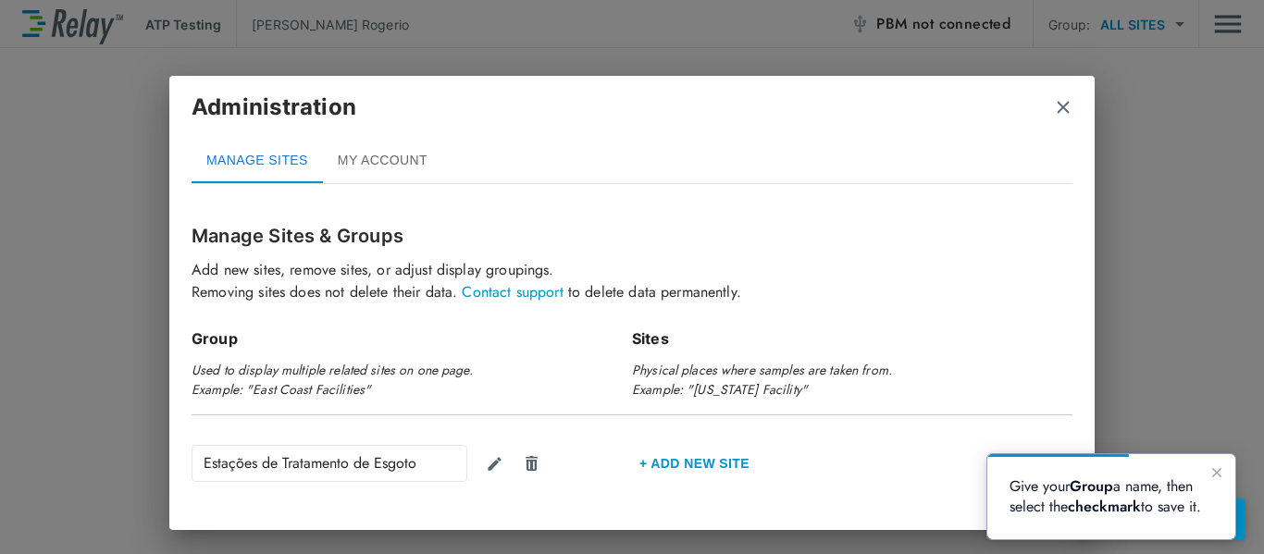
click at [1071, 111] on img "close" at bounding box center [1063, 107] width 19 height 19
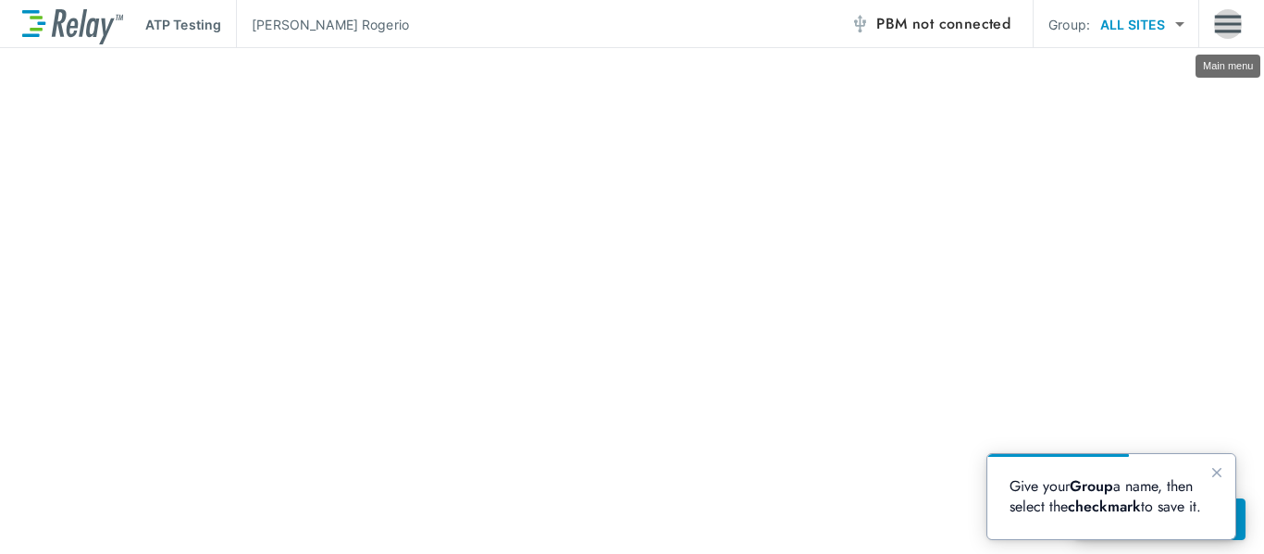
click at [1239, 27] on img "Main menu" at bounding box center [1228, 23] width 28 height 35
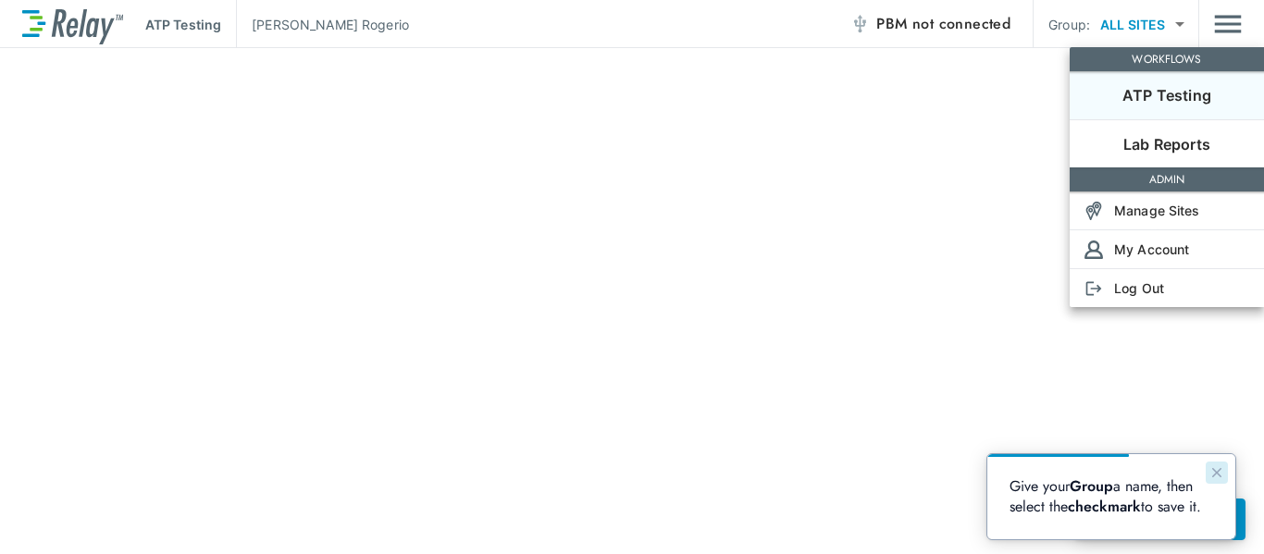
click at [1213, 474] on icon "Close guide" at bounding box center [1216, 472] width 15 height 15
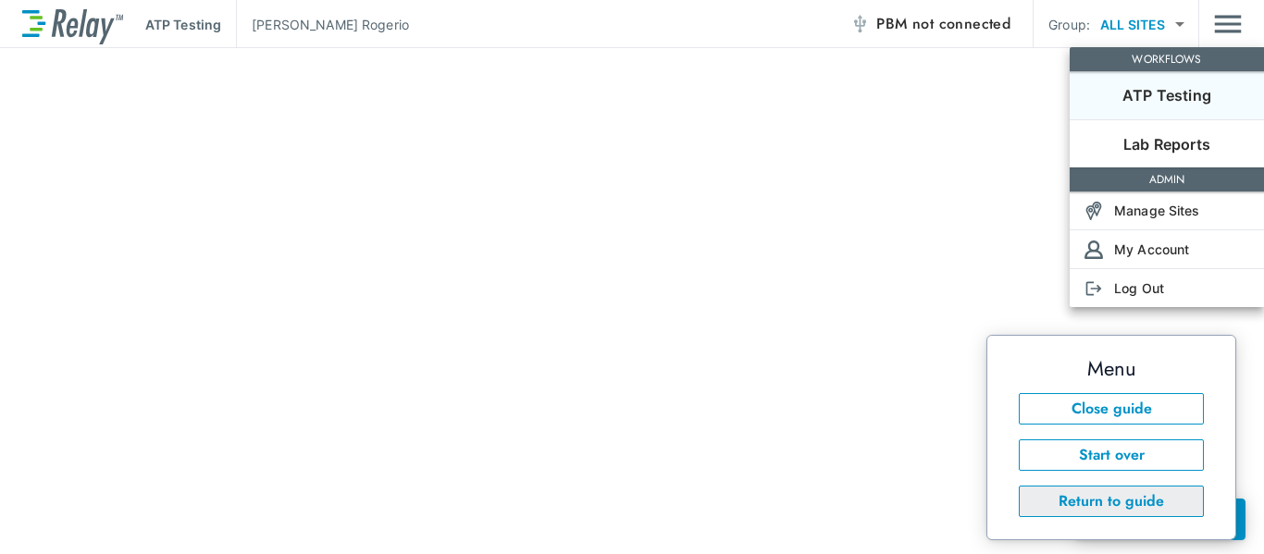
click at [1149, 504] on button "Return to guide" at bounding box center [1111, 501] width 185 height 31
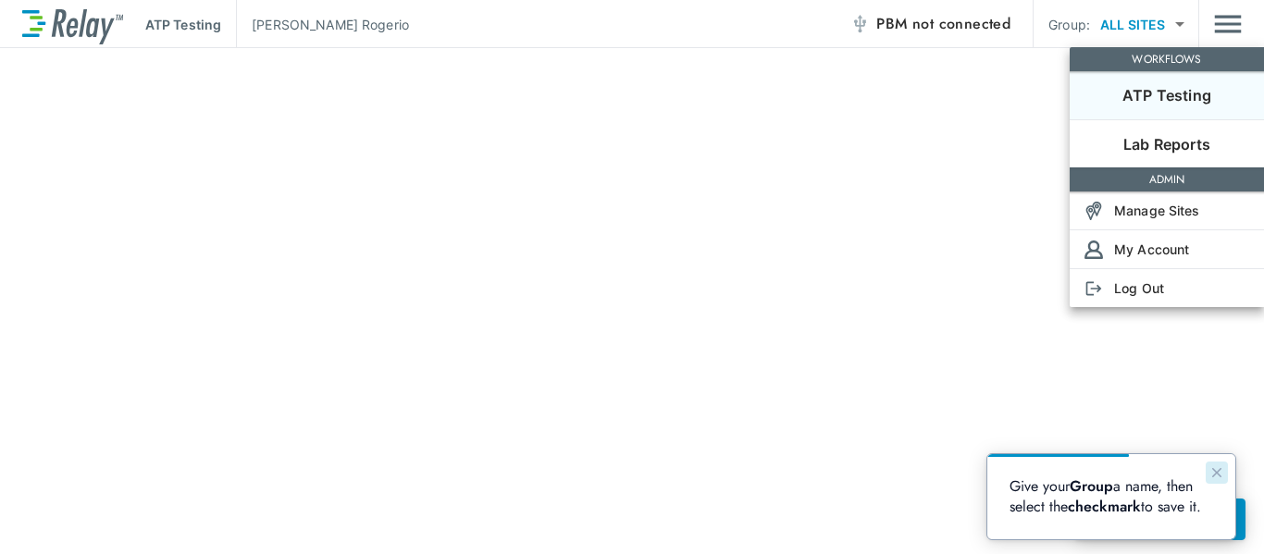
click at [1214, 470] on icon "Close guide" at bounding box center [1216, 472] width 9 height 9
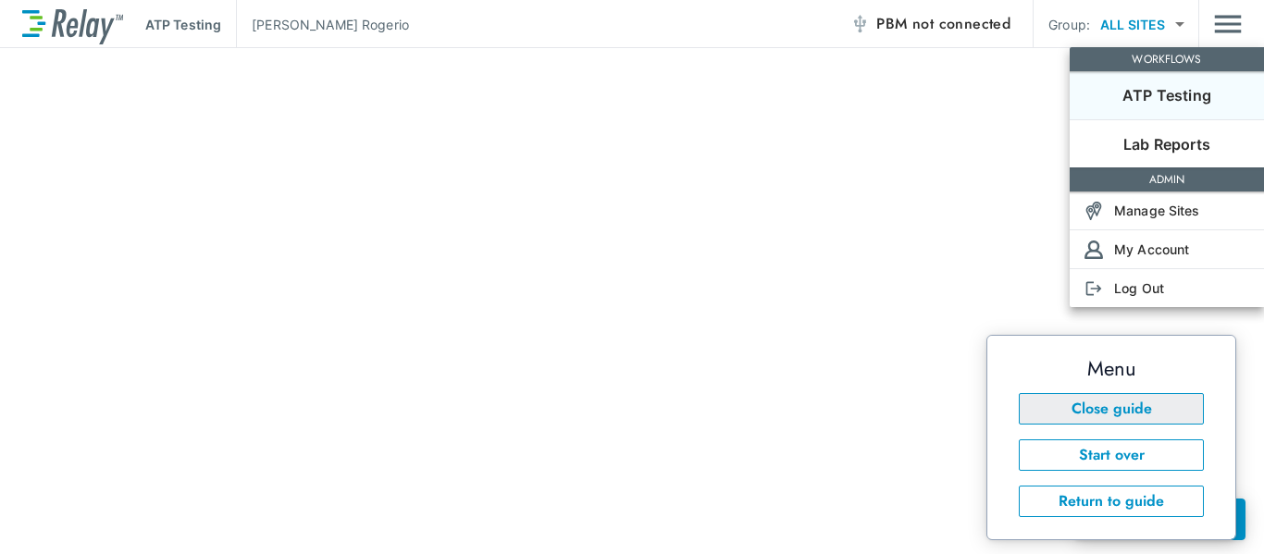
click at [1149, 416] on button "Close guide" at bounding box center [1111, 408] width 185 height 31
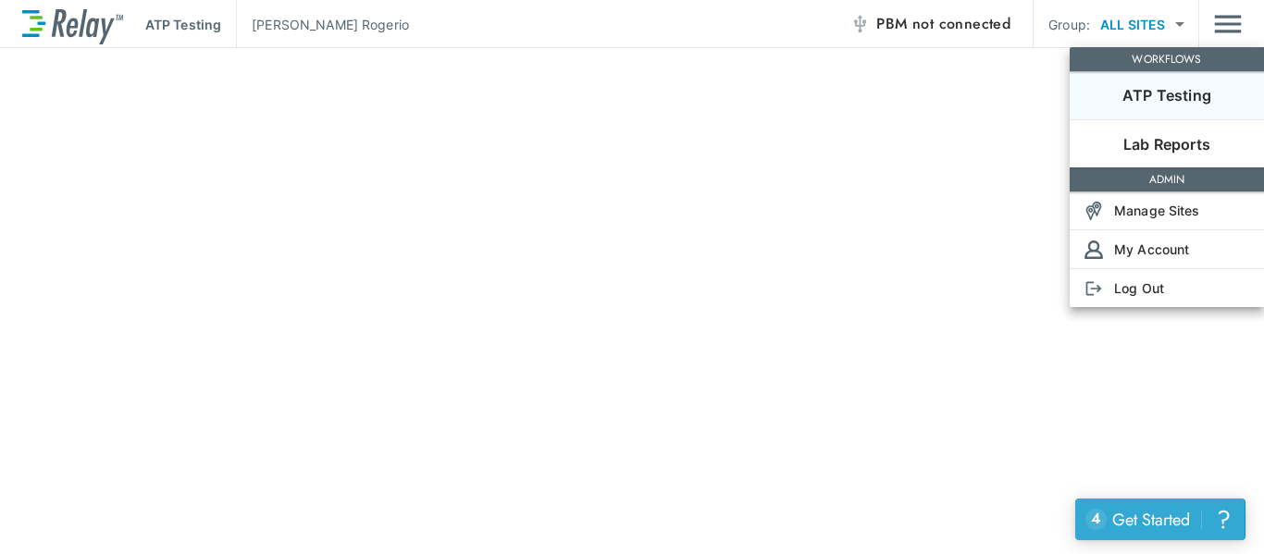
click at [1164, 519] on div "Get Started" at bounding box center [1151, 520] width 78 height 24
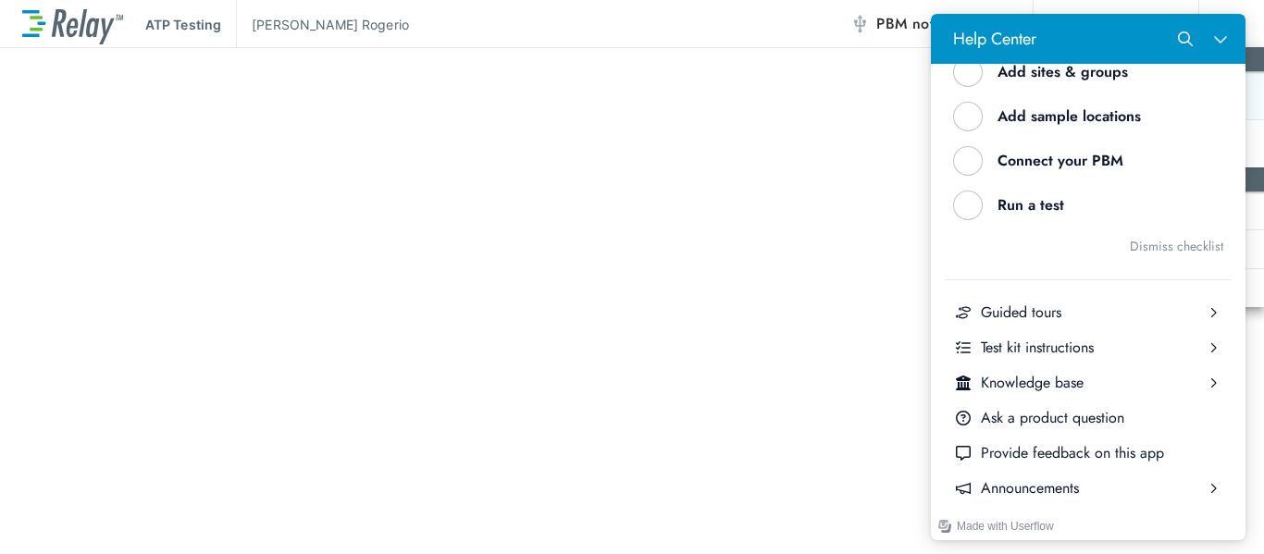
scroll to position [225, 0]
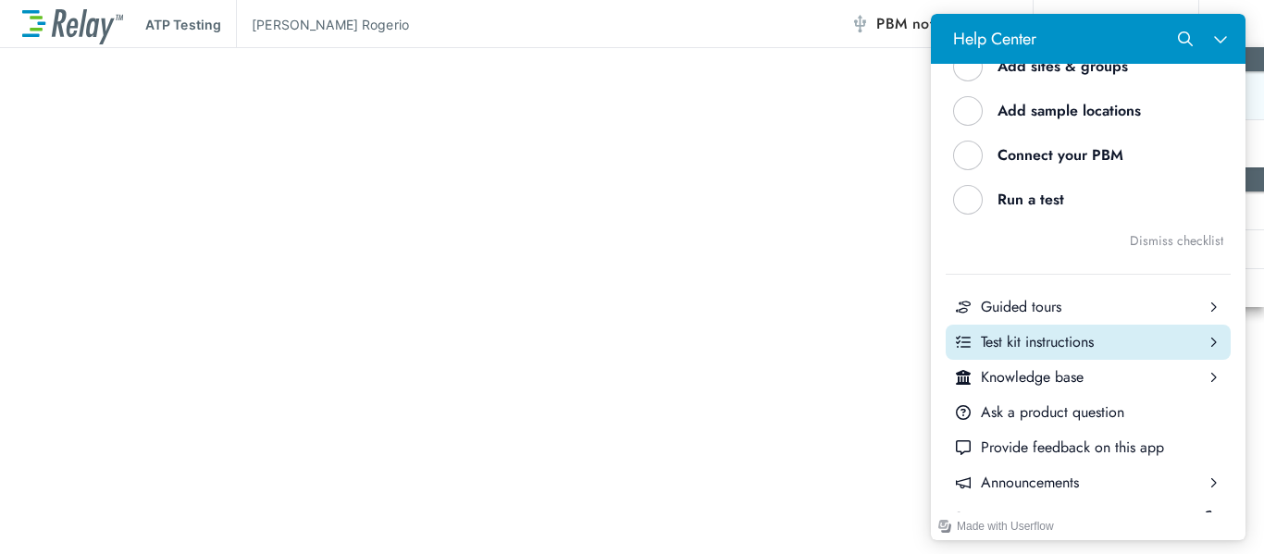
click at [1123, 351] on div "Test kit instructions" at bounding box center [1088, 342] width 215 height 20
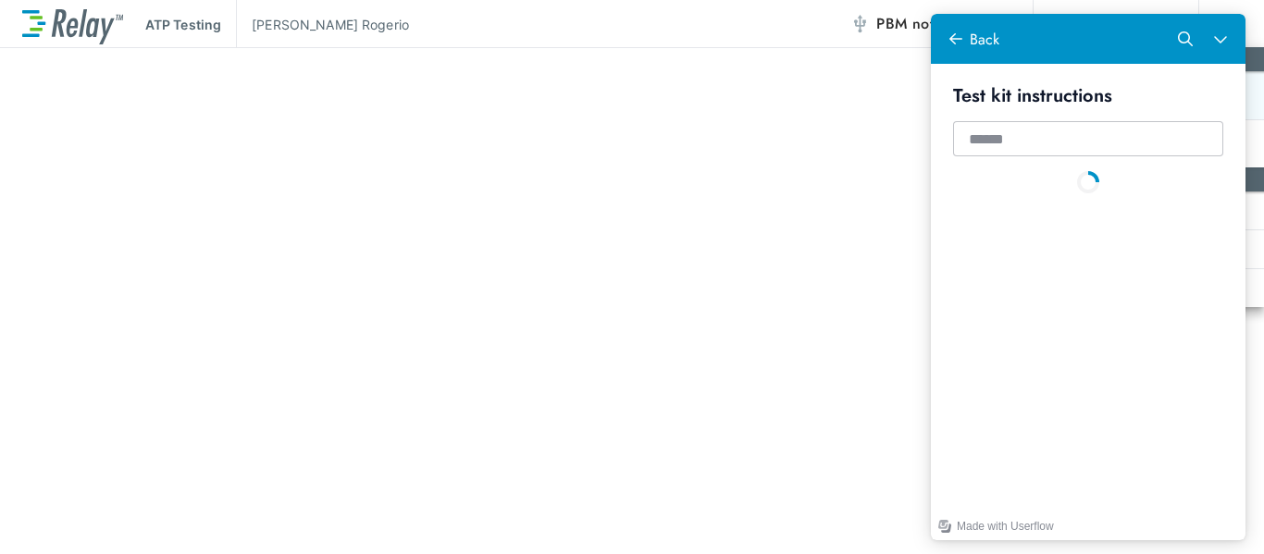
scroll to position [0, 0]
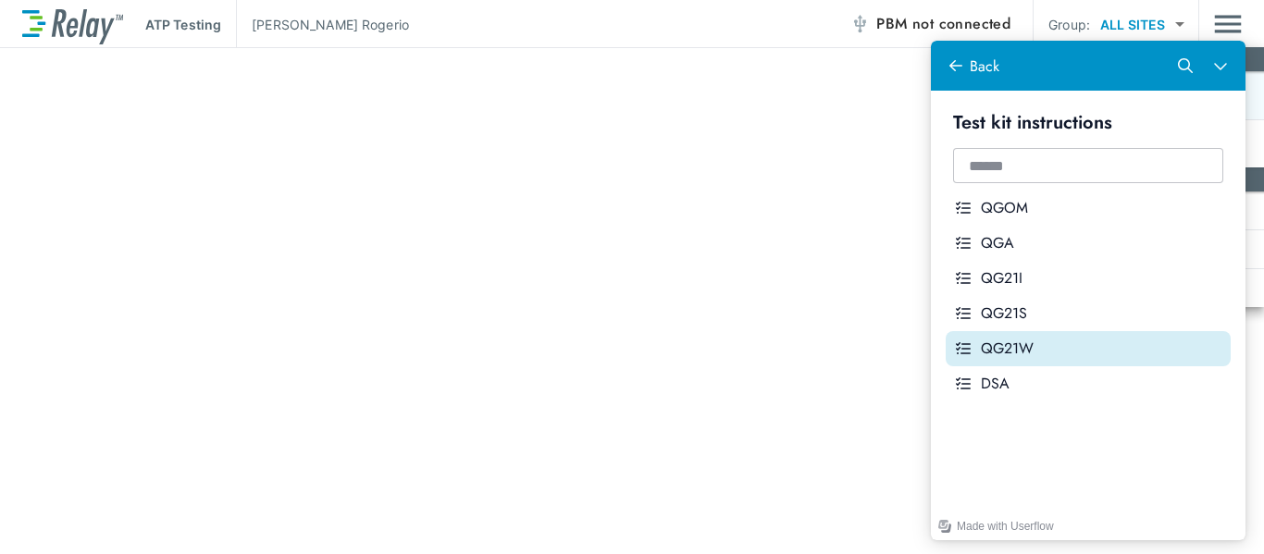
click at [1024, 345] on div "QG21W" at bounding box center [1102, 349] width 242 height 20
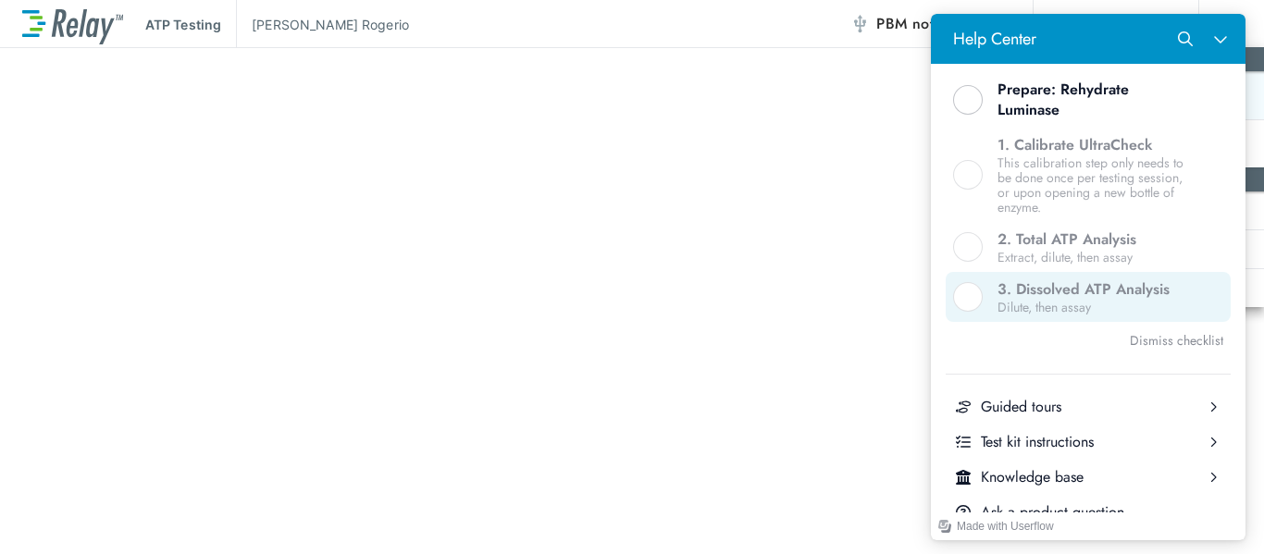
scroll to position [487, 0]
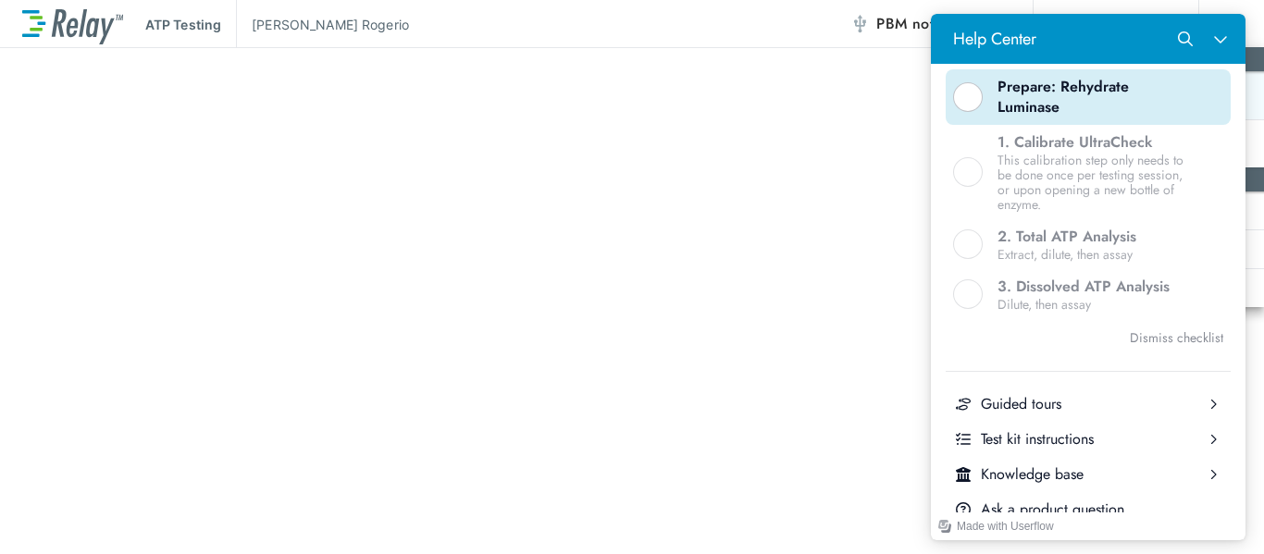
click at [966, 98] on div "Help Center" at bounding box center [968, 97] width 30 height 30
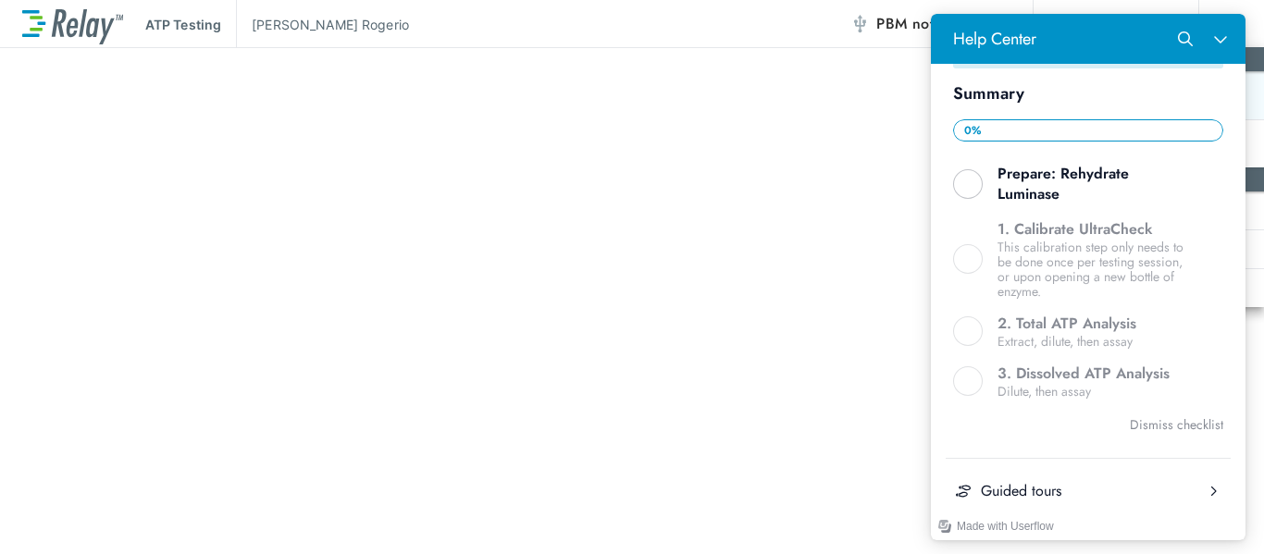
scroll to position [366, 0]
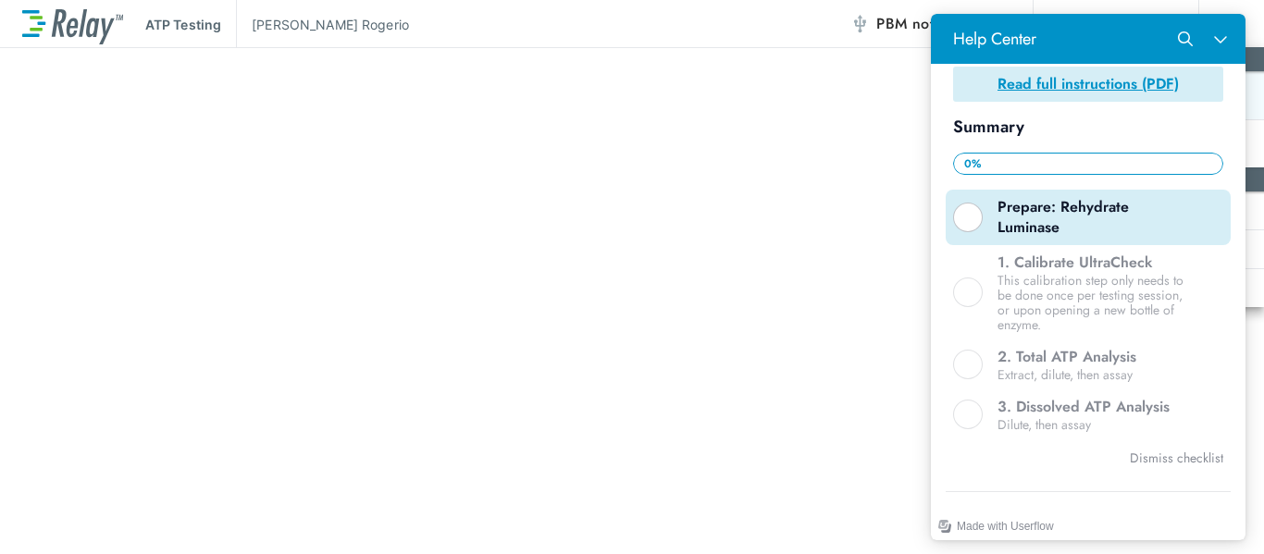
click at [1062, 205] on div "Prepare: Rehydrate Luminase" at bounding box center [1095, 217] width 196 height 41
click at [971, 212] on div "Help Center" at bounding box center [968, 218] width 30 height 30
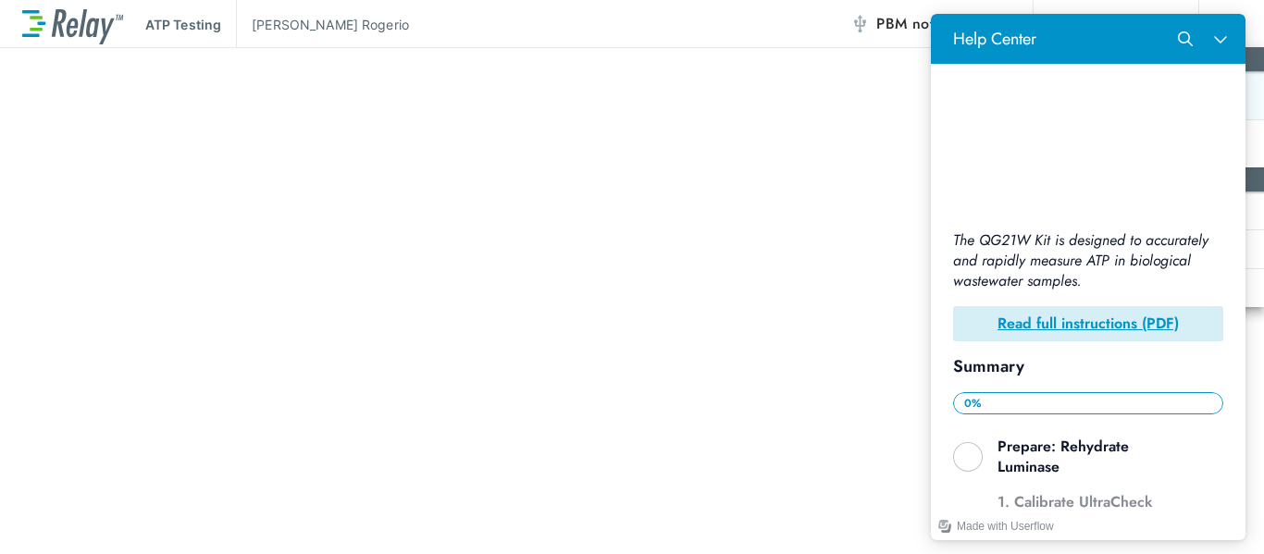
scroll to position [122, 0]
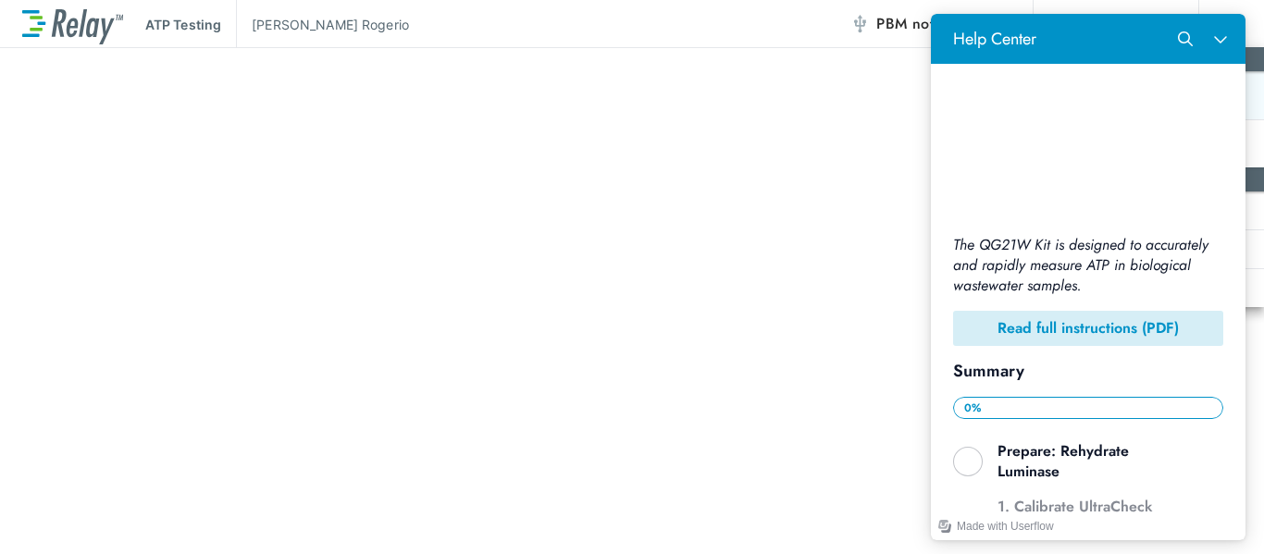
click at [1097, 317] on b "Read full instructions (PDF)" at bounding box center [1087, 327] width 181 height 21
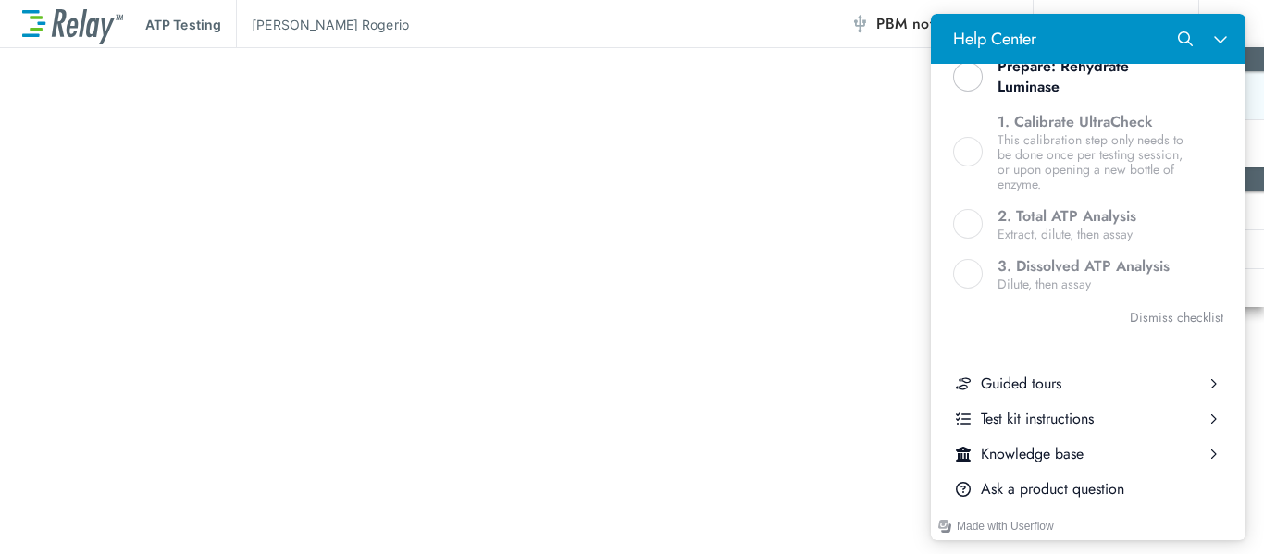
scroll to position [502, 0]
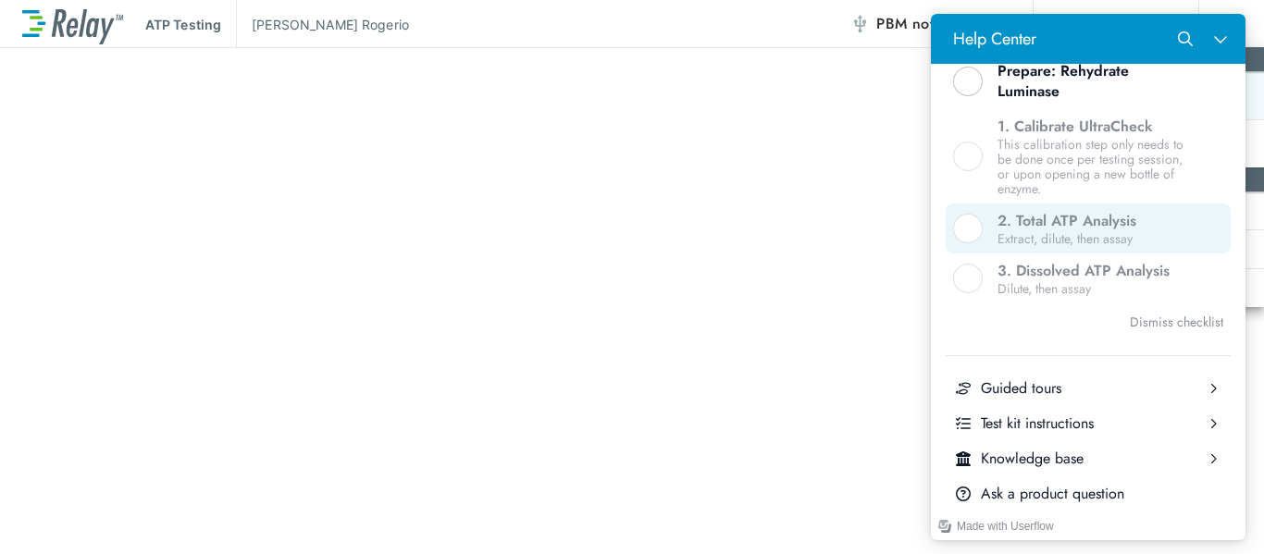
click at [958, 214] on div "Help Center" at bounding box center [968, 229] width 30 height 30
click at [982, 220] on button "2. Total ATP Analysis Extract, dilute, then assay" at bounding box center [1087, 229] width 285 height 50
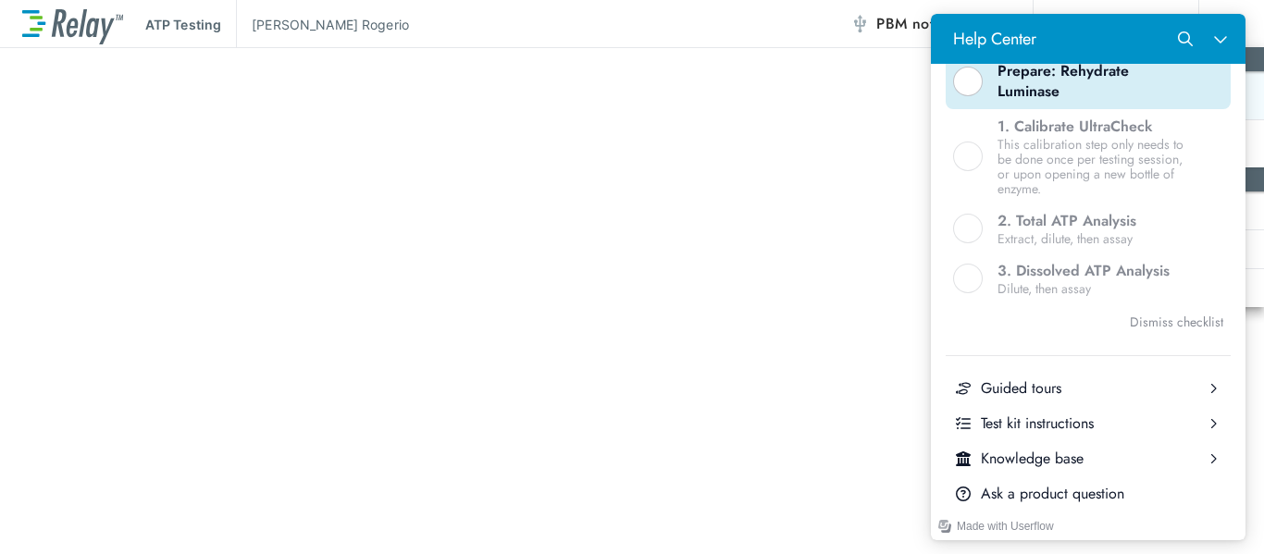
click at [993, 77] on button "Prepare: Rehydrate Luminase" at bounding box center [1087, 82] width 285 height 56
click at [976, 77] on div "Help Center" at bounding box center [968, 82] width 30 height 30
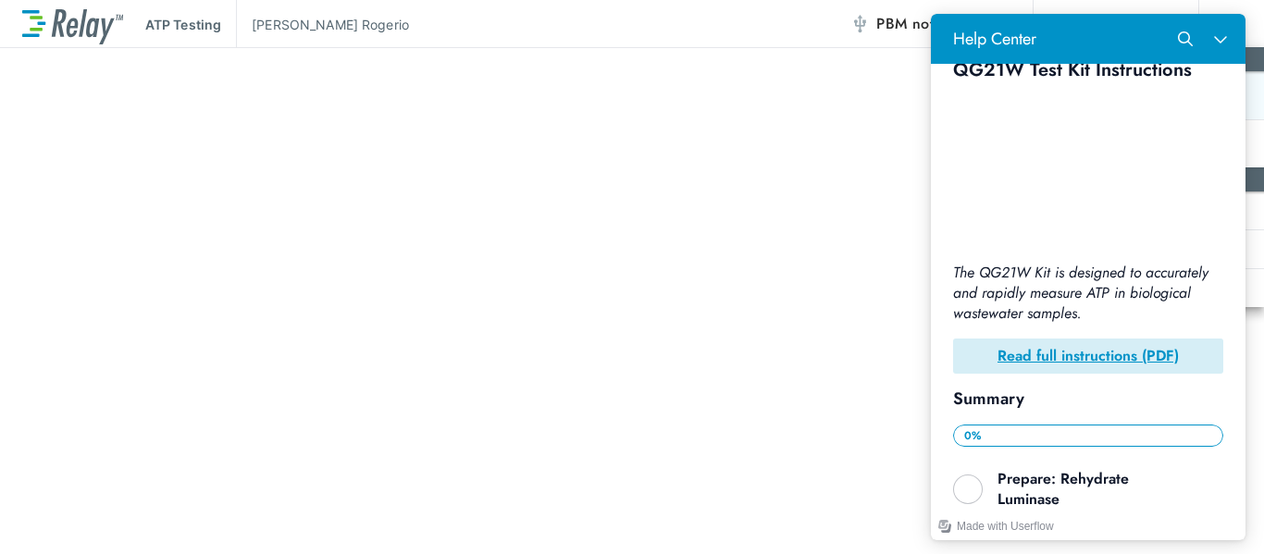
scroll to position [43, 0]
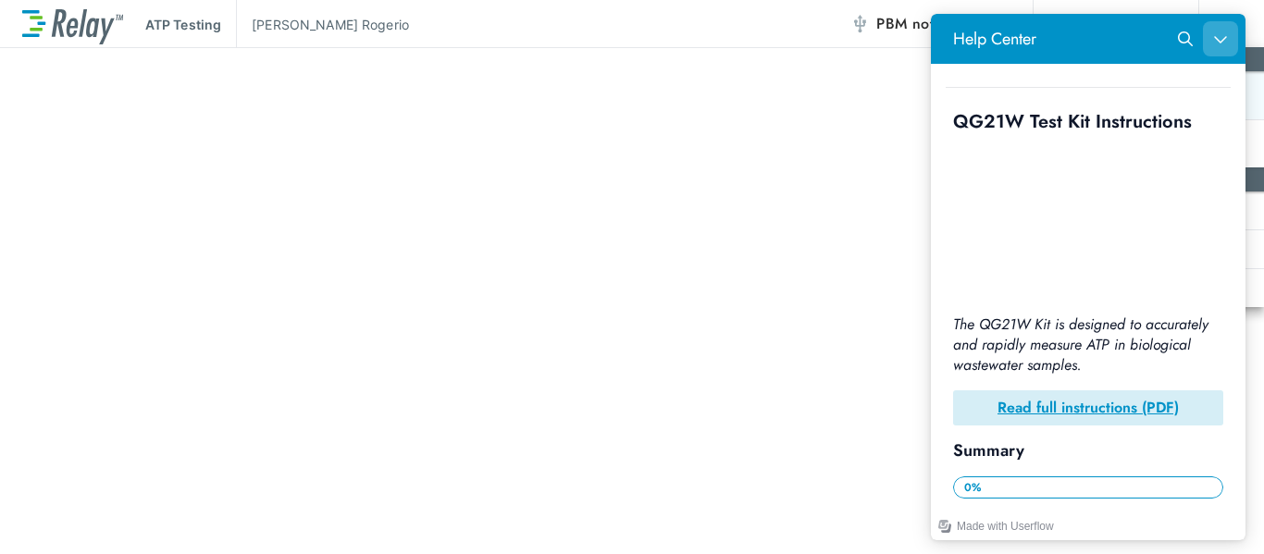
click at [1215, 31] on button "Close Help Center" at bounding box center [1220, 38] width 35 height 35
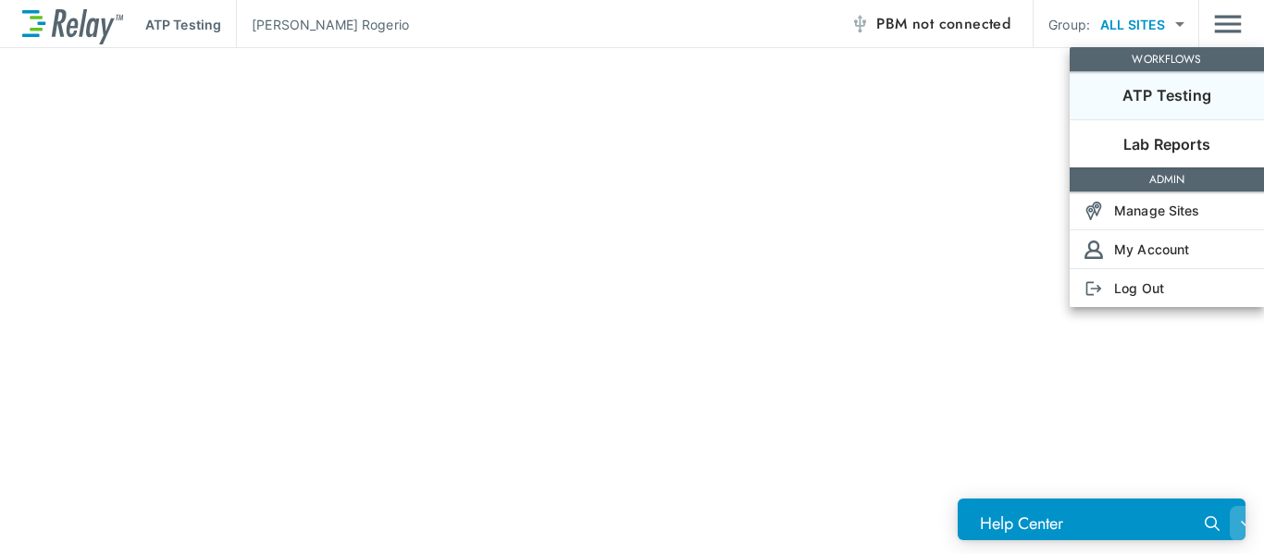
scroll to position [0, 0]
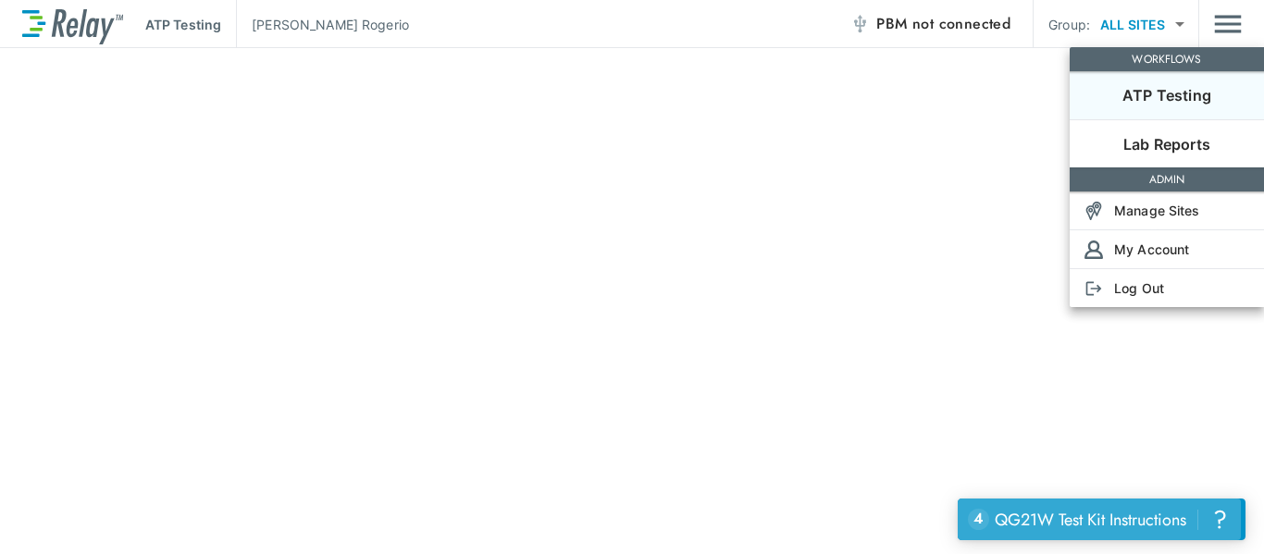
click at [1147, 519] on div "QG21W Test Kit Instructions" at bounding box center [1091, 520] width 192 height 24
drag, startPoint x: 1147, startPoint y: 519, endPoint x: 1150, endPoint y: 573, distance: 53.7
click at [1081, 526] on div "Made with Userflow" at bounding box center [1019, 513] width 123 height 28
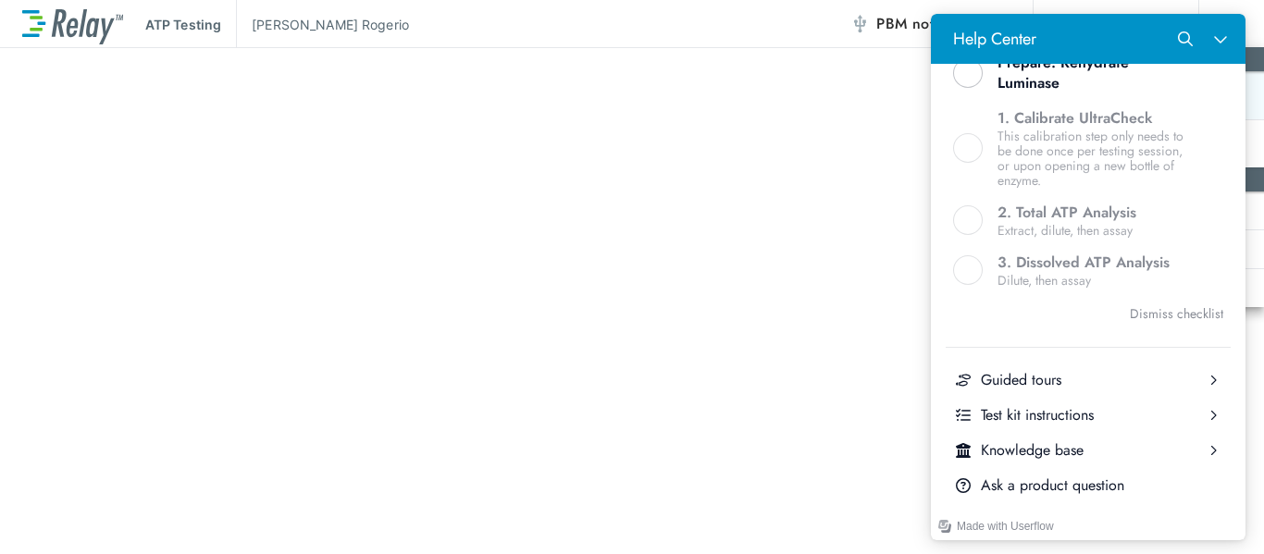
scroll to position [606, 0]
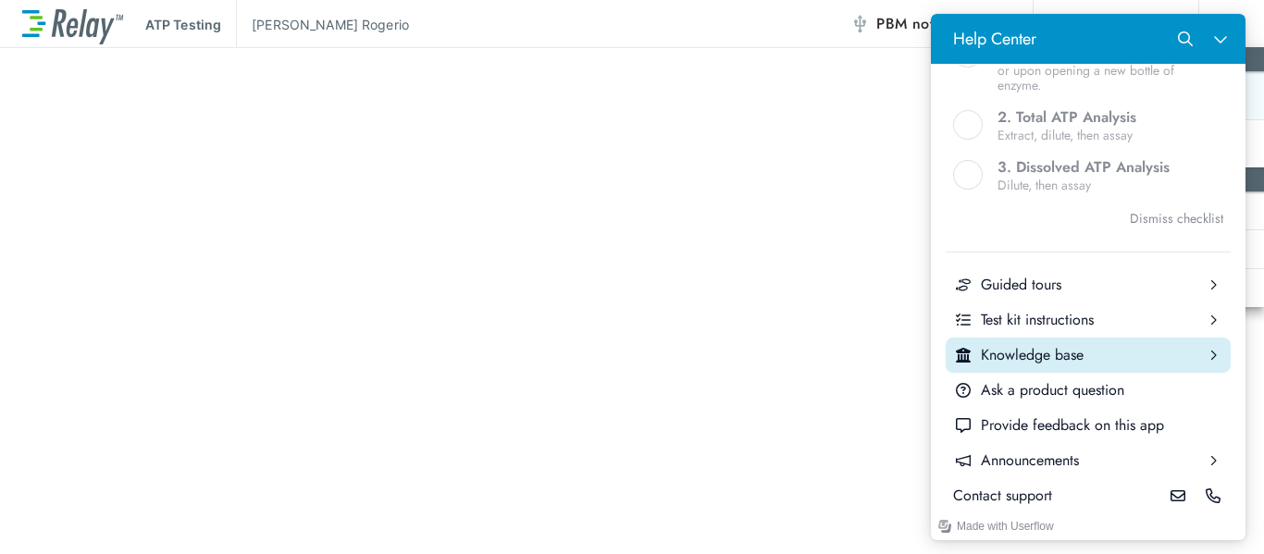
click at [1057, 350] on div "Knowledge base" at bounding box center [1088, 355] width 215 height 20
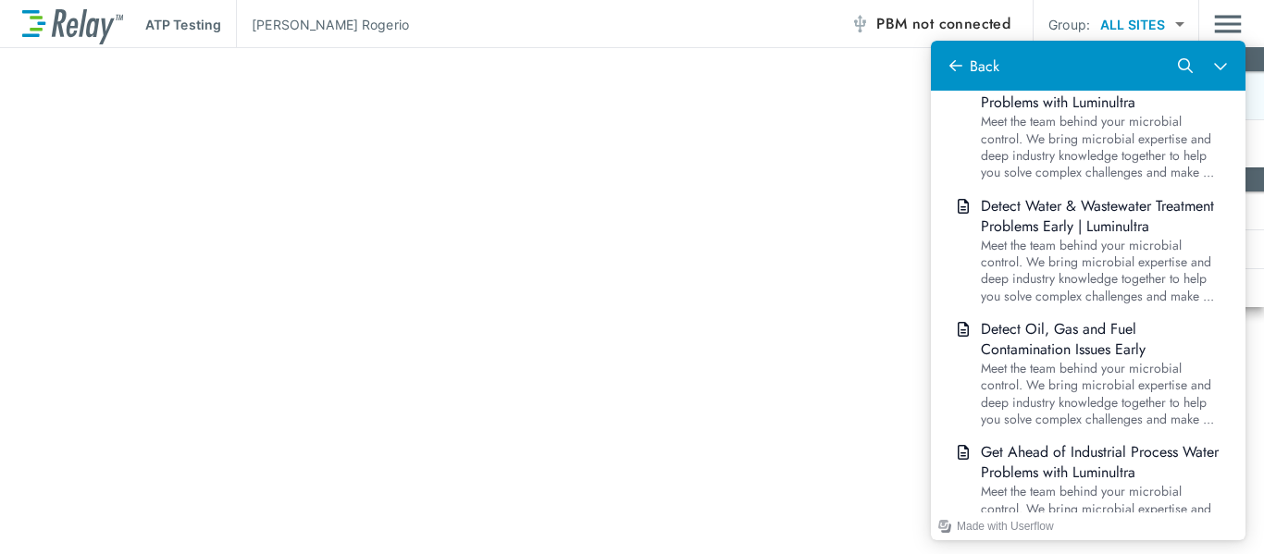
scroll to position [1179, 0]
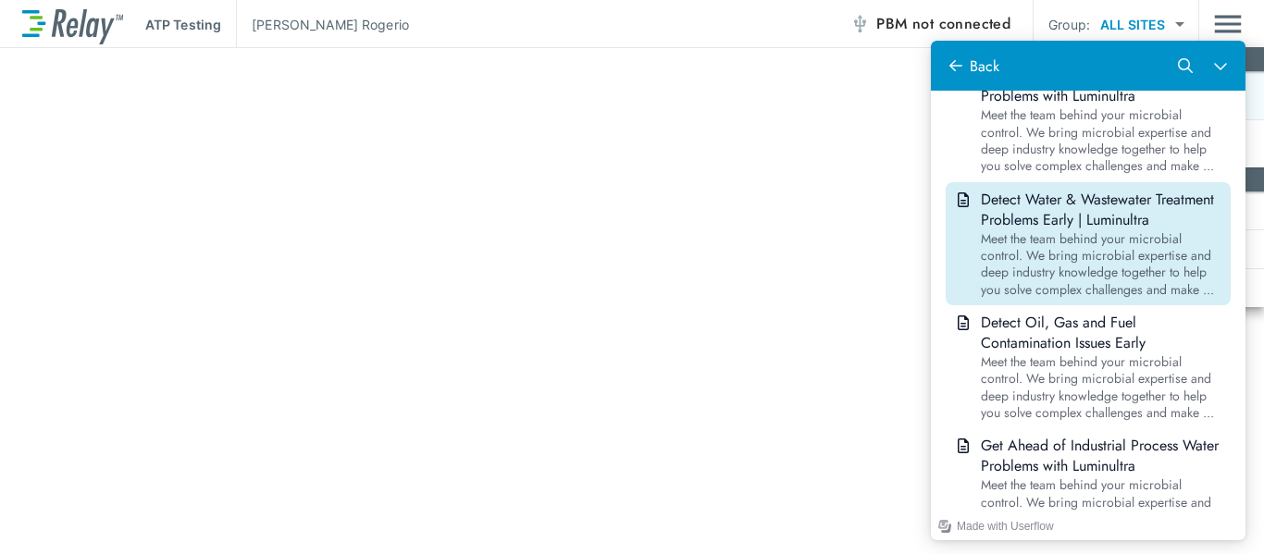
click at [1079, 230] on span "Detect Water & Wastewater Treatment Problems Early | Luminultra" at bounding box center [1097, 210] width 233 height 42
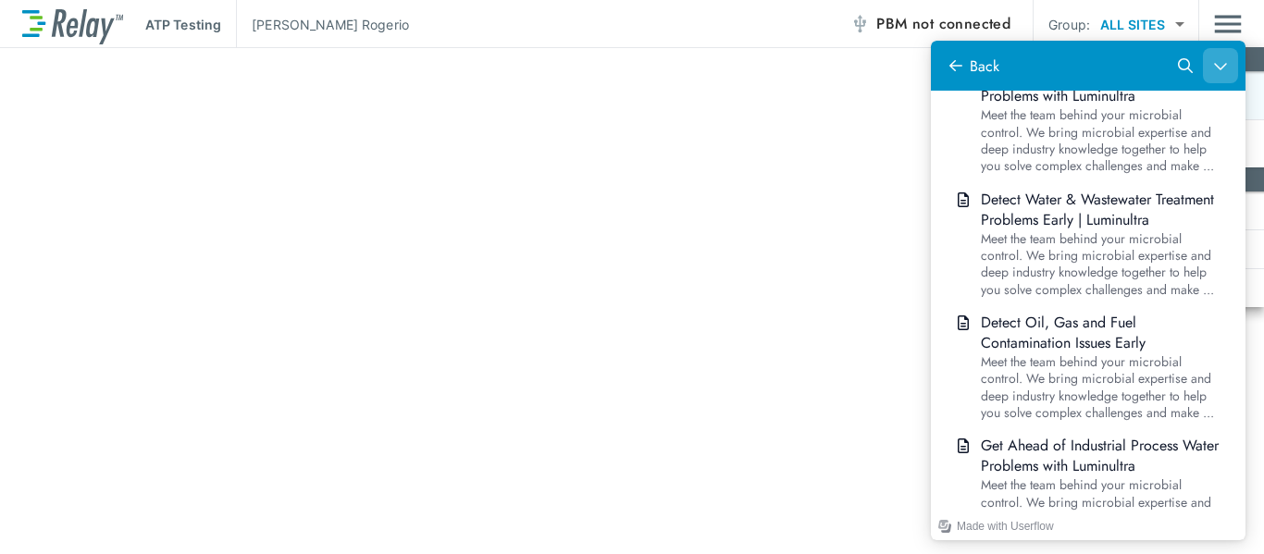
click at [1222, 67] on icon "Close Help Center" at bounding box center [1220, 66] width 12 height 7
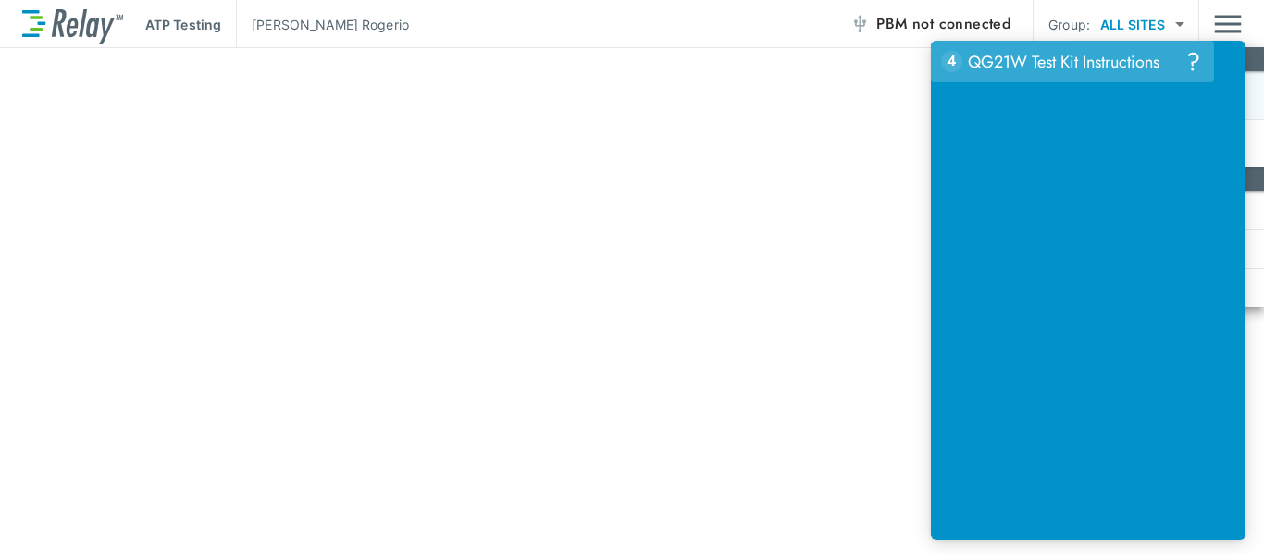
scroll to position [0, 0]
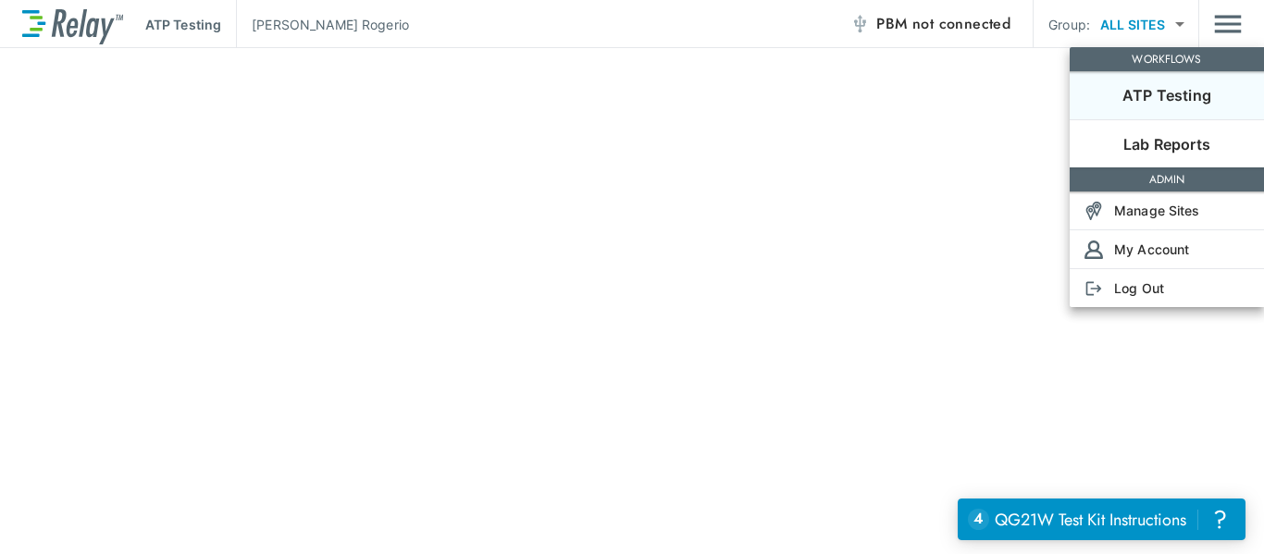
click at [1164, 21] on div at bounding box center [632, 277] width 1264 height 554
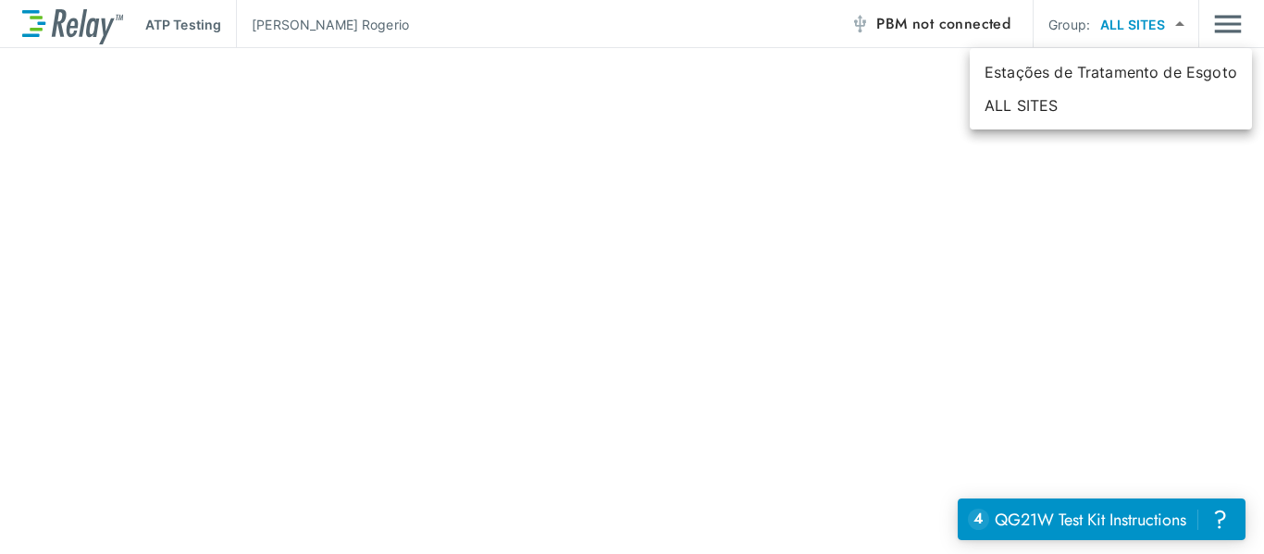
click at [1179, 26] on body "ATP Testing Fabio Rogerio PBM not connected Group: ALL SITES ********* ​ Succes…" at bounding box center [632, 277] width 1264 height 554
click at [1179, 26] on div at bounding box center [632, 277] width 1264 height 554
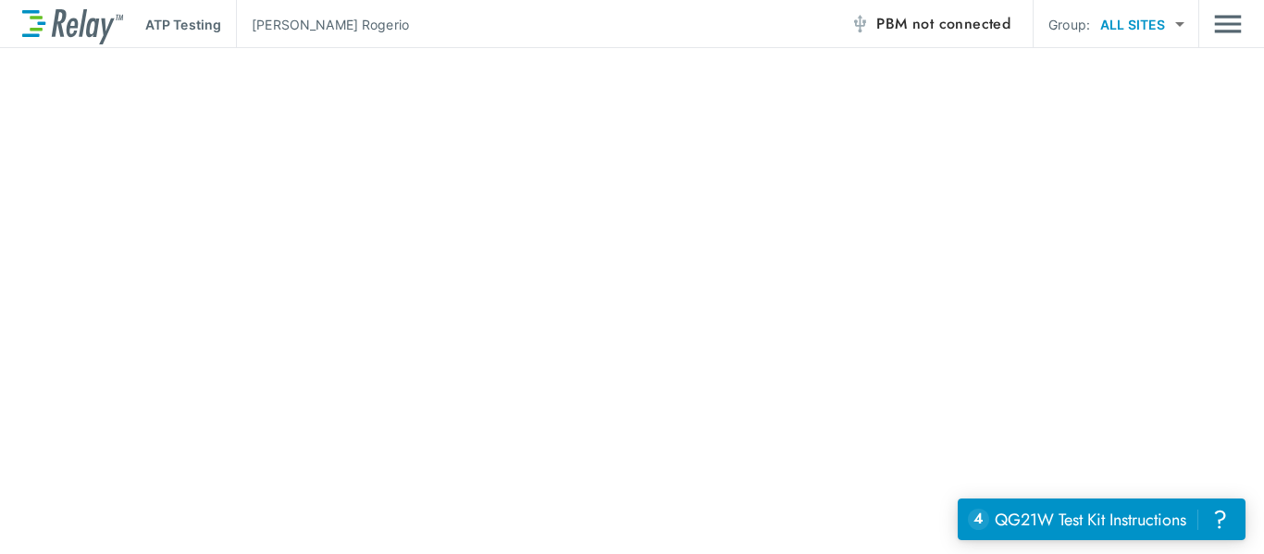
click at [1246, 31] on div "ATP Testing Fabio Rogerio PBM not connected Group: ALL SITES ********* ​" at bounding box center [632, 24] width 1264 height 48
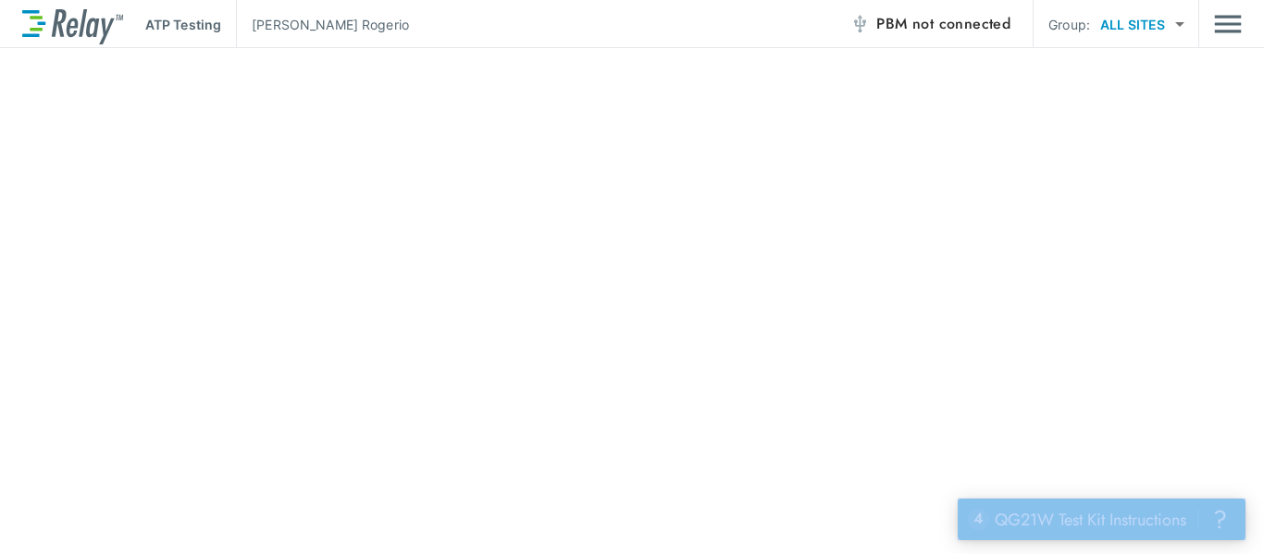
click at [1246, 31] on div "ATP Testing Fabio Rogerio PBM not connected Group: ALL SITES ********* ​" at bounding box center [632, 24] width 1264 height 48
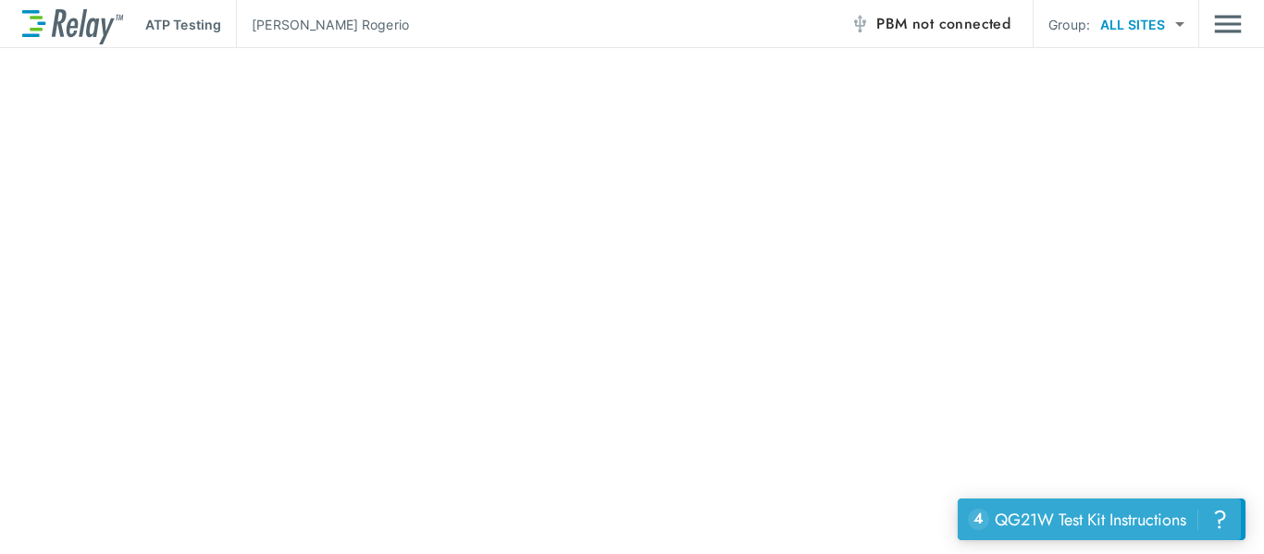
click at [1049, 520] on div "QG21W Test Kit Instructions" at bounding box center [1091, 520] width 192 height 24
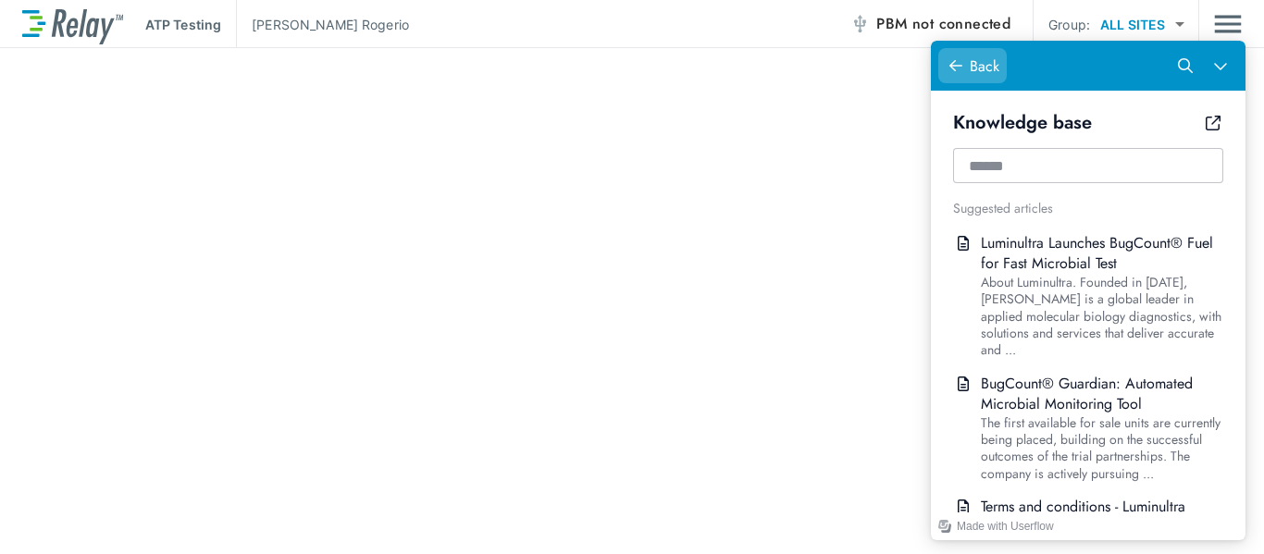
click at [957, 63] on icon "Help Center" at bounding box center [955, 65] width 15 height 15
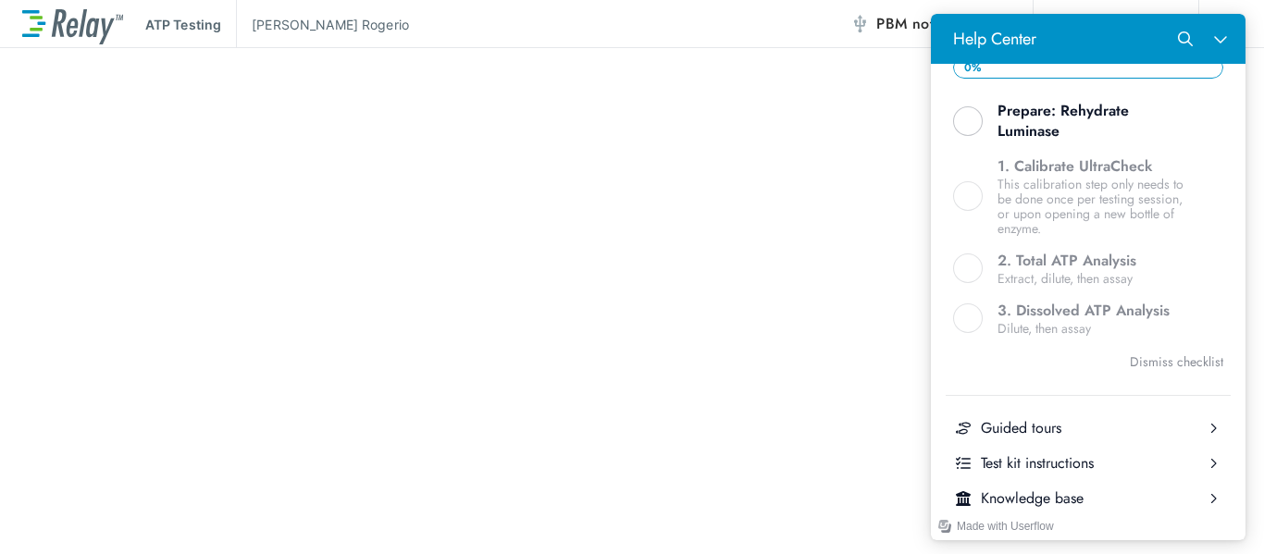
scroll to position [606, 0]
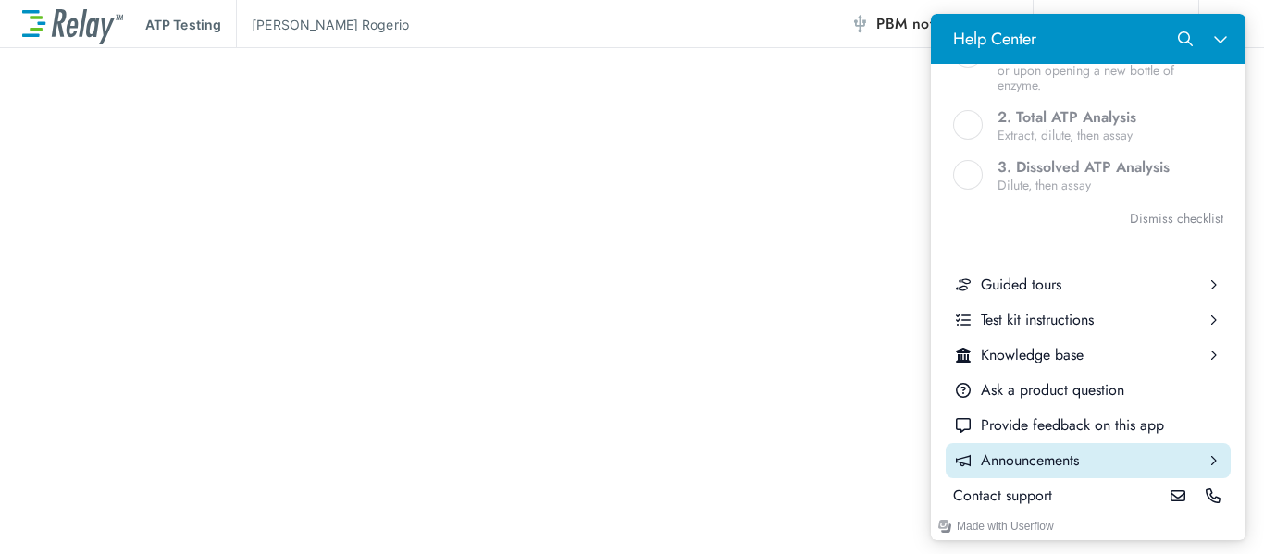
click at [1029, 451] on div "Announcements" at bounding box center [1088, 461] width 215 height 20
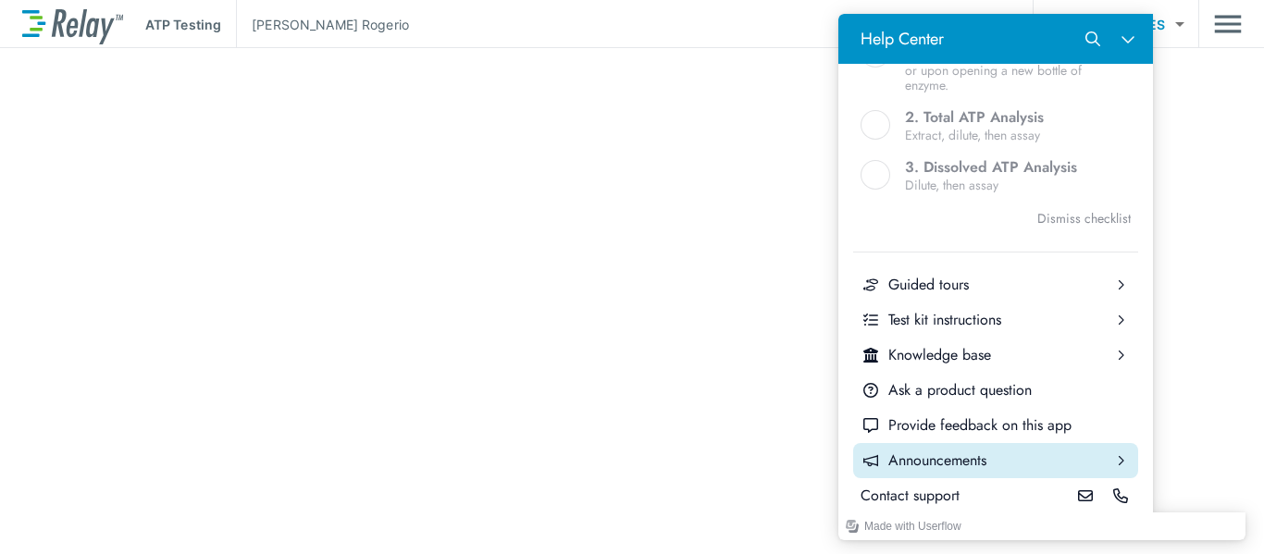
scroll to position [0, 0]
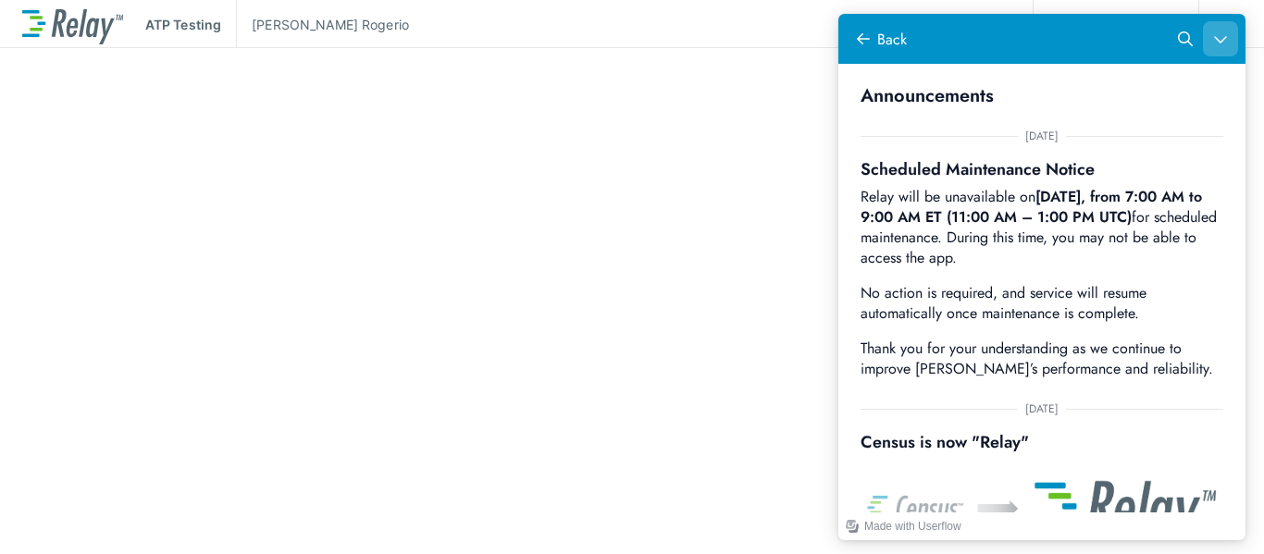
click at [1209, 33] on button "Close Help Center" at bounding box center [1220, 38] width 35 height 35
